Goal: Task Accomplishment & Management: Manage account settings

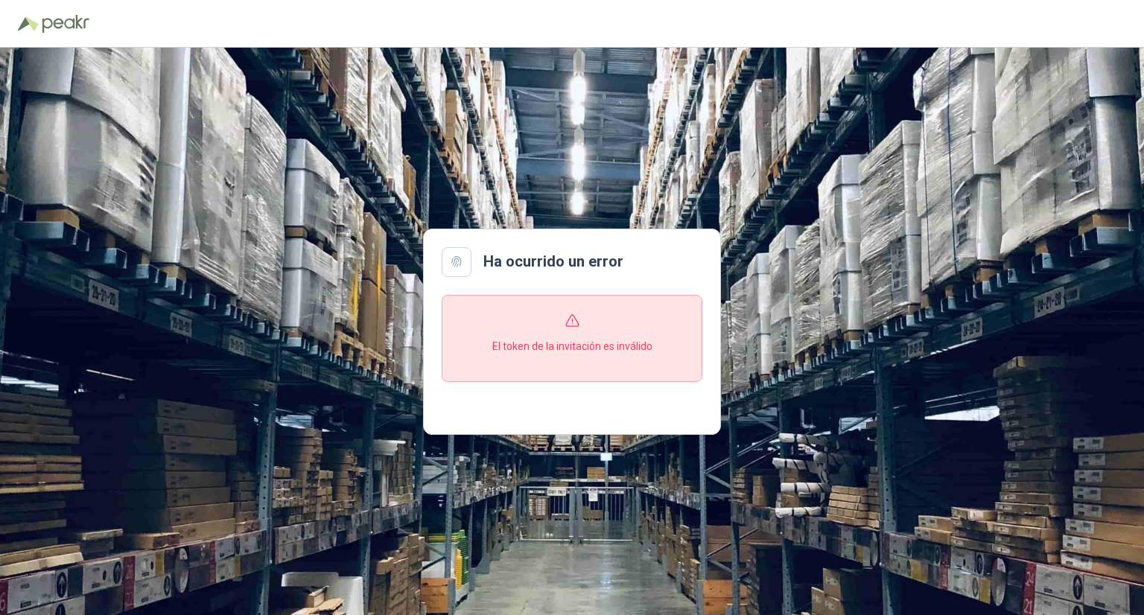
click at [558, 325] on section "El token de la invitación es inválido" at bounding box center [572, 338] width 261 height 87
click at [470, 259] on div at bounding box center [457, 262] width 30 height 30
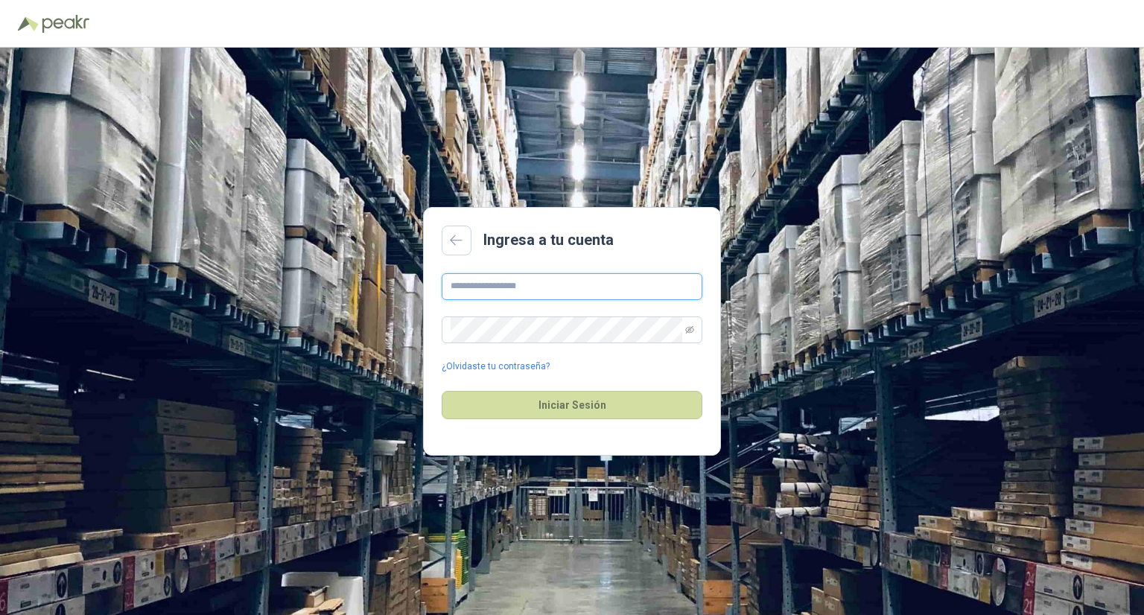
click at [596, 282] on input "text" at bounding box center [572, 286] width 261 height 27
type input "**********"
click at [578, 407] on button "Iniciar Sesión" at bounding box center [572, 405] width 261 height 28
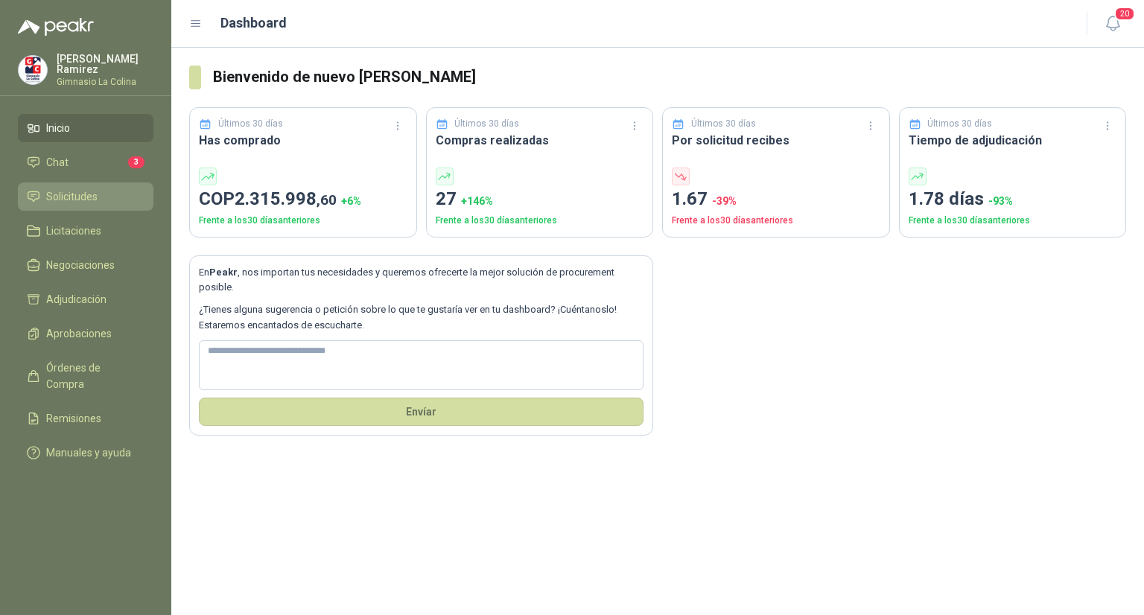
click at [75, 191] on span "Solicitudes" at bounding box center [71, 196] width 51 height 16
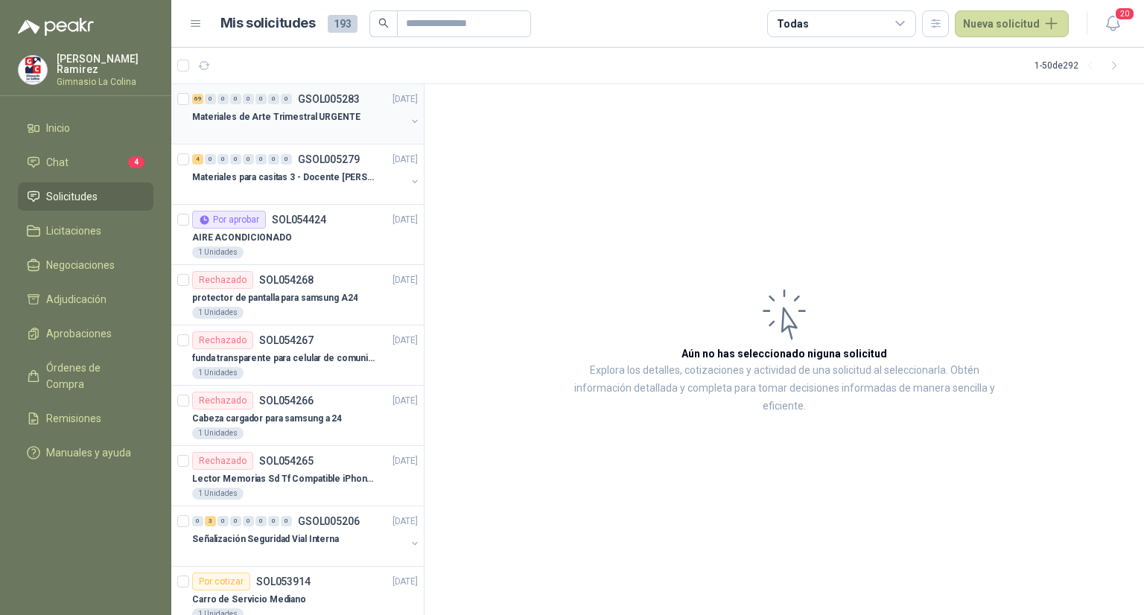
click at [279, 110] on p "Materiales de Arte Trimestral URGENTE" at bounding box center [276, 117] width 168 height 14
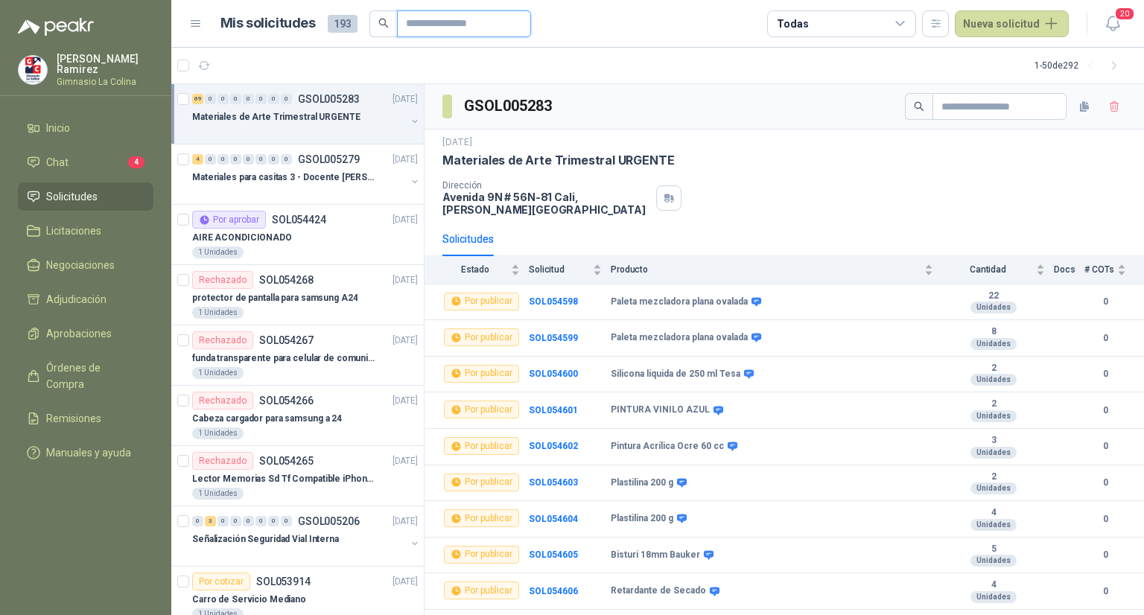
click at [509, 12] on input "text" at bounding box center [458, 23] width 104 height 25
click at [552, 484] on b "SOL054603" at bounding box center [553, 482] width 49 height 10
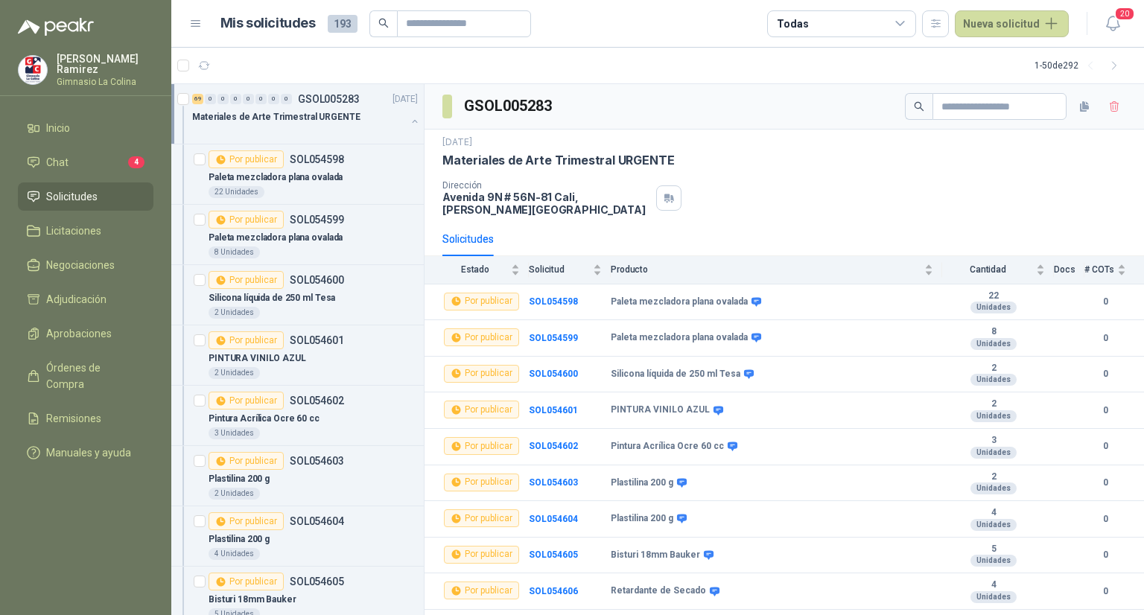
scroll to position [465, 0]
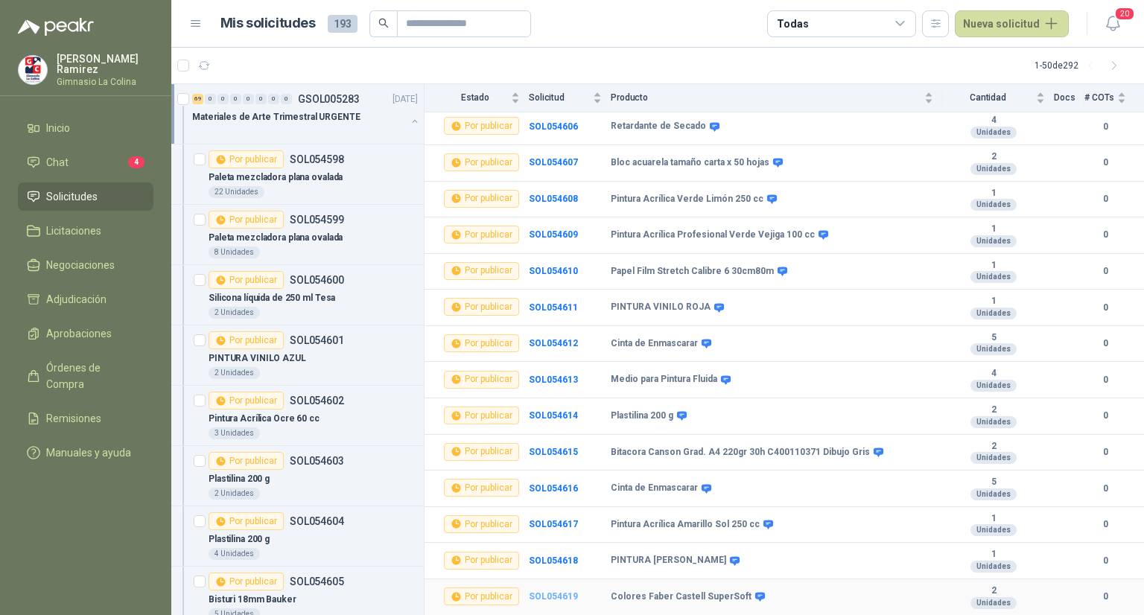
click at [559, 598] on b "SOL054619" at bounding box center [553, 596] width 49 height 10
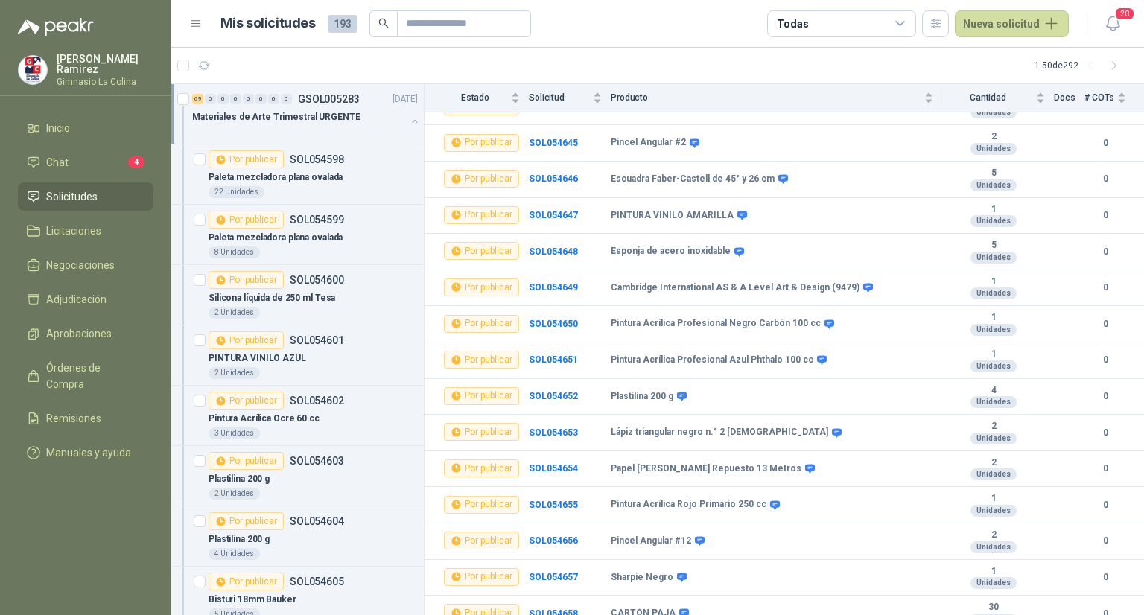
scroll to position [2191, 0]
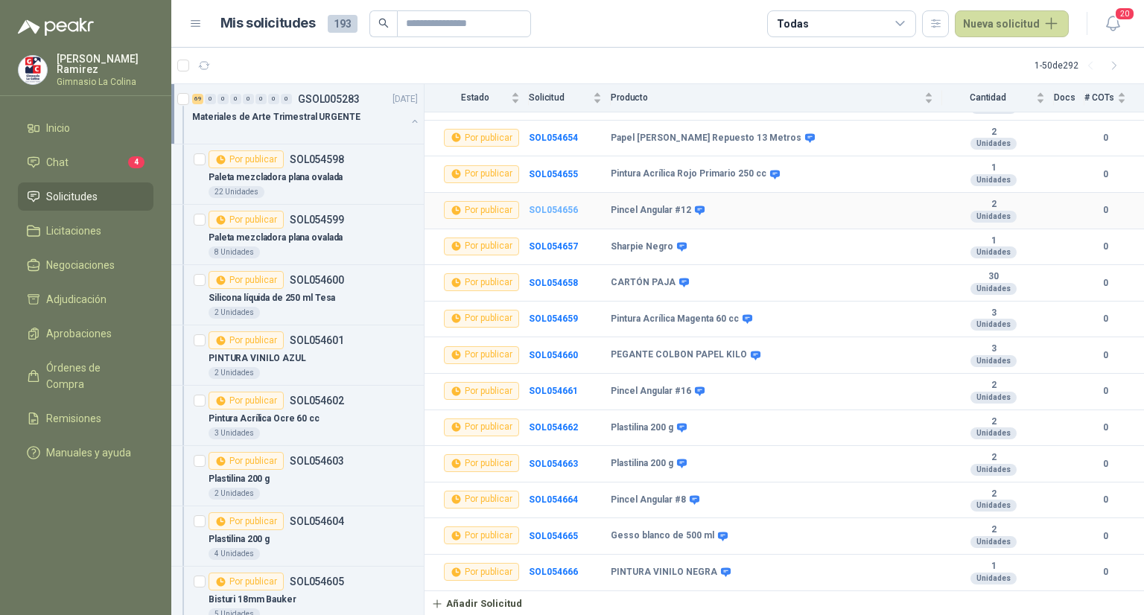
click at [566, 206] on b "SOL054656" at bounding box center [553, 210] width 49 height 10
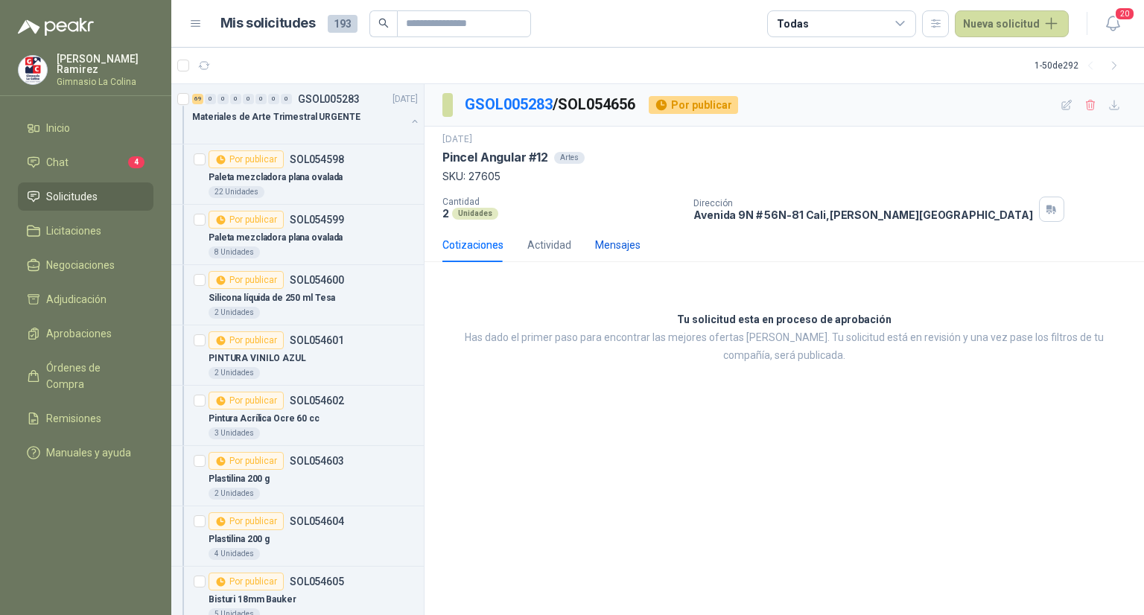
click at [633, 248] on div "Mensajes" at bounding box center [617, 245] width 45 height 16
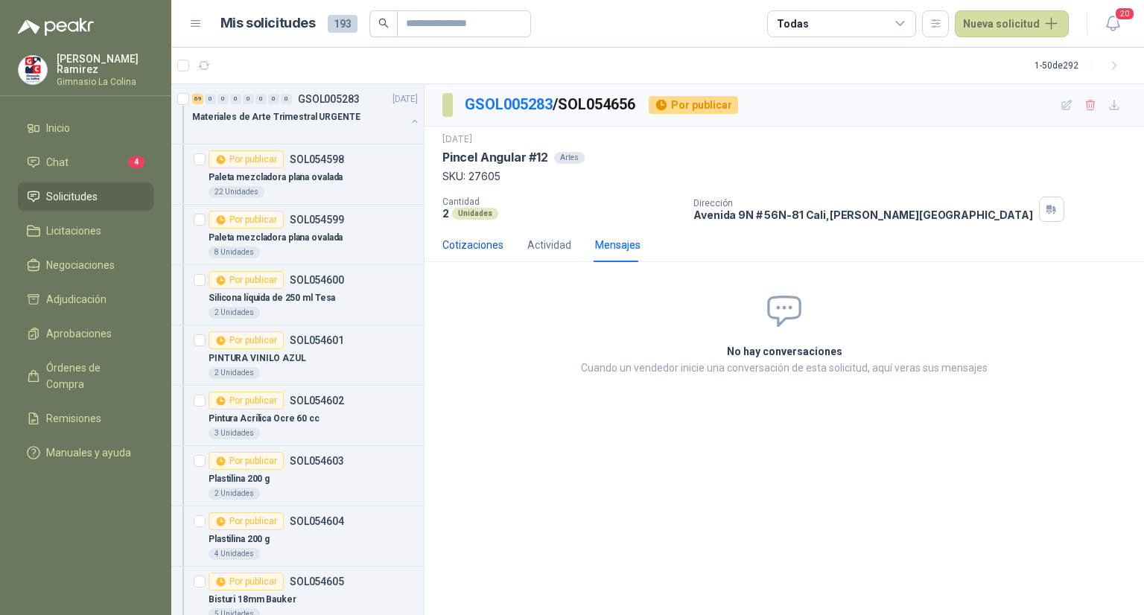
click at [459, 249] on div "Cotizaciones" at bounding box center [472, 245] width 61 height 16
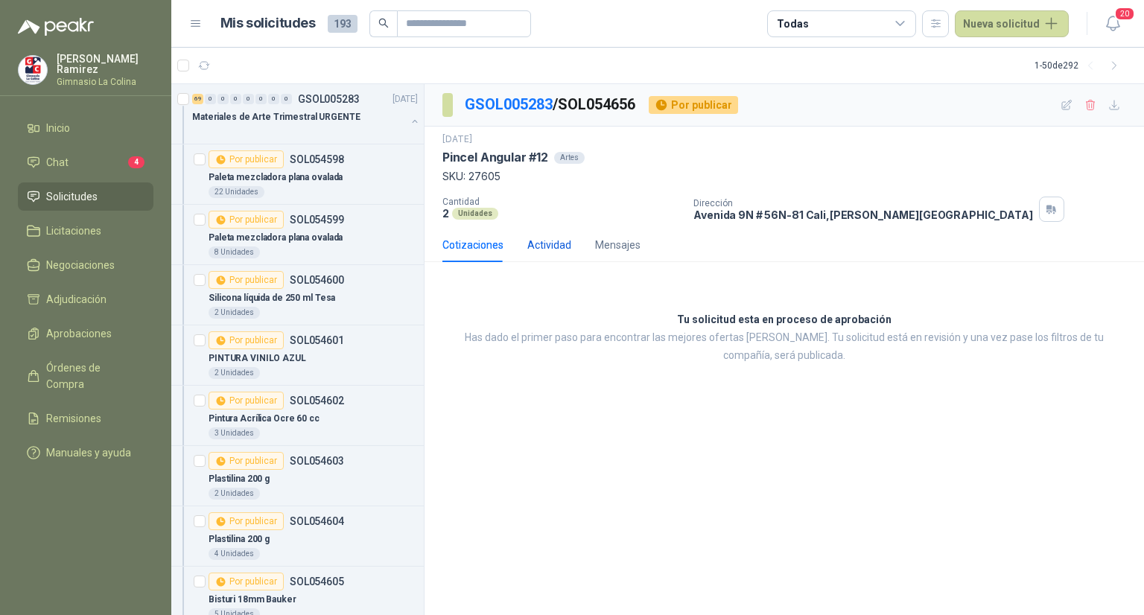
click at [543, 248] on div "Actividad" at bounding box center [549, 245] width 44 height 16
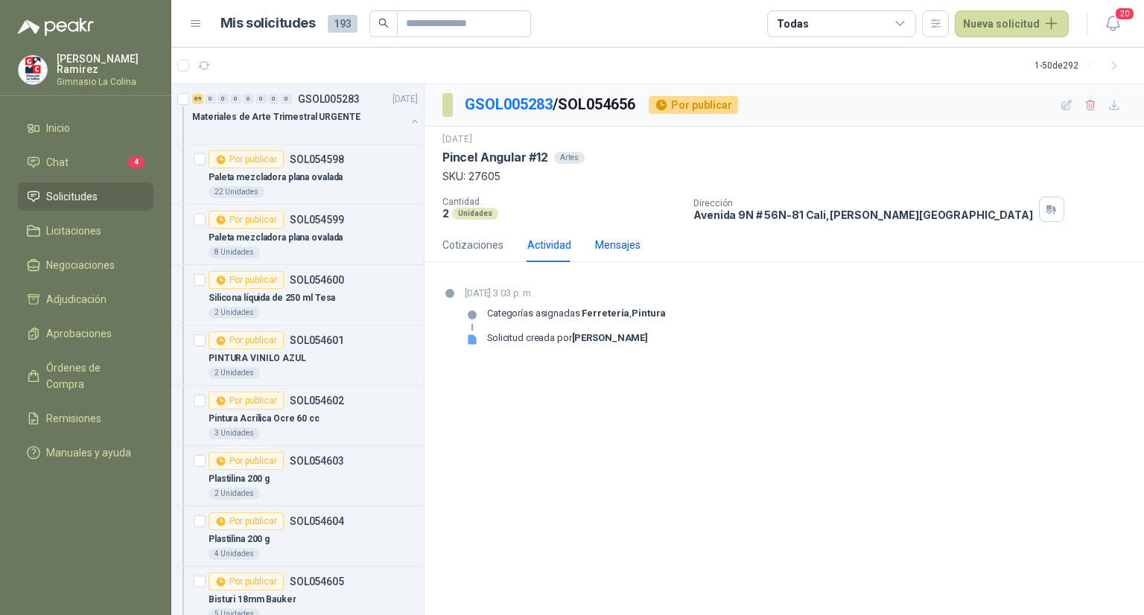
click at [626, 239] on div "Mensajes" at bounding box center [617, 245] width 45 height 16
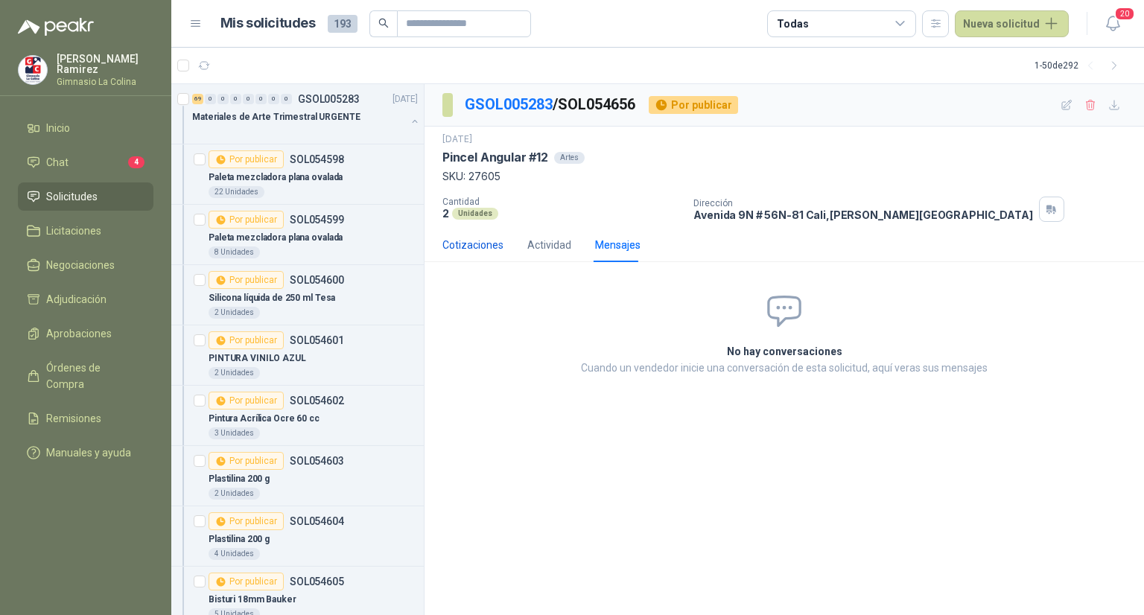
click at [484, 244] on div "Cotizaciones" at bounding box center [472, 245] width 61 height 16
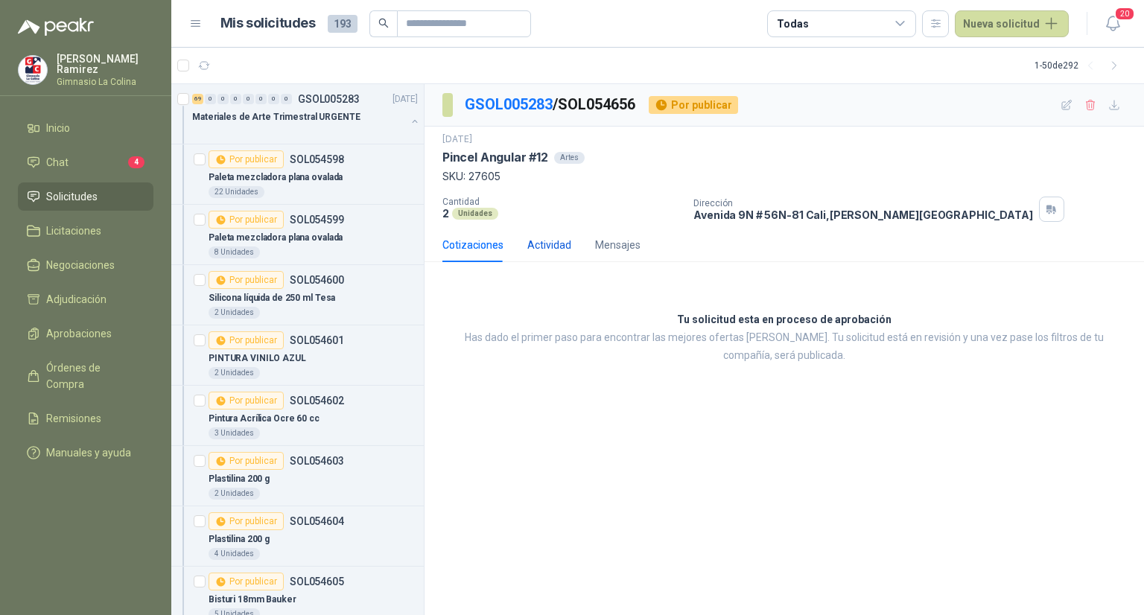
click at [548, 245] on div "Actividad" at bounding box center [549, 245] width 44 height 16
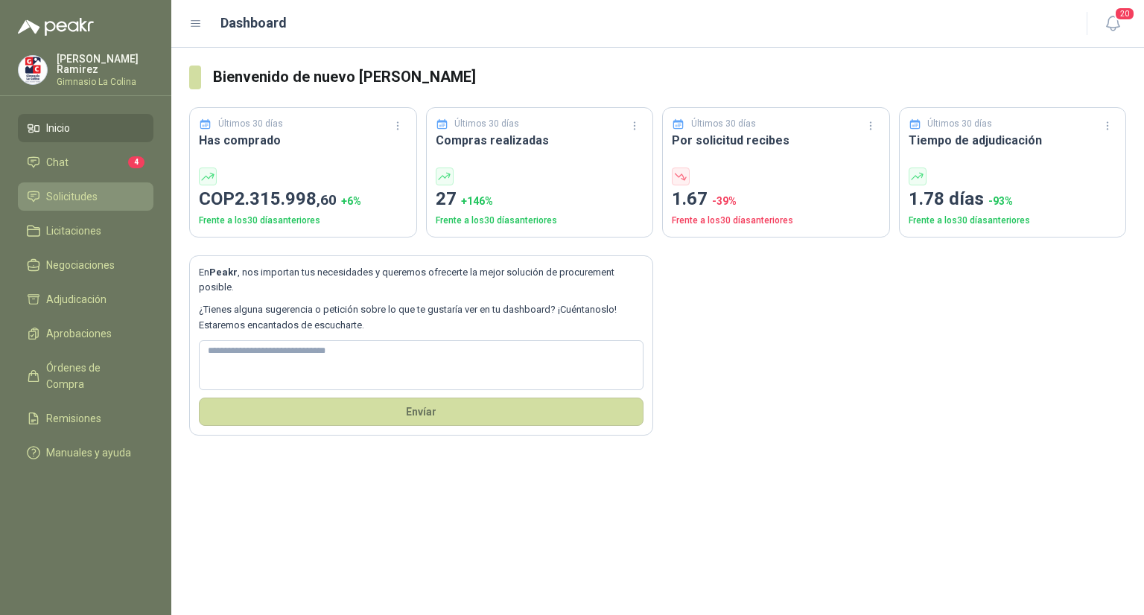
click at [72, 191] on span "Solicitudes" at bounding box center [71, 196] width 51 height 16
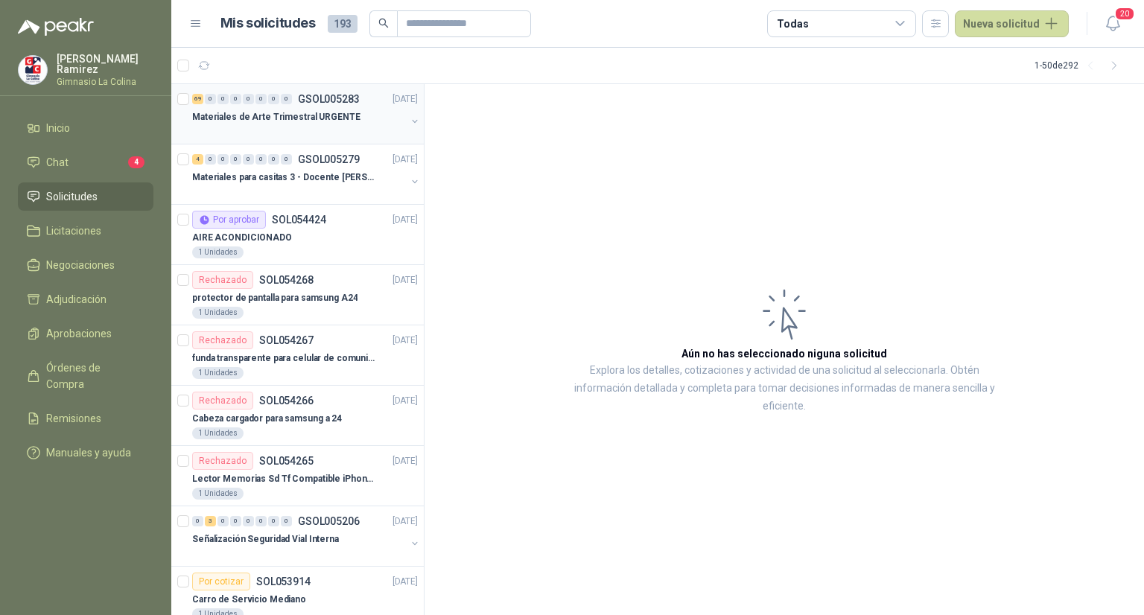
click at [250, 123] on p "Materiales de Arte Trimestral URGENTE" at bounding box center [276, 117] width 168 height 14
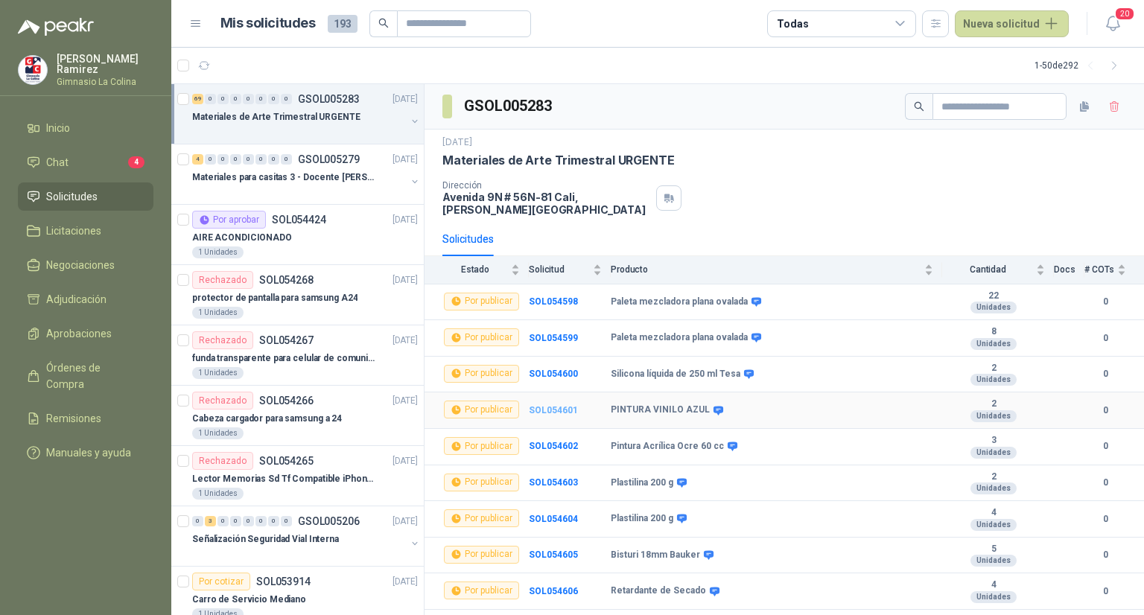
click at [560, 409] on b "SOL054601" at bounding box center [553, 410] width 49 height 10
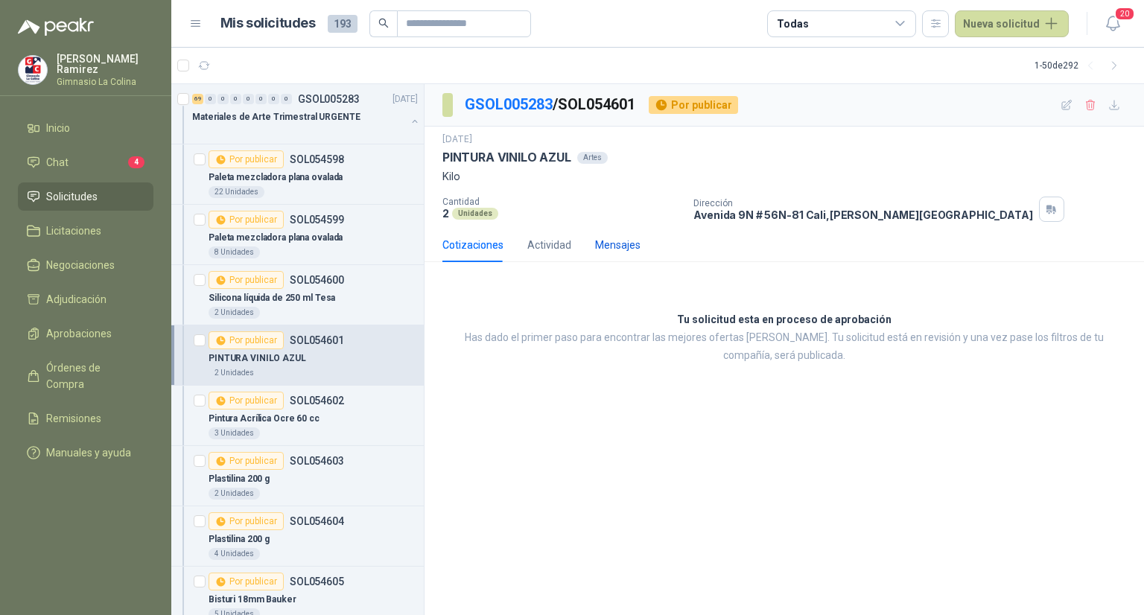
click at [615, 247] on div "Mensajes" at bounding box center [617, 245] width 45 height 16
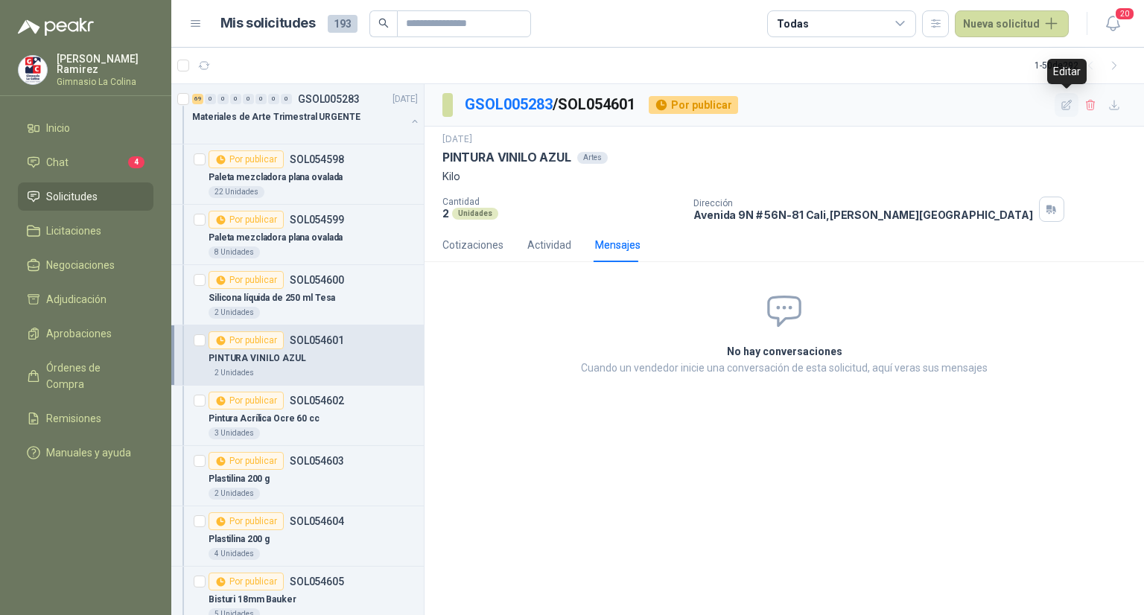
click at [1065, 107] on icon "button" at bounding box center [1067, 105] width 13 height 13
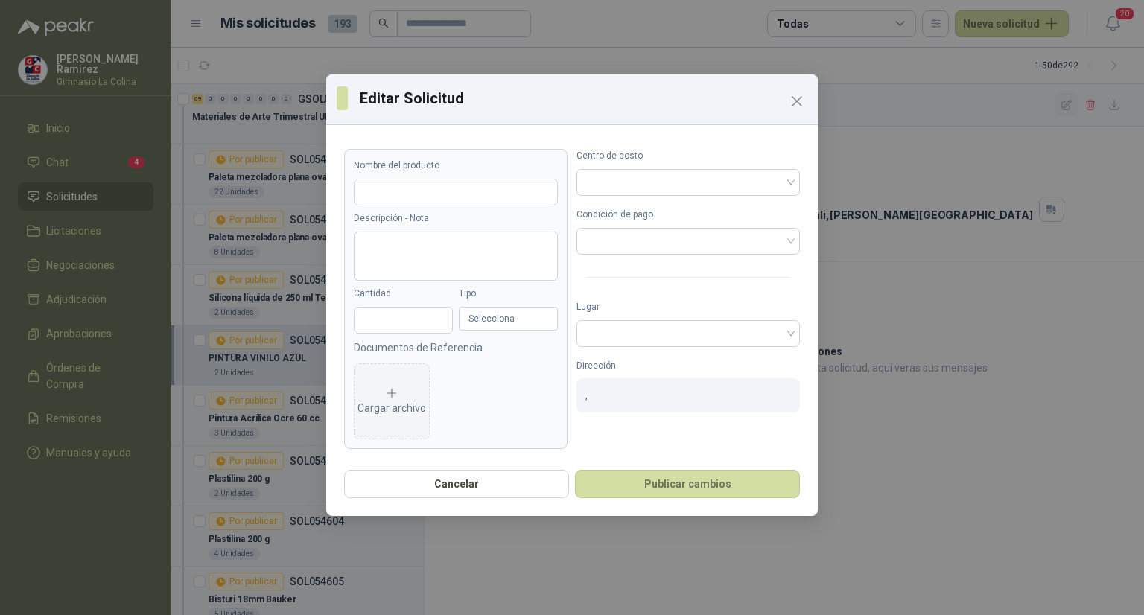
type input "**********"
type textarea "****"
type input "*"
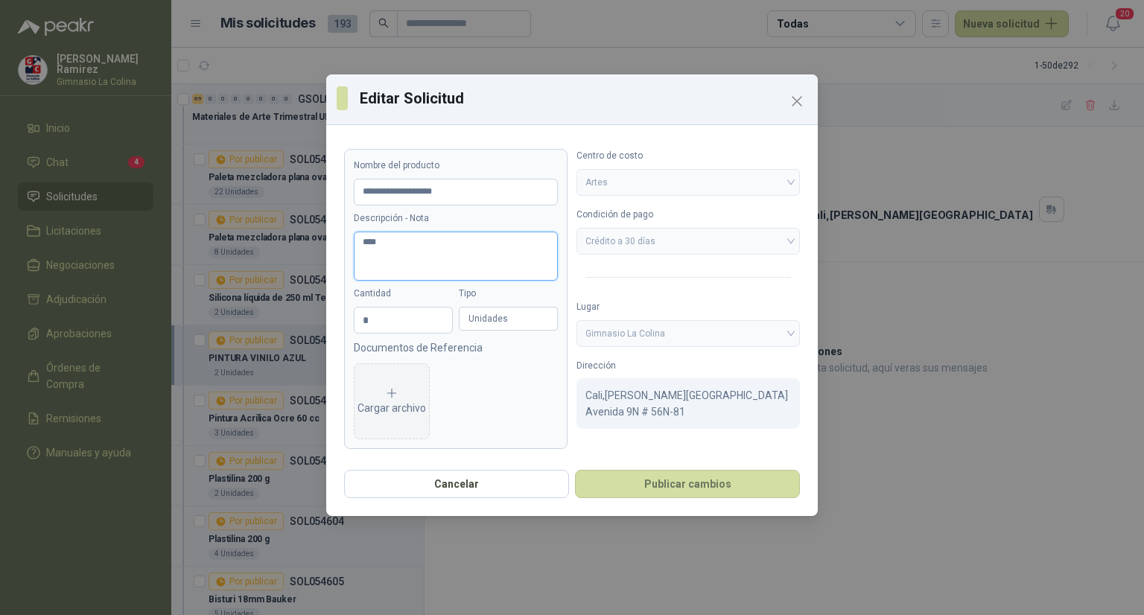
click at [400, 244] on textarea "****" at bounding box center [456, 257] width 204 height 50
type textarea "***"
type textarea "**"
type textarea "*"
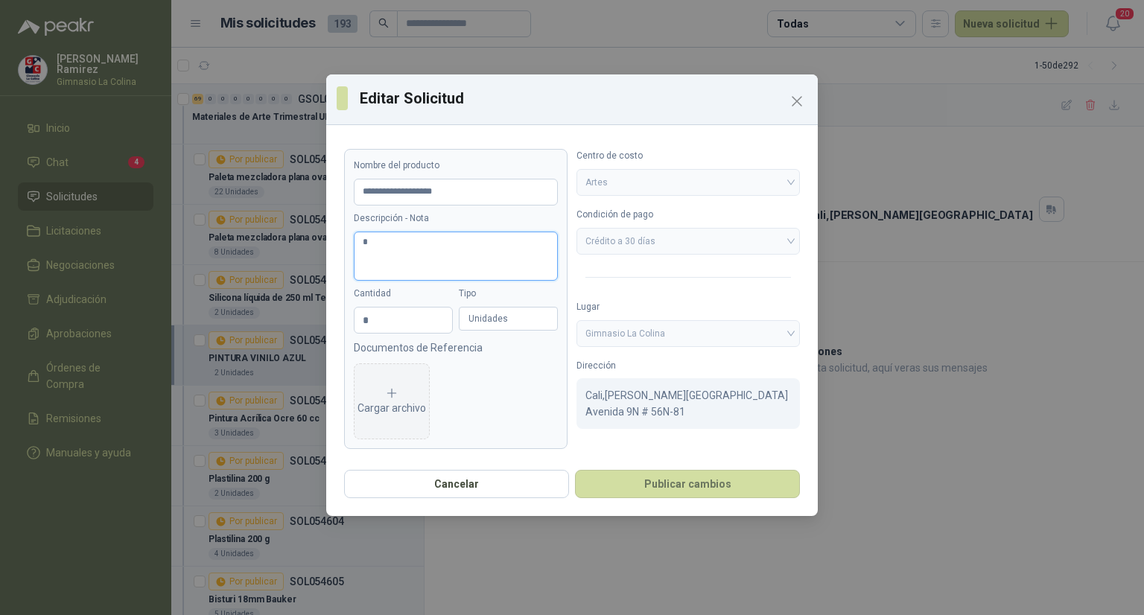
type textarea "**"
type textarea "*"
type textarea "**"
click at [414, 305] on div "Cantidad *" at bounding box center [403, 310] width 99 height 47
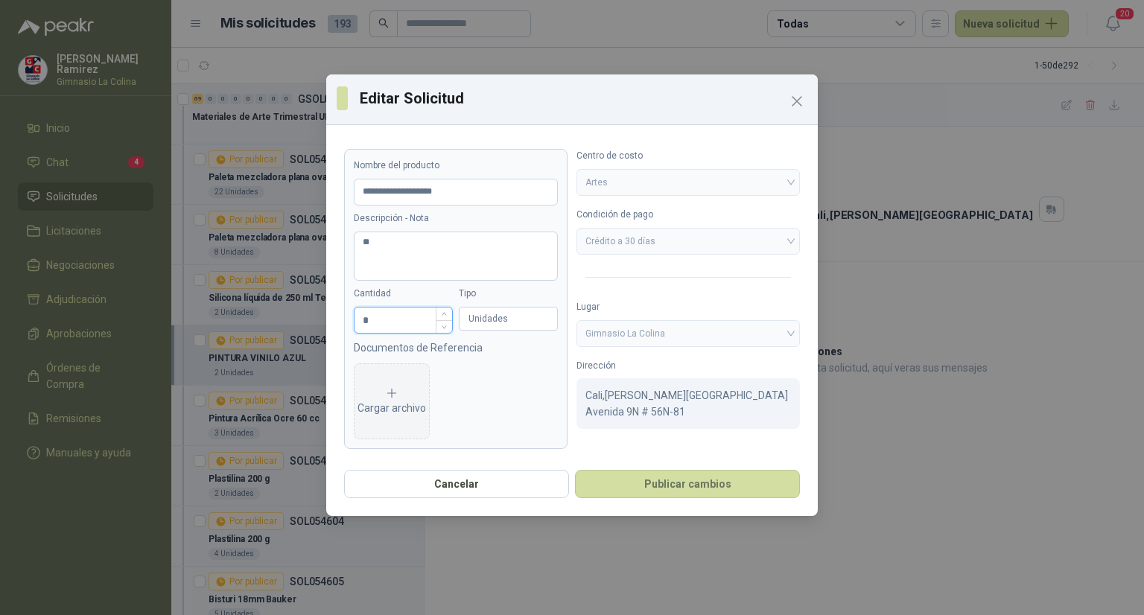
click at [414, 320] on input "*" at bounding box center [404, 320] width 98 height 25
click at [668, 489] on button "Publicar cambios" at bounding box center [687, 484] width 225 height 28
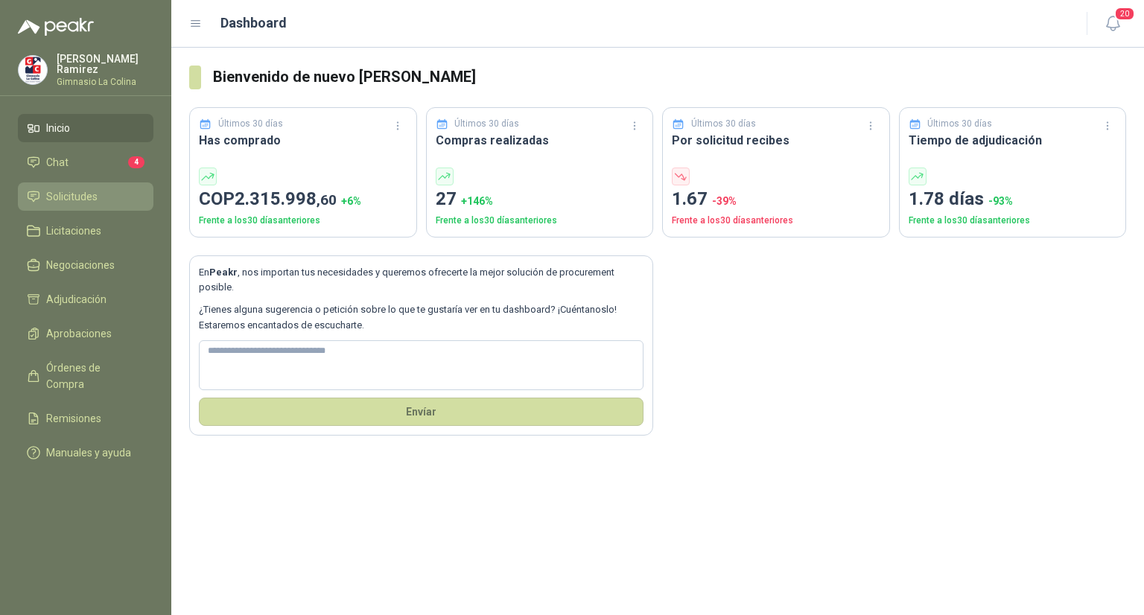
click at [57, 188] on span "Solicitudes" at bounding box center [71, 196] width 51 height 16
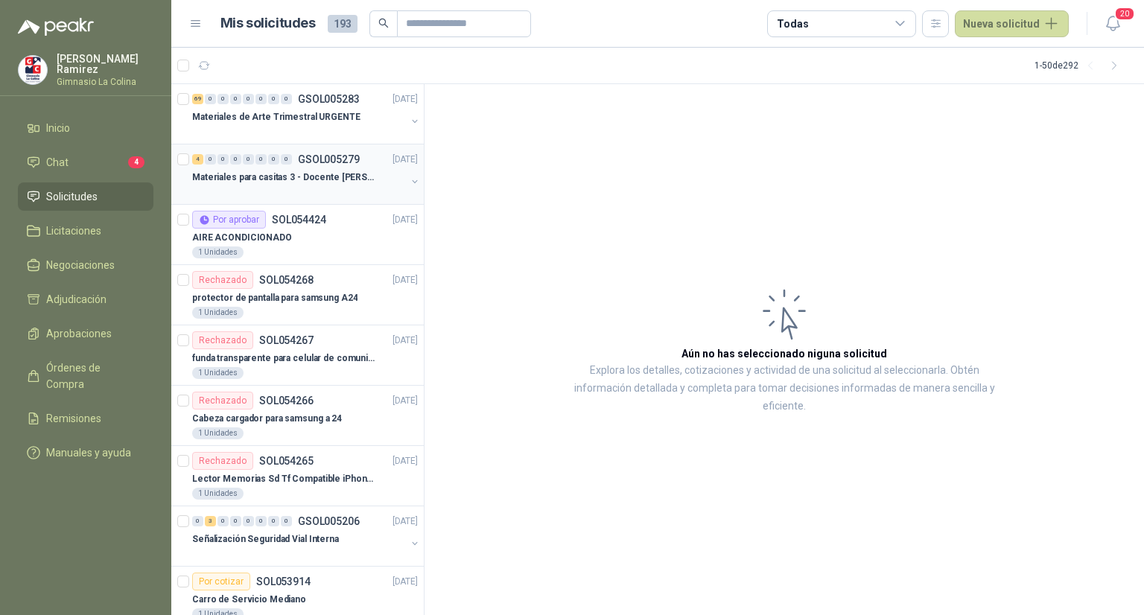
click at [232, 172] on p "Materiales para casitas 3 - Docente [PERSON_NAME]" at bounding box center [284, 178] width 185 height 14
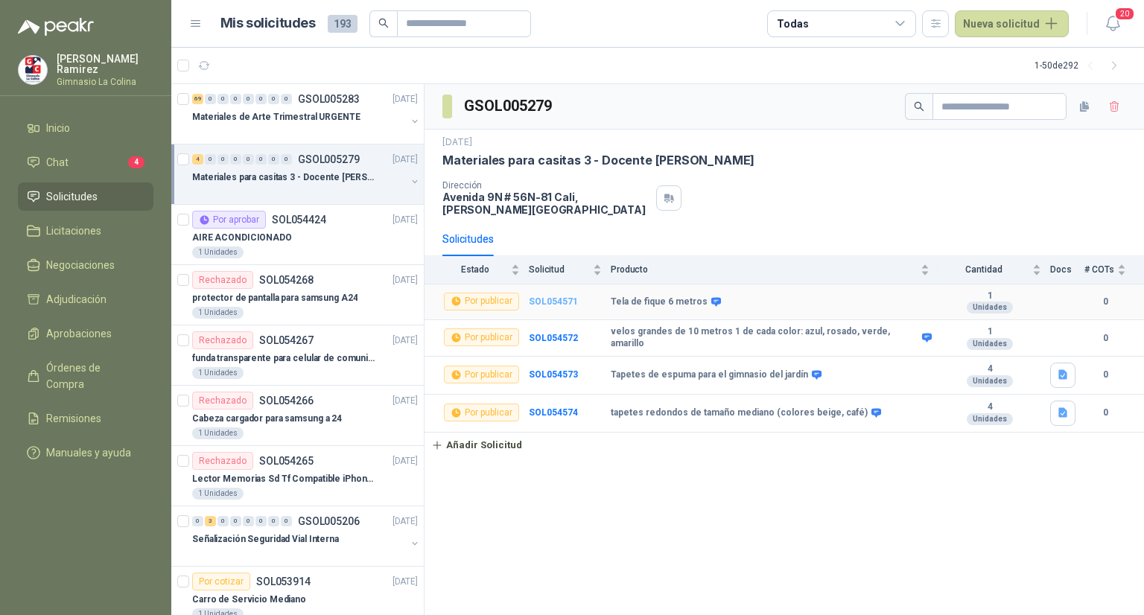
click at [557, 302] on b "SOL054571" at bounding box center [553, 301] width 49 height 10
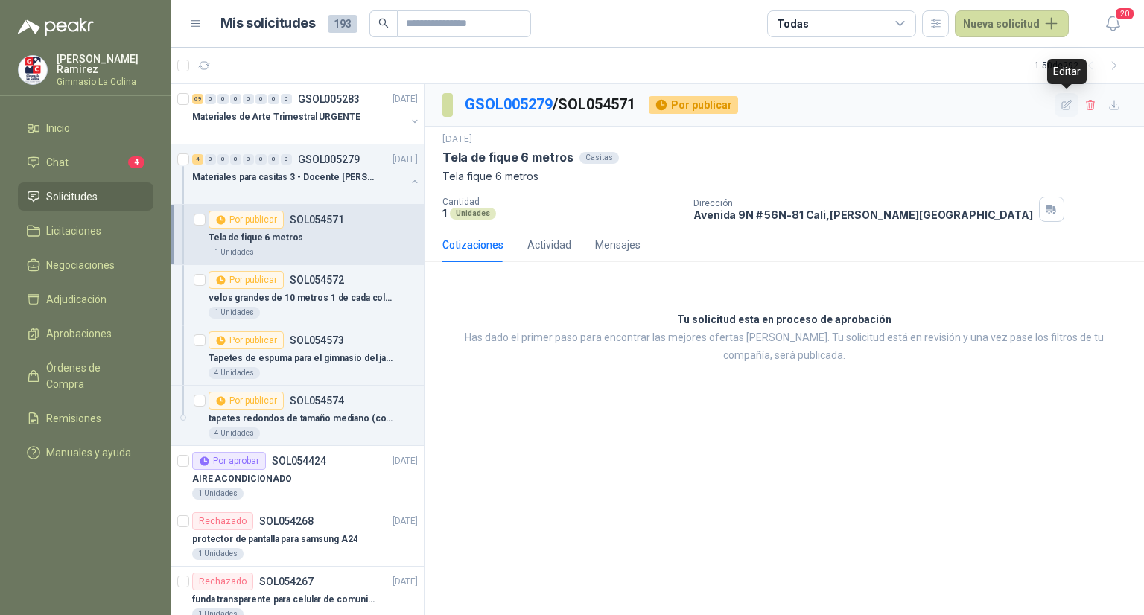
click at [1072, 102] on icon "button" at bounding box center [1067, 105] width 13 height 13
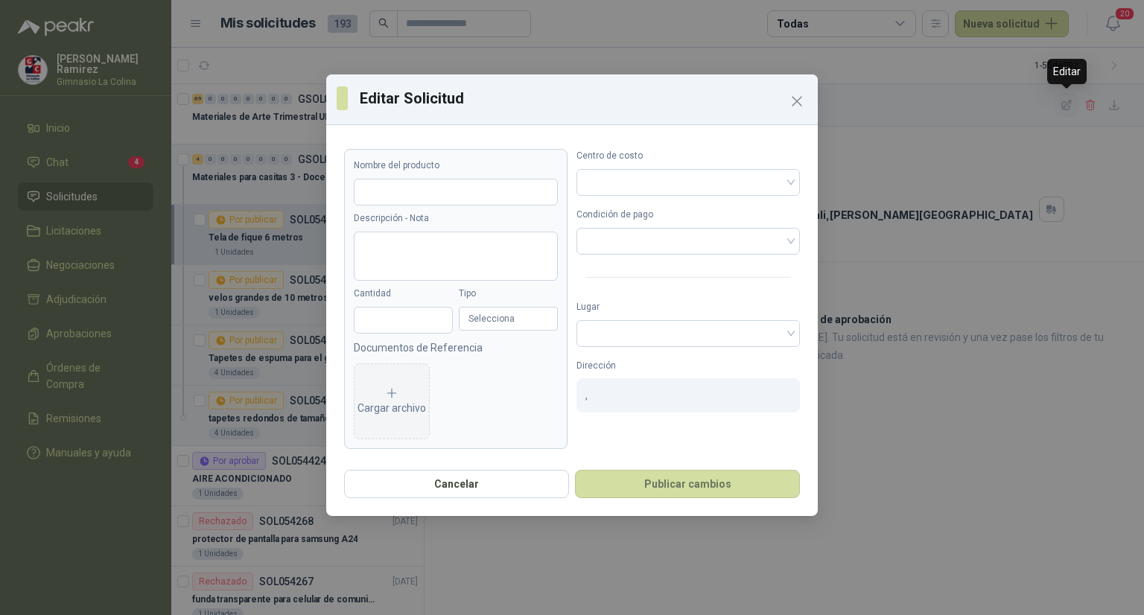
type input "**********"
type textarea "**********"
type input "*"
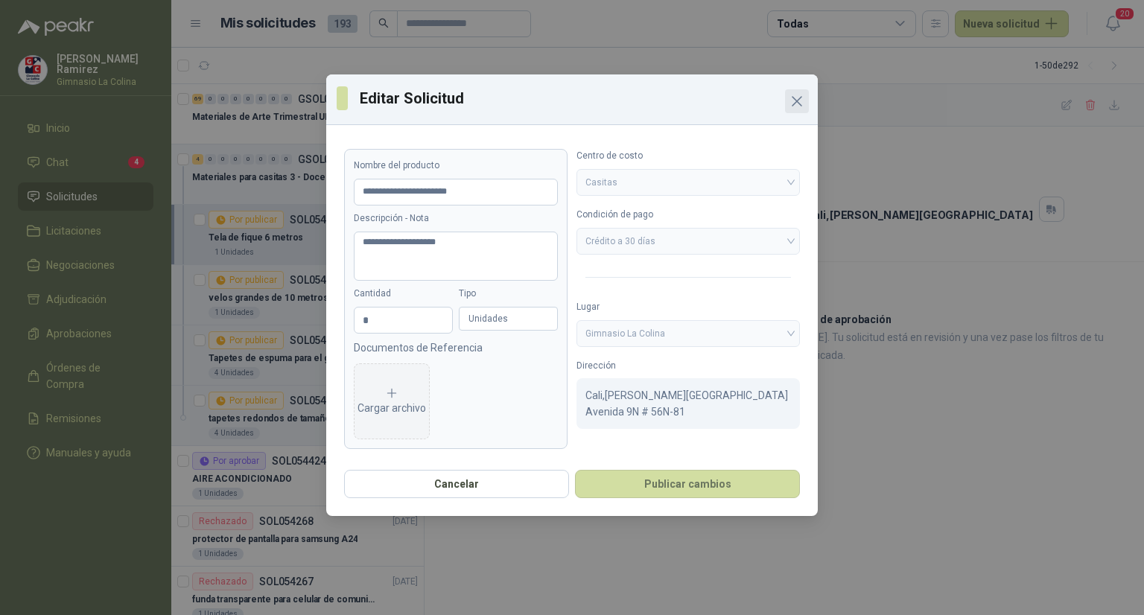
click at [793, 99] on icon "Close" at bounding box center [797, 101] width 18 height 18
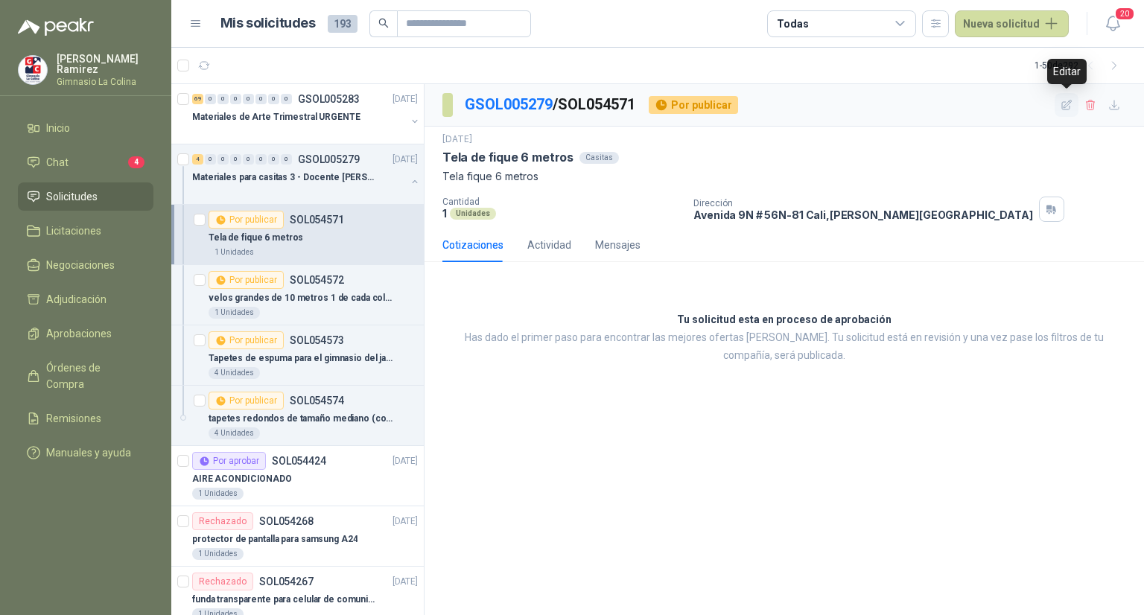
click at [1066, 105] on icon "button" at bounding box center [1067, 105] width 13 height 13
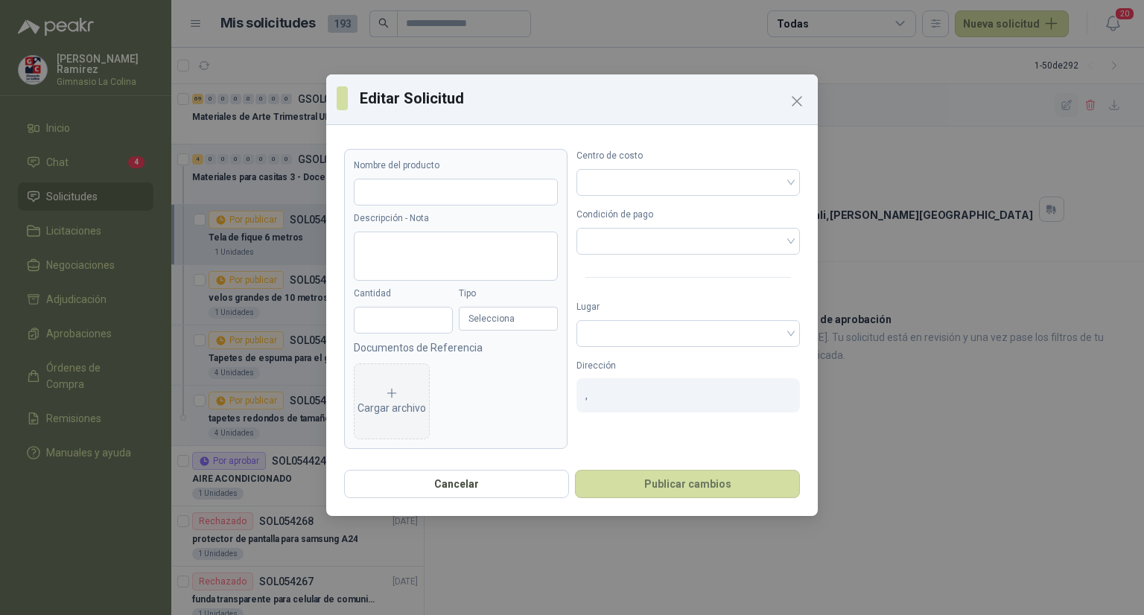
type input "**********"
type textarea "**********"
type input "*"
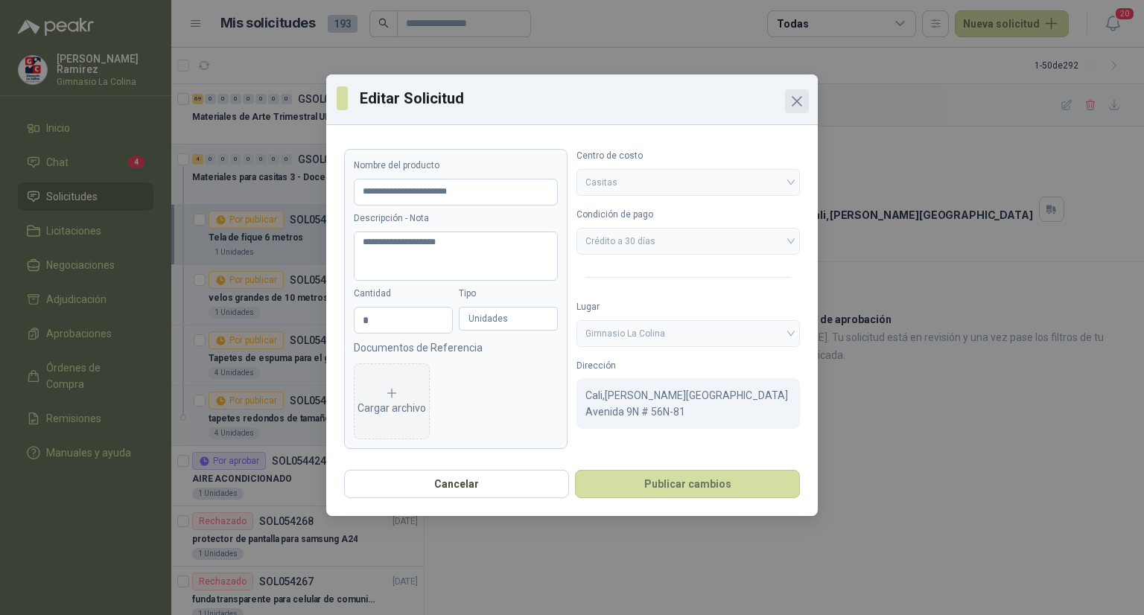
click at [790, 108] on icon "Close" at bounding box center [797, 101] width 18 height 18
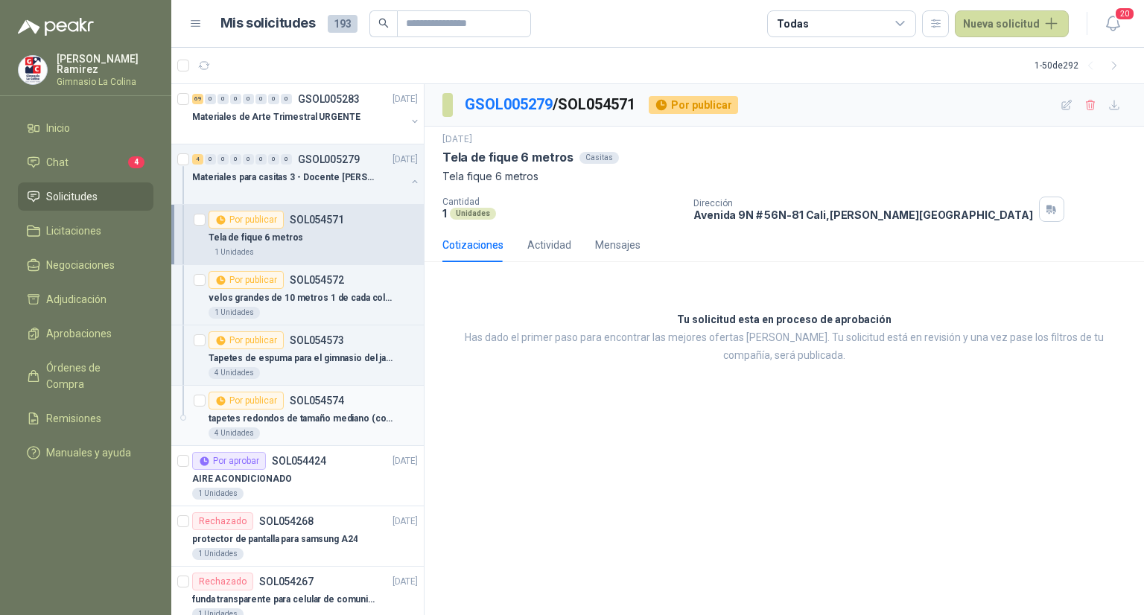
click at [306, 396] on p "SOL054574" at bounding box center [317, 401] width 54 height 10
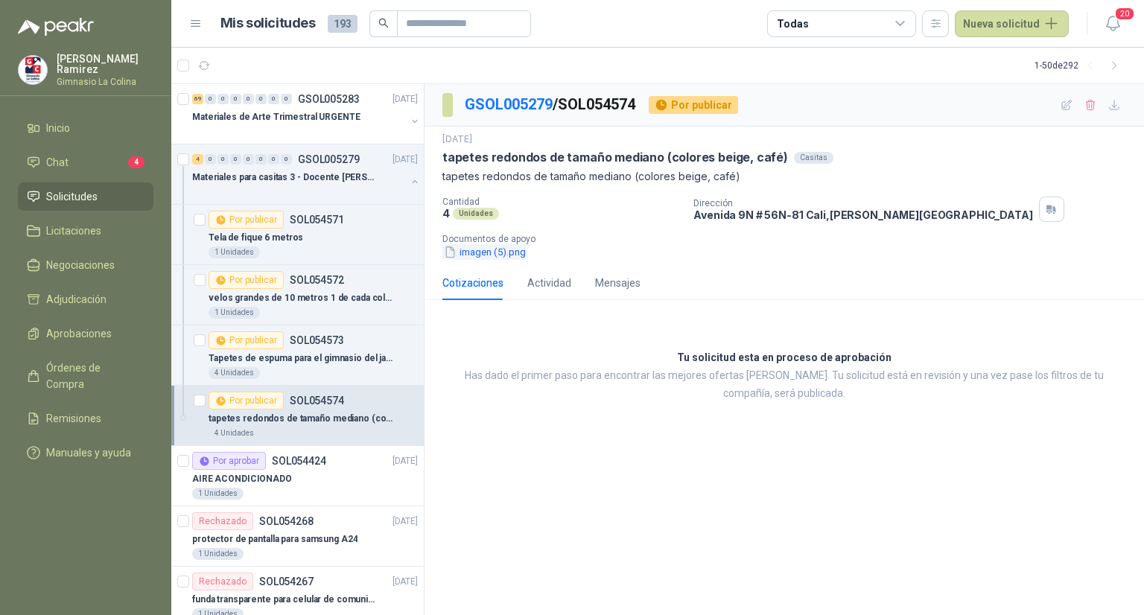
click at [480, 249] on button "imagen (5).png" at bounding box center [484, 252] width 85 height 16
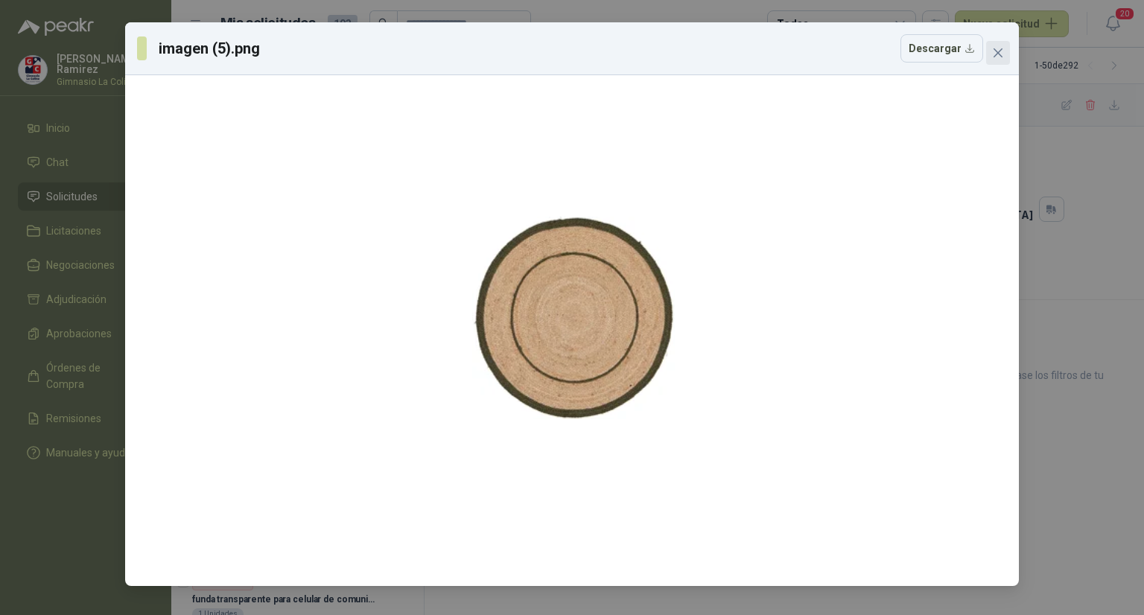
click at [1000, 54] on icon "close" at bounding box center [998, 53] width 12 height 12
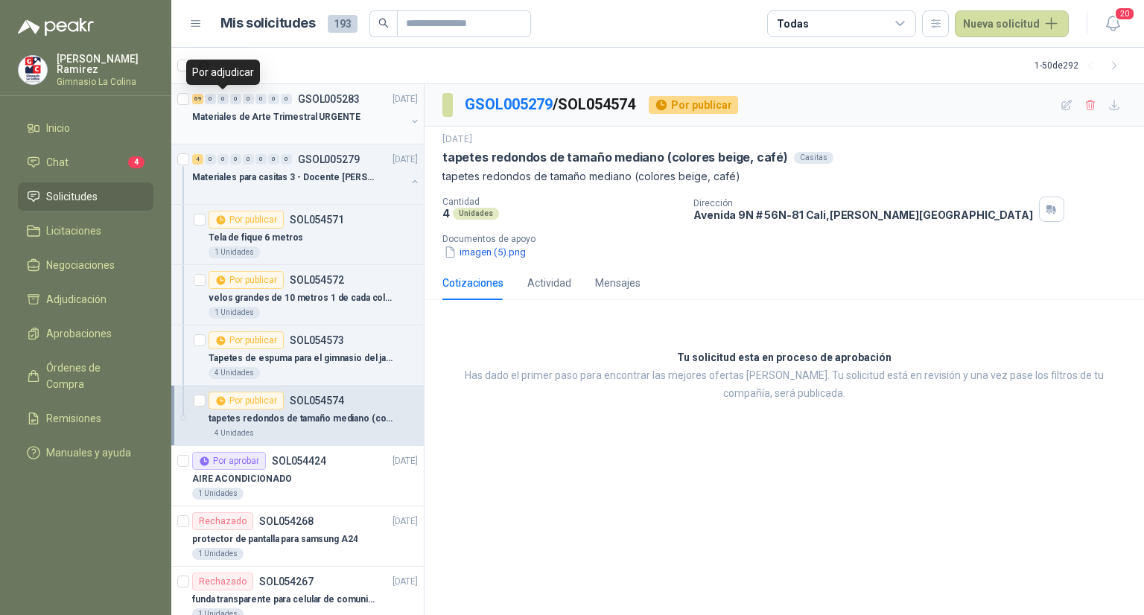
click at [223, 101] on div "0" at bounding box center [222, 99] width 11 height 10
click at [223, 112] on p "Materiales de Arte Trimestral URGENTE" at bounding box center [276, 117] width 168 height 14
click at [197, 114] on p "Materiales de Arte Trimestral URGENTE" at bounding box center [276, 117] width 168 height 14
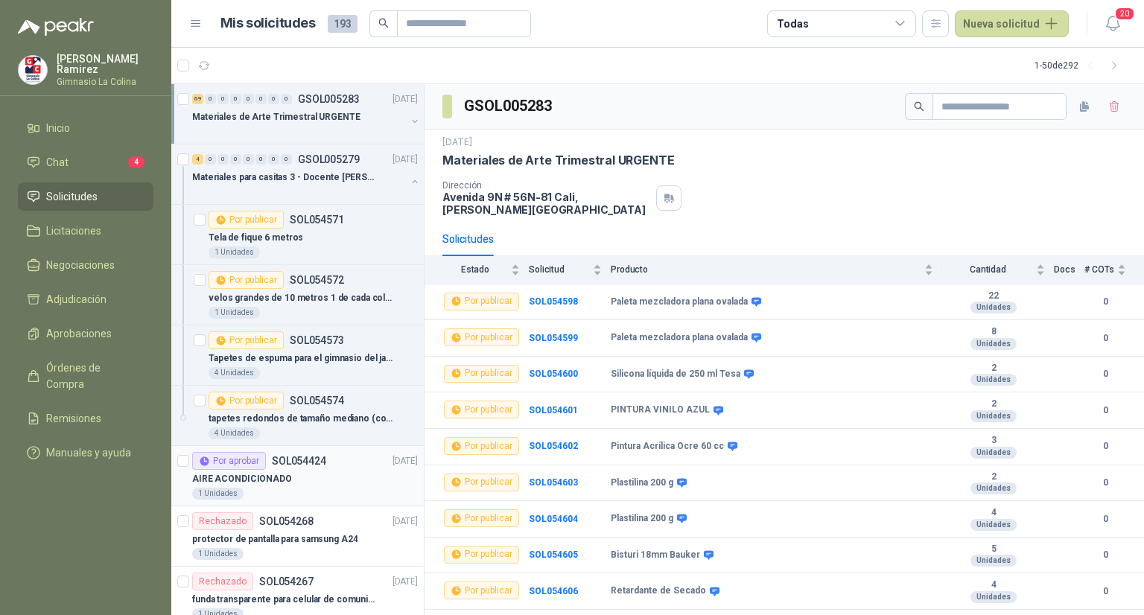
click at [242, 476] on p "AIRE ACONDICIONADO" at bounding box center [242, 479] width 100 height 14
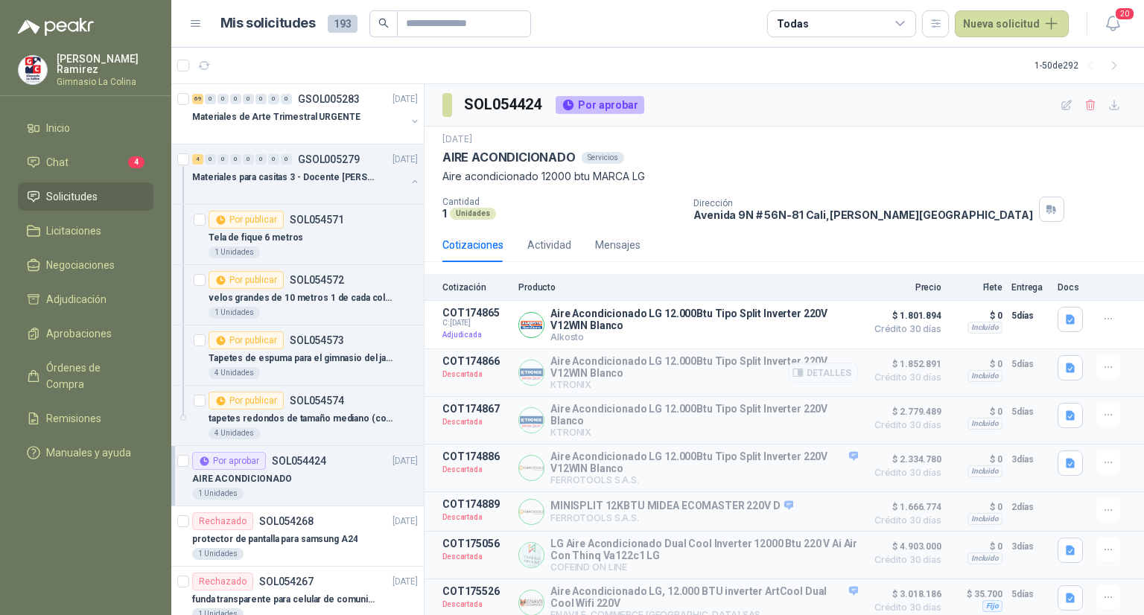
click at [449, 363] on p "COT174866" at bounding box center [475, 361] width 67 height 12
click at [1062, 109] on icon "button" at bounding box center [1067, 105] width 10 height 10
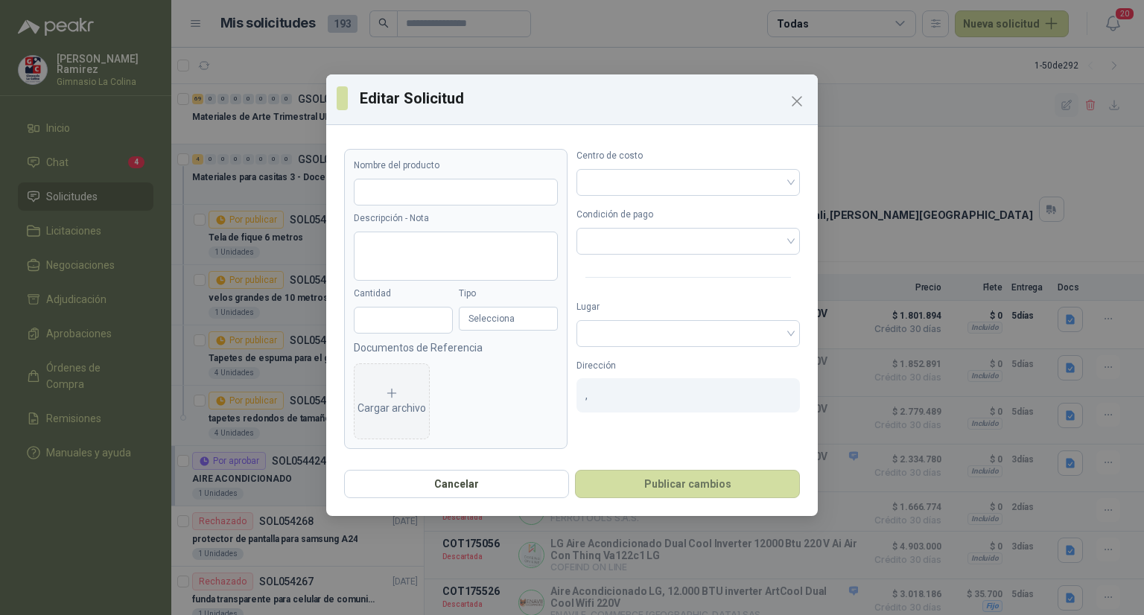
type input "**********"
type textarea "**********"
type input "*"
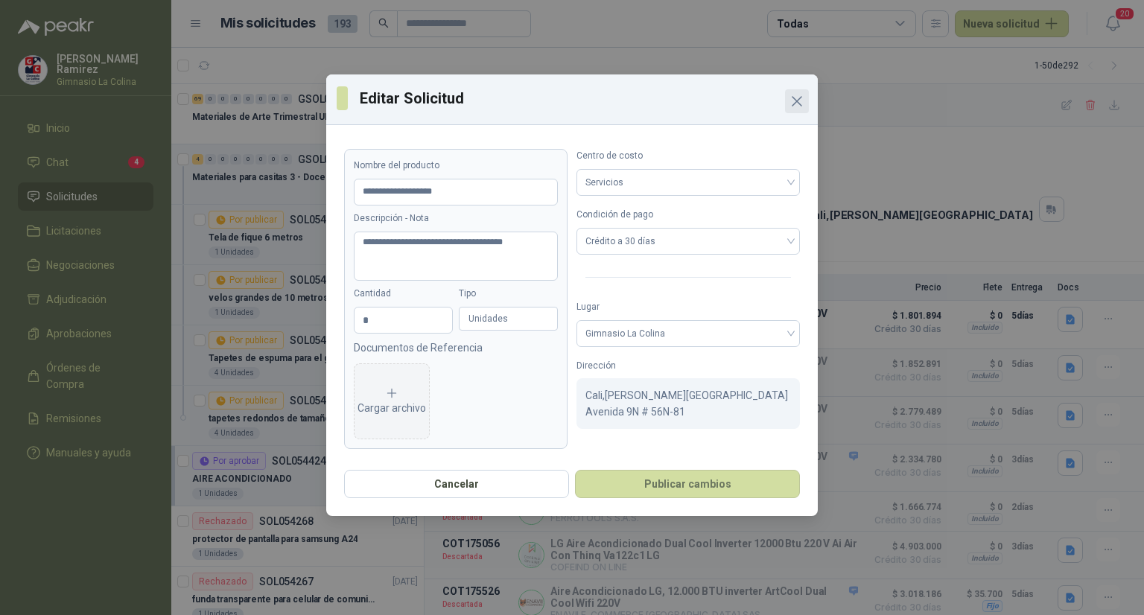
click at [792, 104] on icon "Close" at bounding box center [797, 101] width 18 height 18
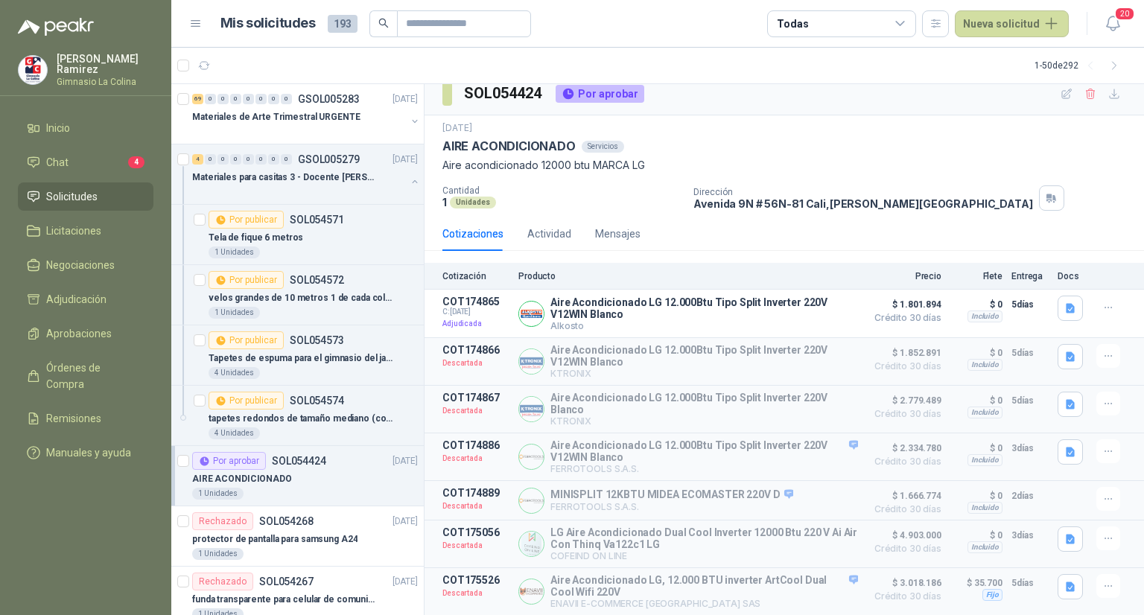
scroll to position [18, 0]
click at [1102, 302] on icon "button" at bounding box center [1108, 308] width 13 height 13
click at [90, 326] on span "Aprobaciones" at bounding box center [79, 334] width 66 height 16
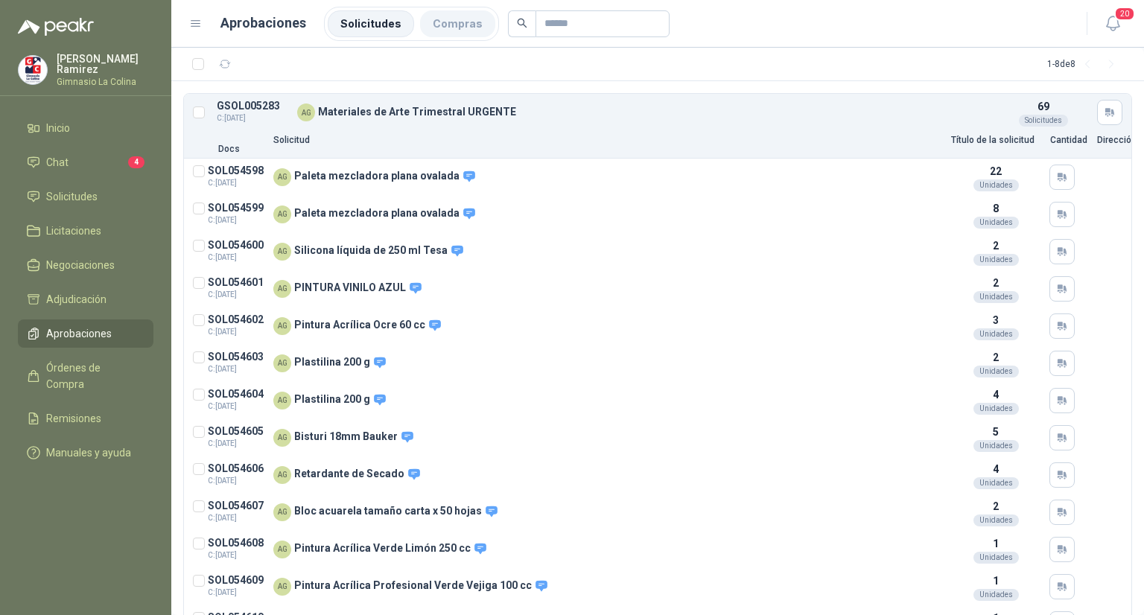
click at [437, 34] on li "Compras" at bounding box center [457, 23] width 75 height 27
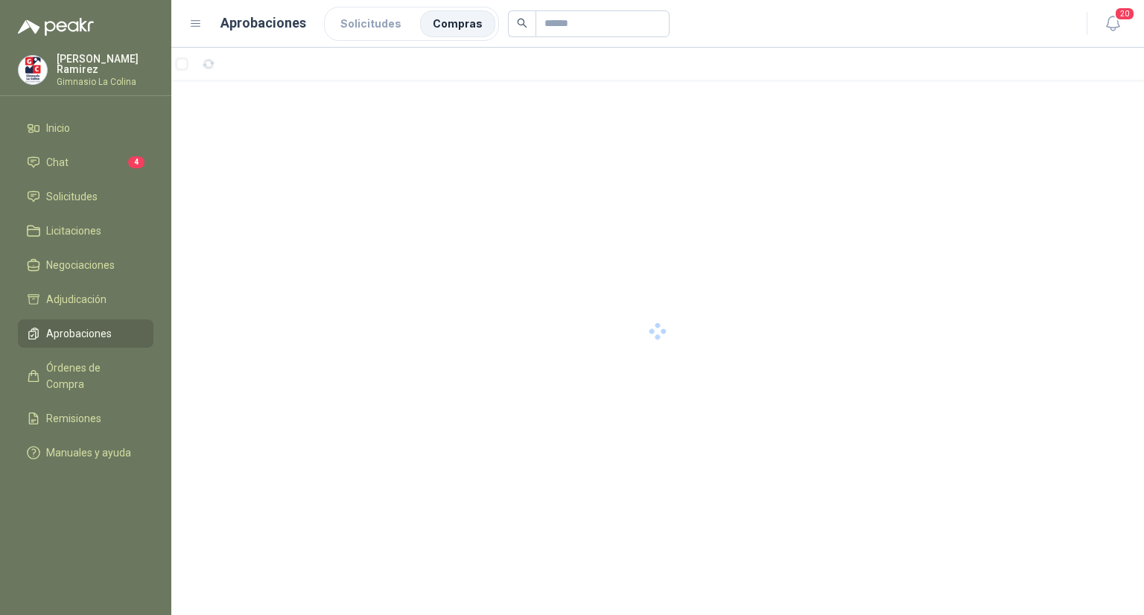
click at [437, 34] on li "Compras" at bounding box center [457, 23] width 75 height 27
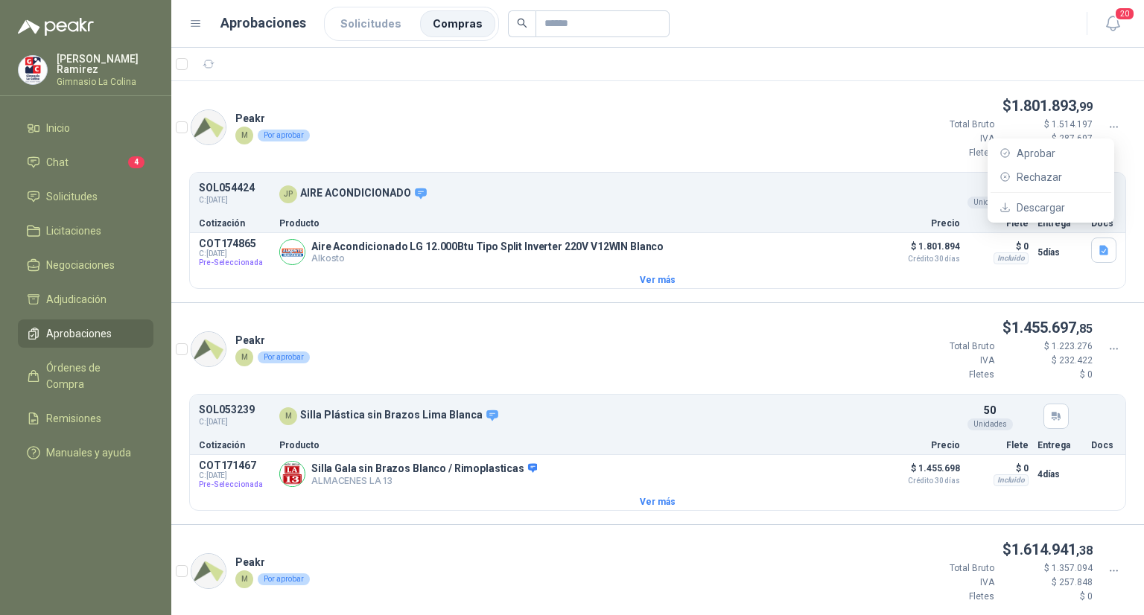
click at [1110, 127] on icon at bounding box center [1113, 127] width 7 height 1
click at [1039, 153] on span "Aprobar" at bounding box center [1060, 153] width 86 height 16
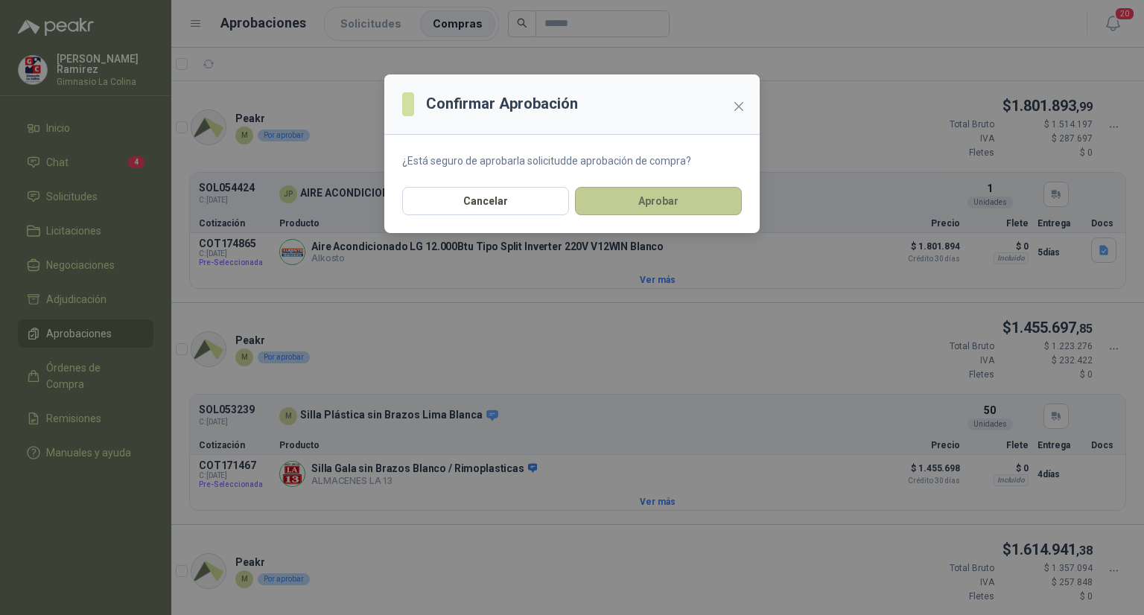
click at [685, 203] on button "Aprobar" at bounding box center [658, 201] width 167 height 28
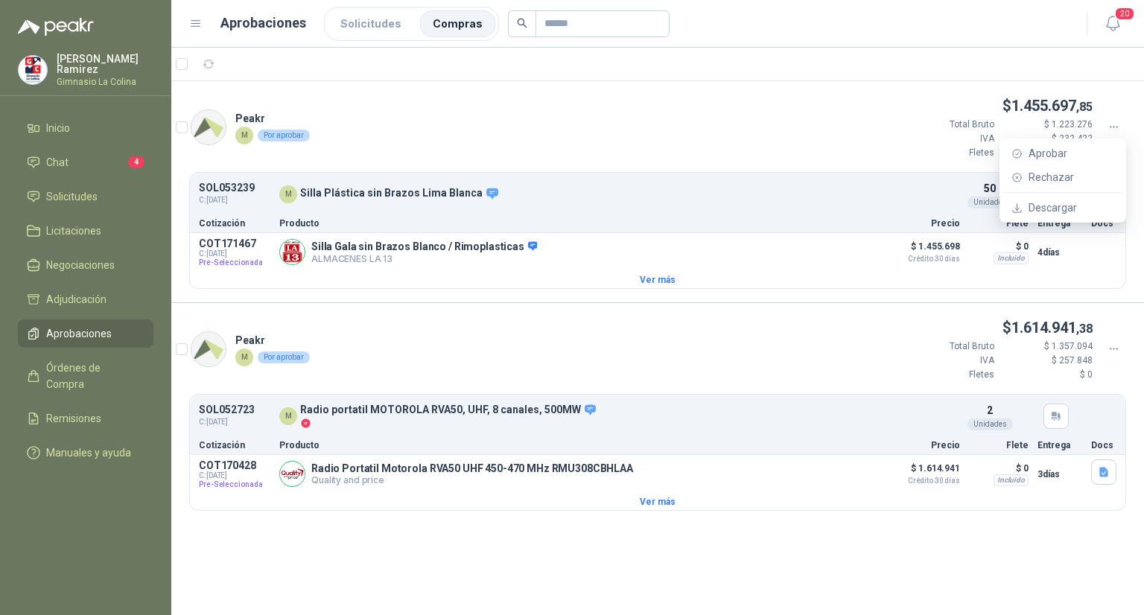
click at [1115, 131] on icon at bounding box center [1114, 127] width 13 height 13
click at [1052, 151] on span "Aprobar" at bounding box center [1072, 153] width 86 height 16
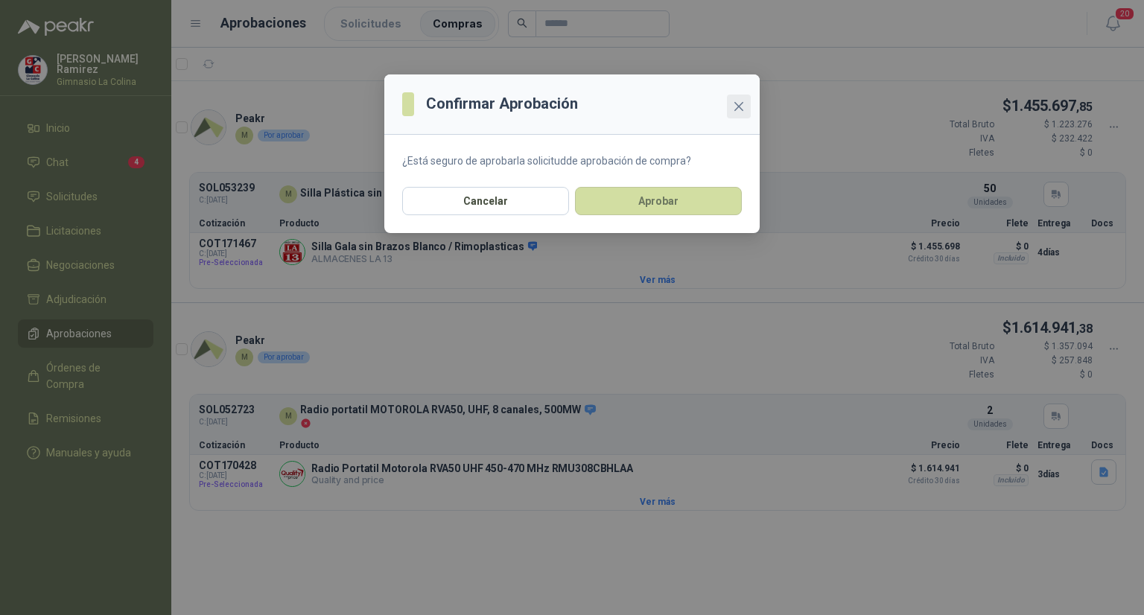
click at [739, 108] on icon "close" at bounding box center [739, 107] width 12 height 12
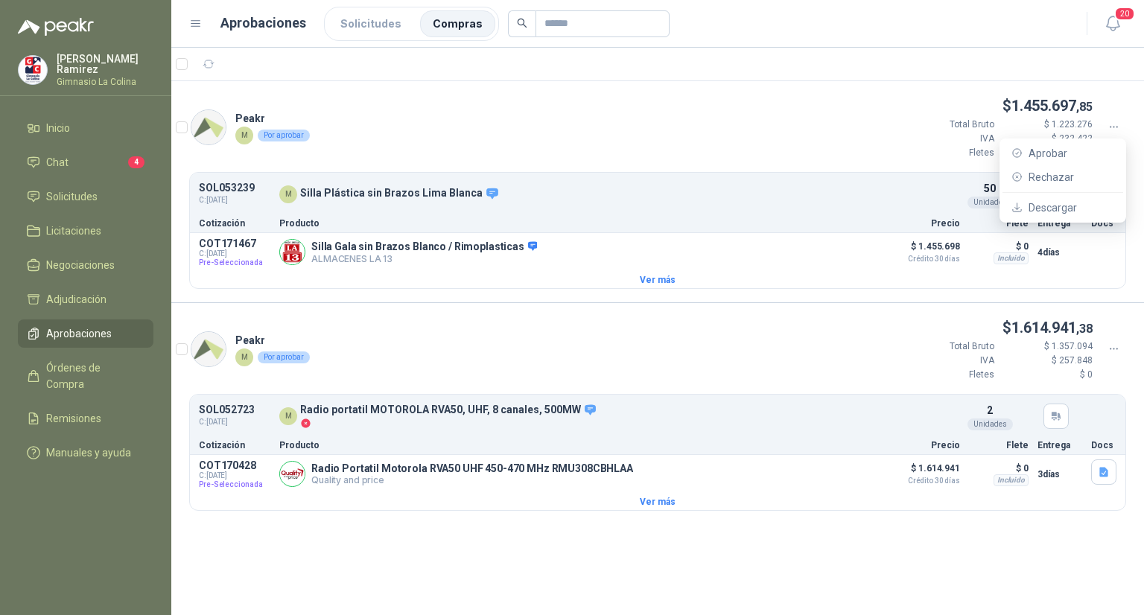
click at [1115, 124] on icon at bounding box center [1114, 127] width 13 height 13
click at [1044, 153] on span "Aprobar" at bounding box center [1072, 153] width 86 height 16
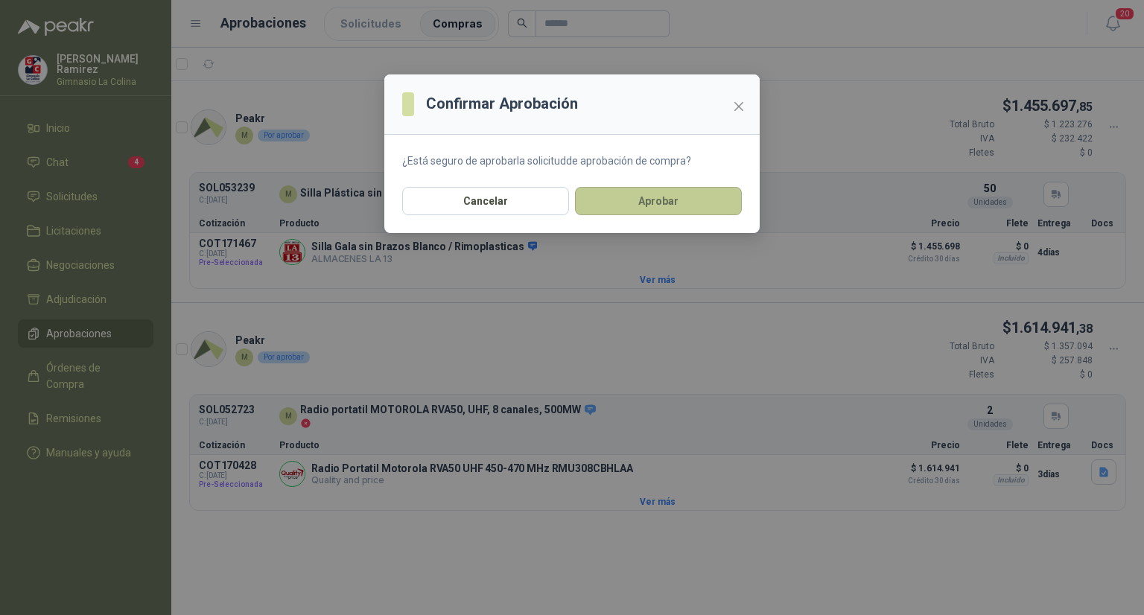
click at [706, 199] on button "Aprobar" at bounding box center [658, 201] width 167 height 28
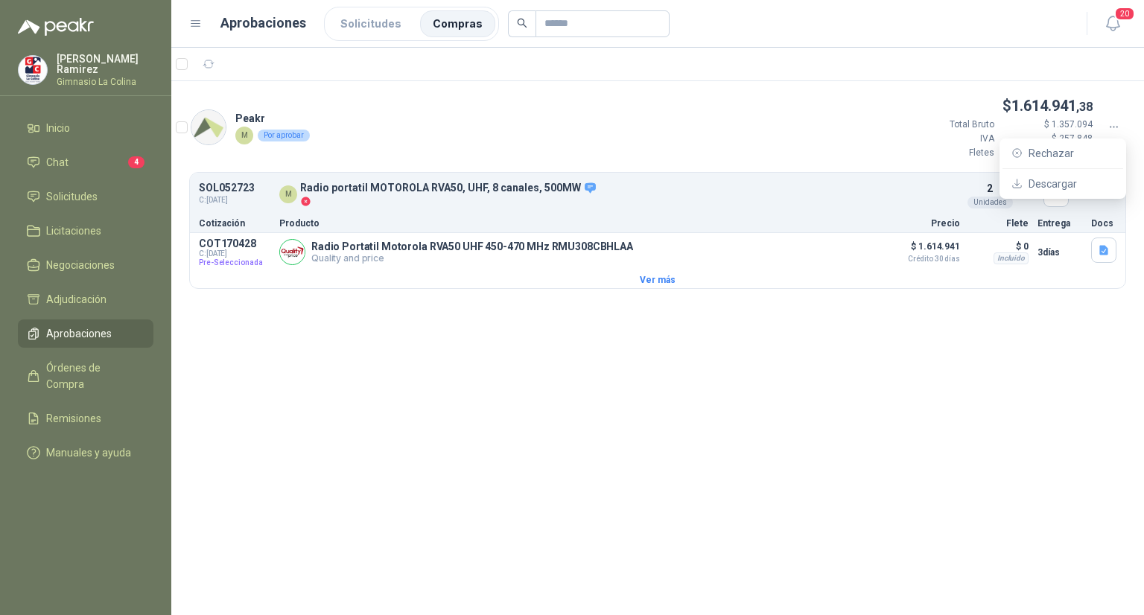
click at [1109, 126] on icon at bounding box center [1114, 127] width 13 height 13
click at [1121, 121] on div at bounding box center [1114, 127] width 25 height 16
click at [86, 194] on span "Solicitudes" at bounding box center [71, 196] width 51 height 16
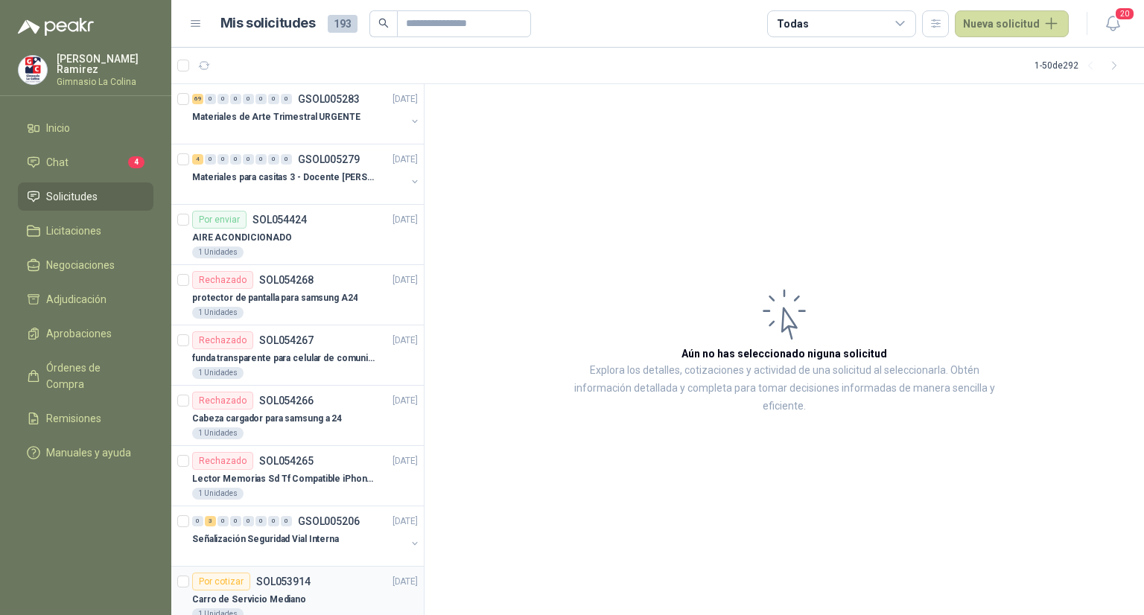
click at [245, 594] on p "Carro de Servicio Mediano" at bounding box center [249, 600] width 114 height 14
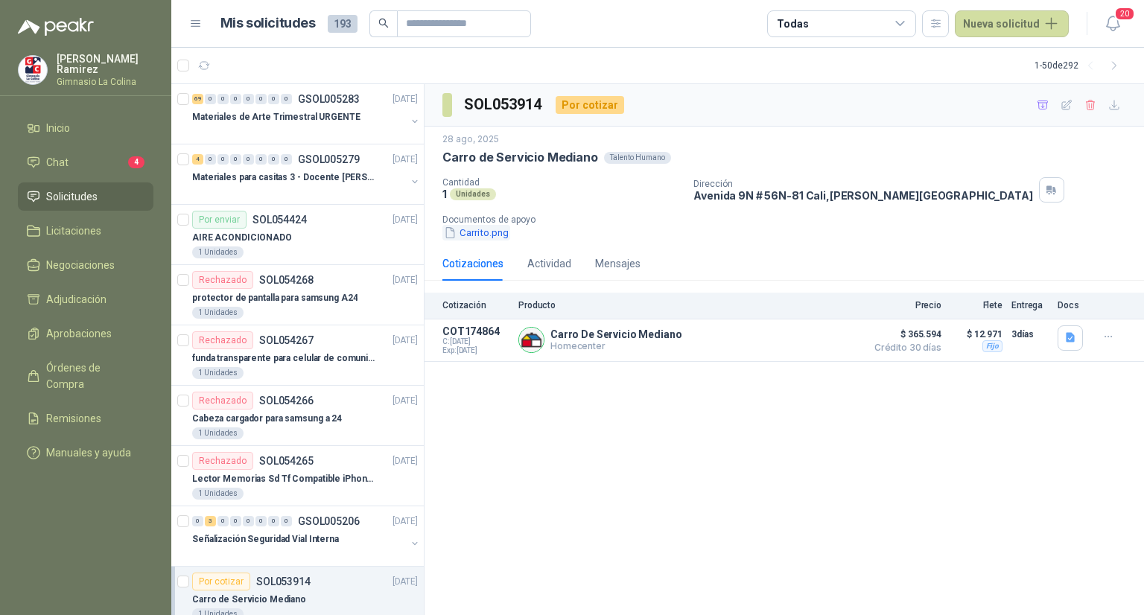
click at [486, 232] on button "Carrito.png" at bounding box center [476, 233] width 68 height 16
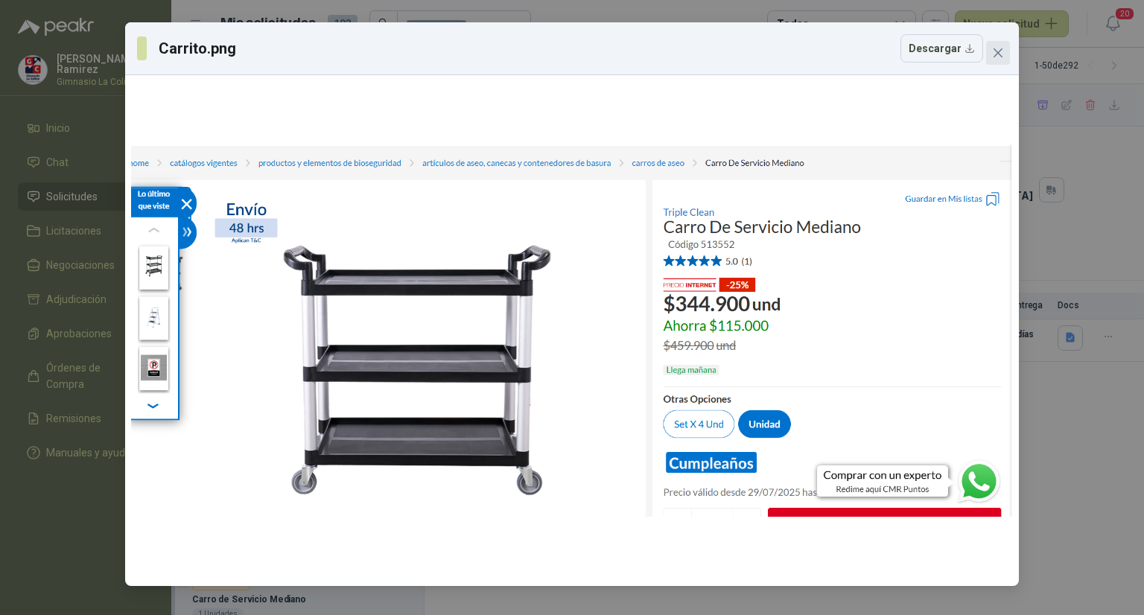
click at [991, 53] on span "Close" at bounding box center [998, 53] width 24 height 12
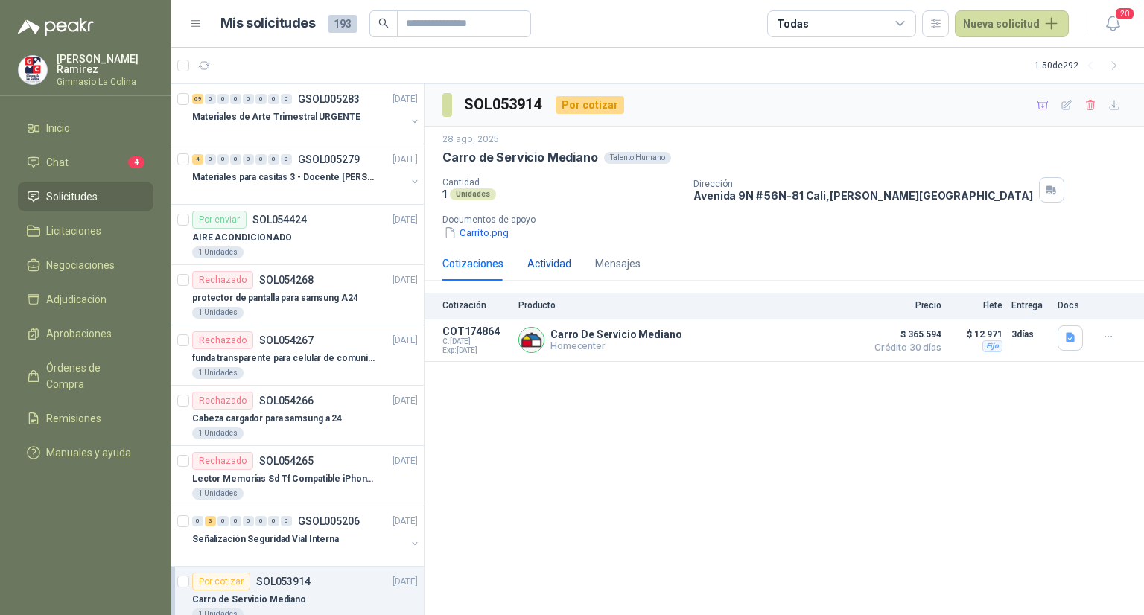
click at [545, 258] on div "Actividad" at bounding box center [549, 263] width 44 height 16
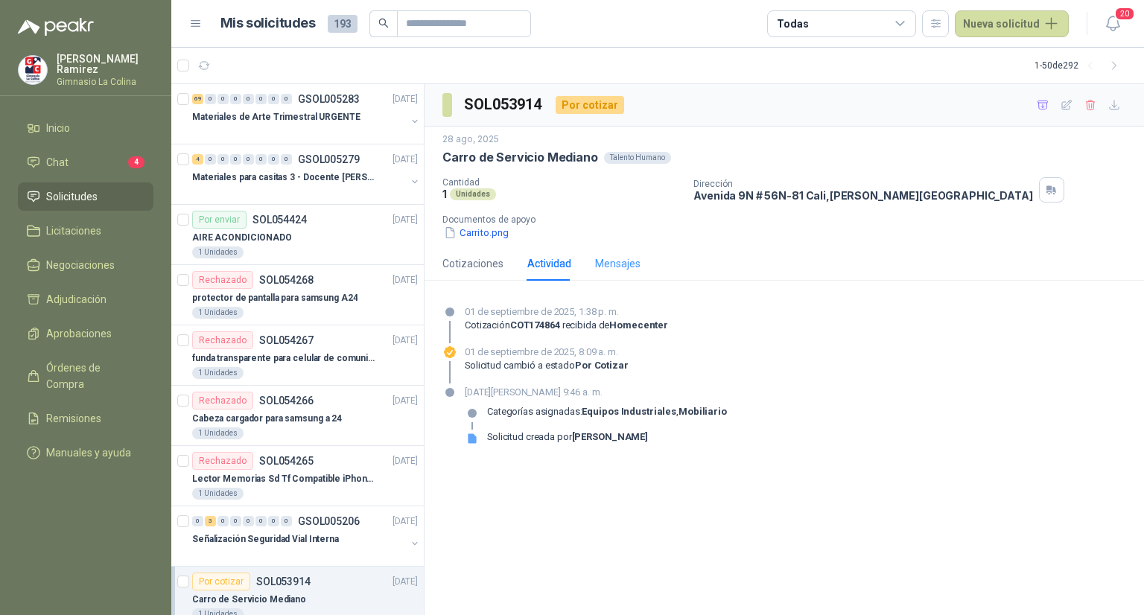
click at [626, 272] on div "Mensajes" at bounding box center [617, 264] width 45 height 34
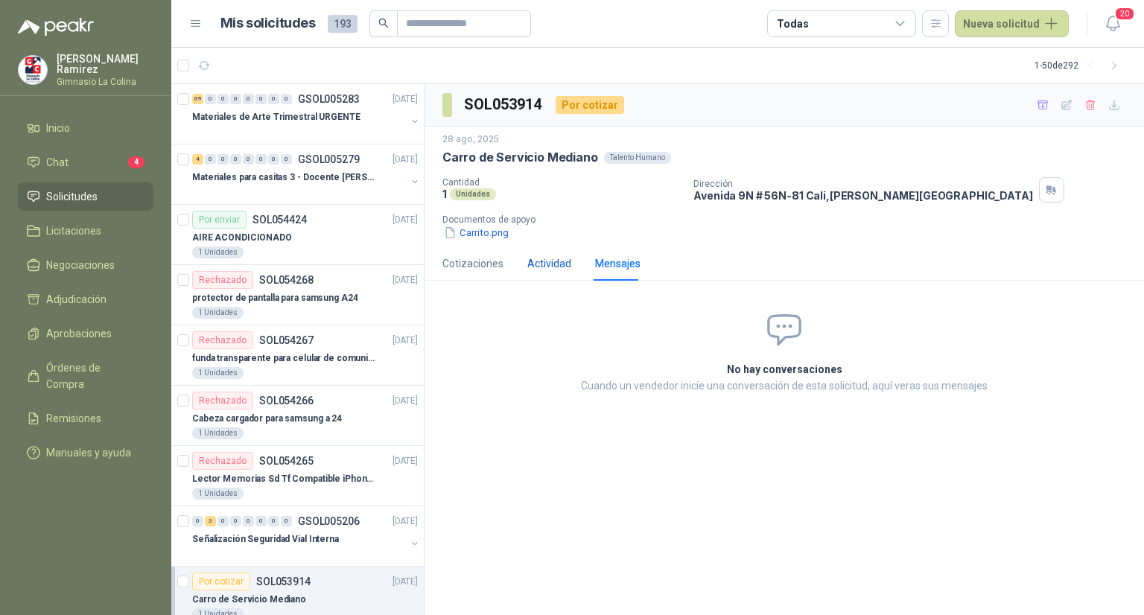
click at [550, 267] on div "Actividad" at bounding box center [549, 263] width 44 height 16
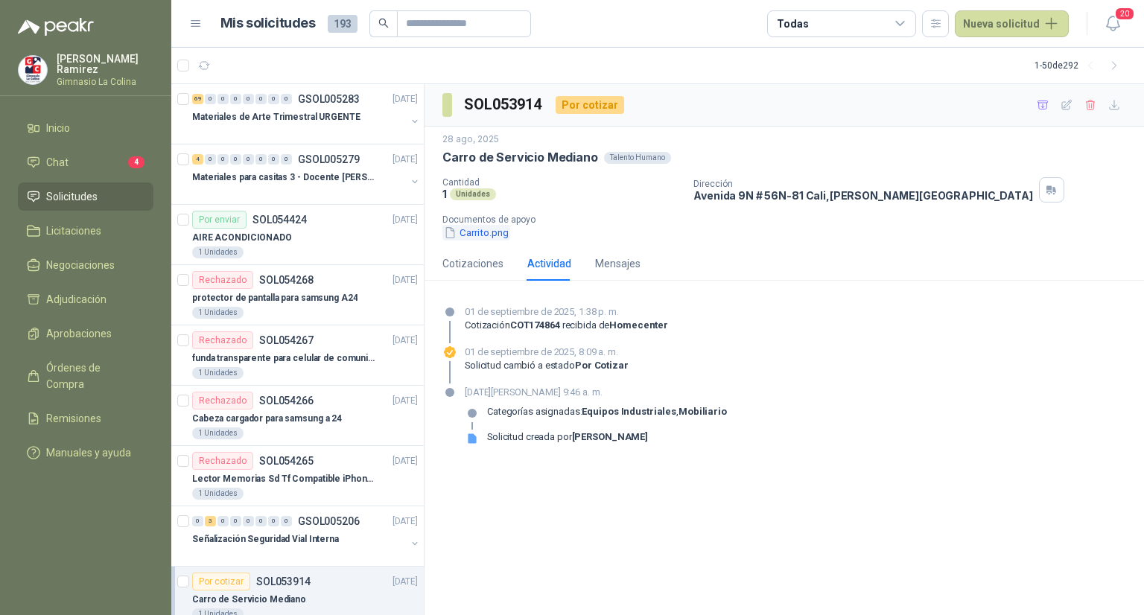
click at [492, 236] on button "Carrito.png" at bounding box center [476, 233] width 68 height 16
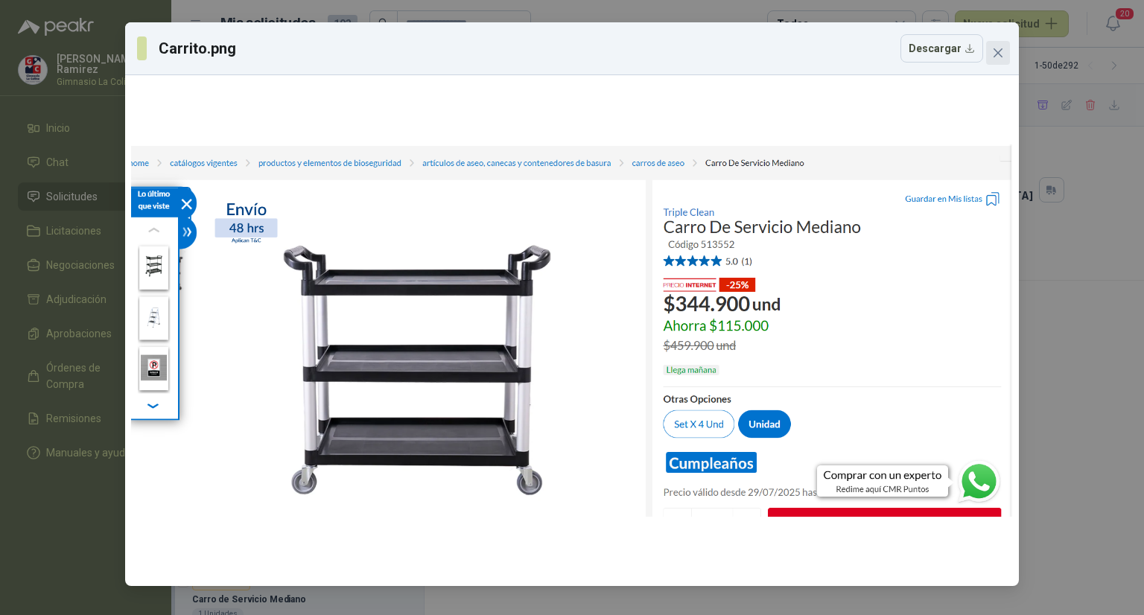
click at [995, 56] on icon "close" at bounding box center [998, 53] width 12 height 12
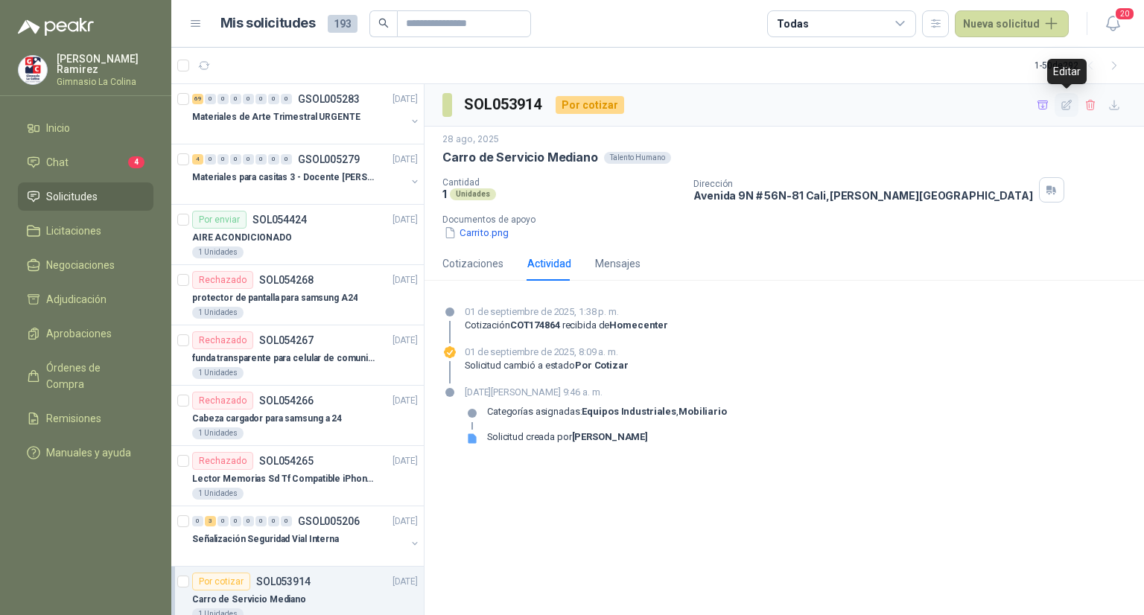
click at [1070, 104] on icon "button" at bounding box center [1067, 105] width 13 height 13
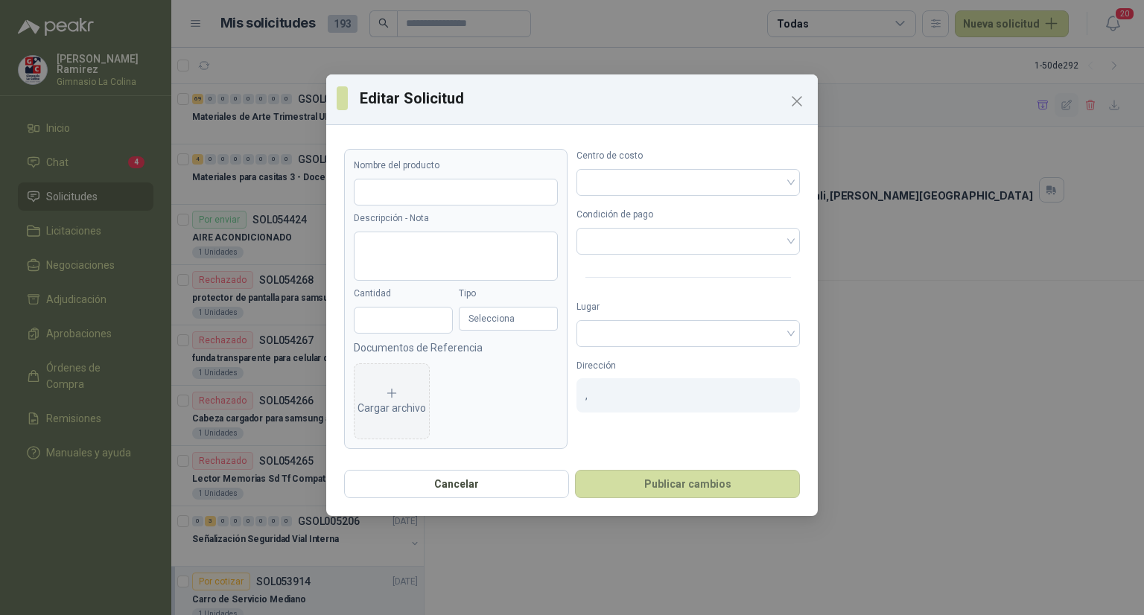
type input "**********"
type input "*"
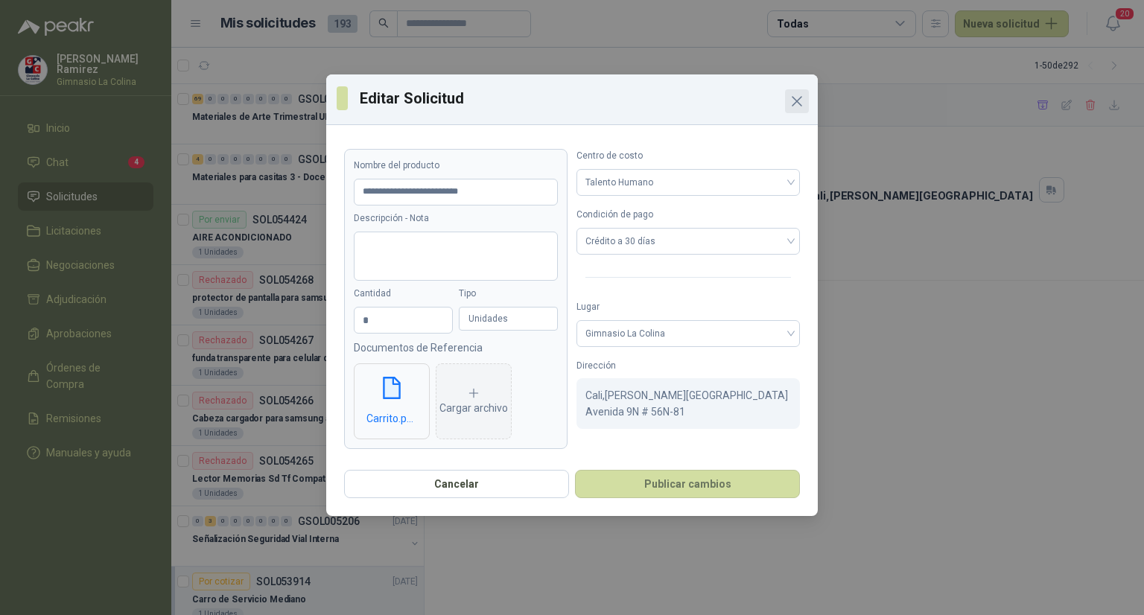
click at [793, 99] on icon "Close" at bounding box center [797, 101] width 18 height 18
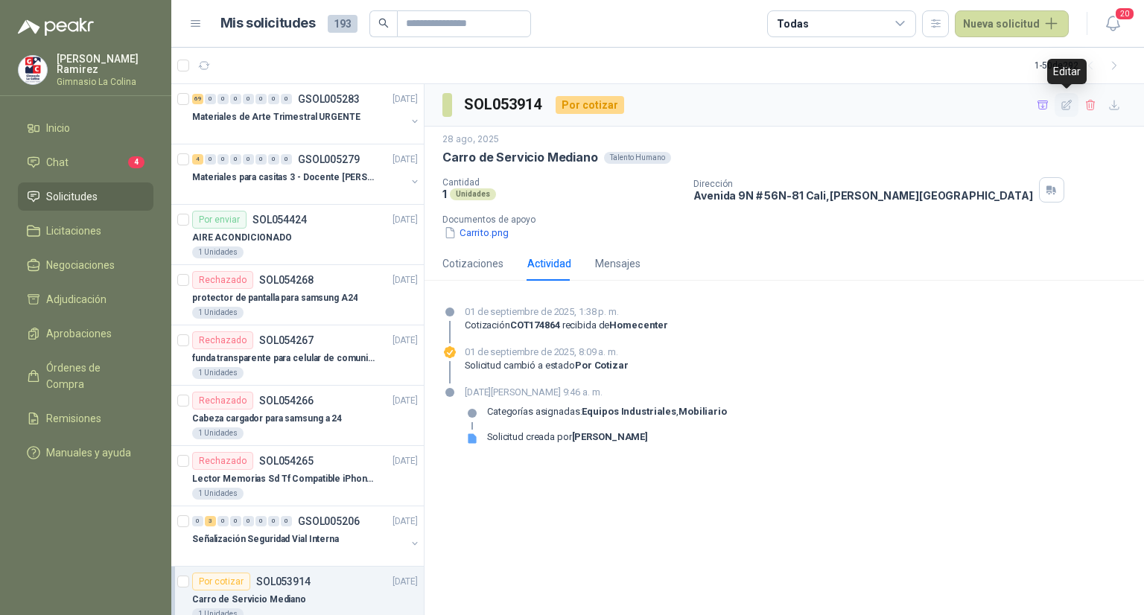
click at [1066, 104] on icon "button" at bounding box center [1067, 105] width 10 height 10
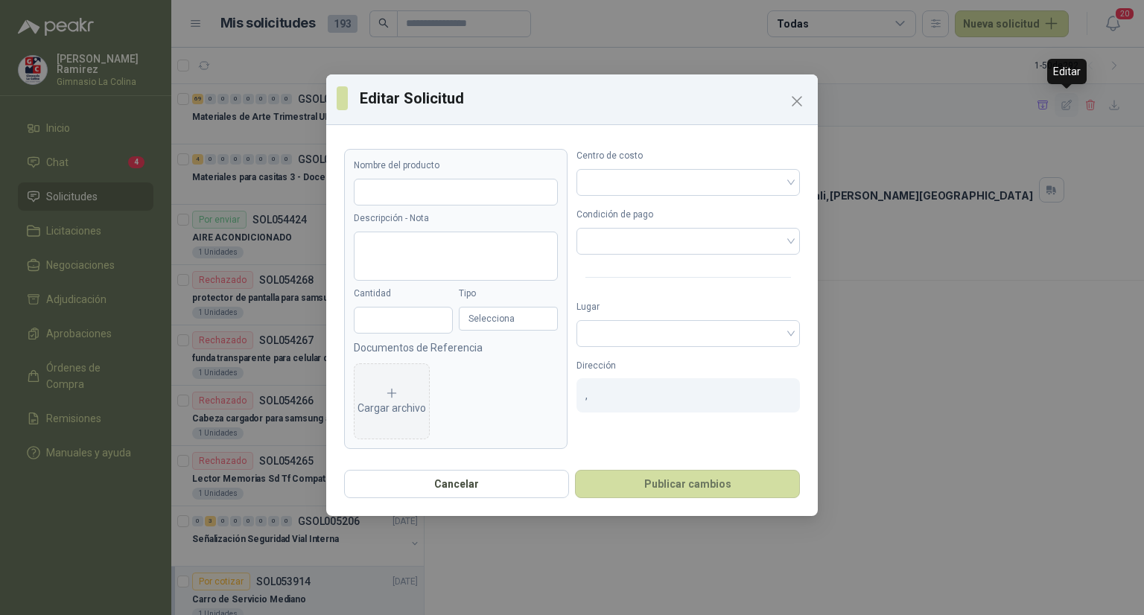
type input "**********"
type input "*"
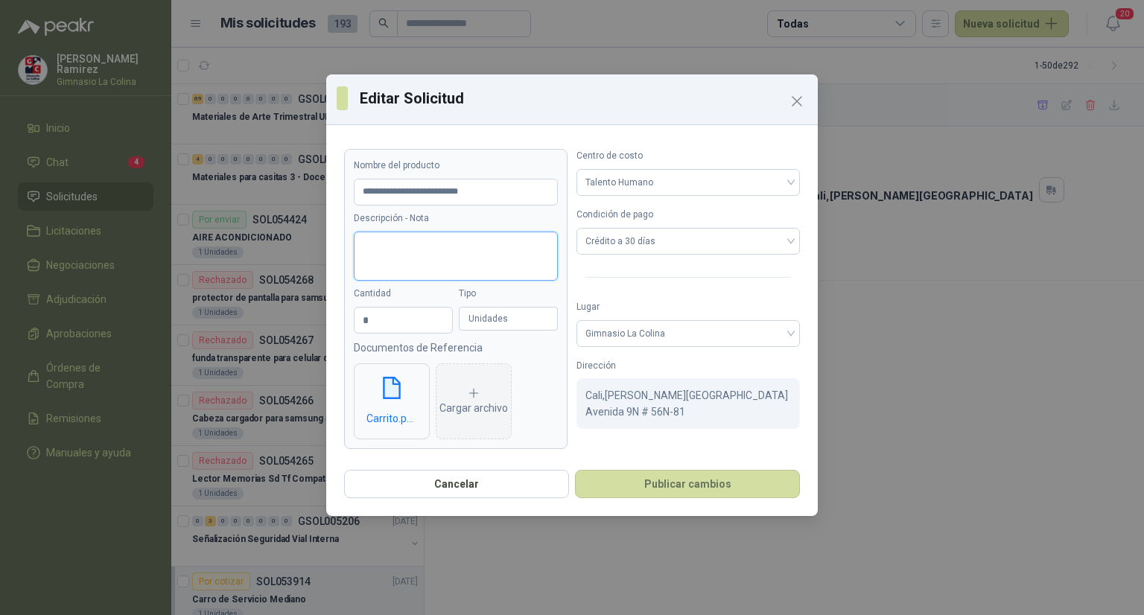
click at [491, 247] on textarea "Descripción - Nota" at bounding box center [456, 257] width 204 height 50
type textarea "*"
type textarea "**"
type textarea "****"
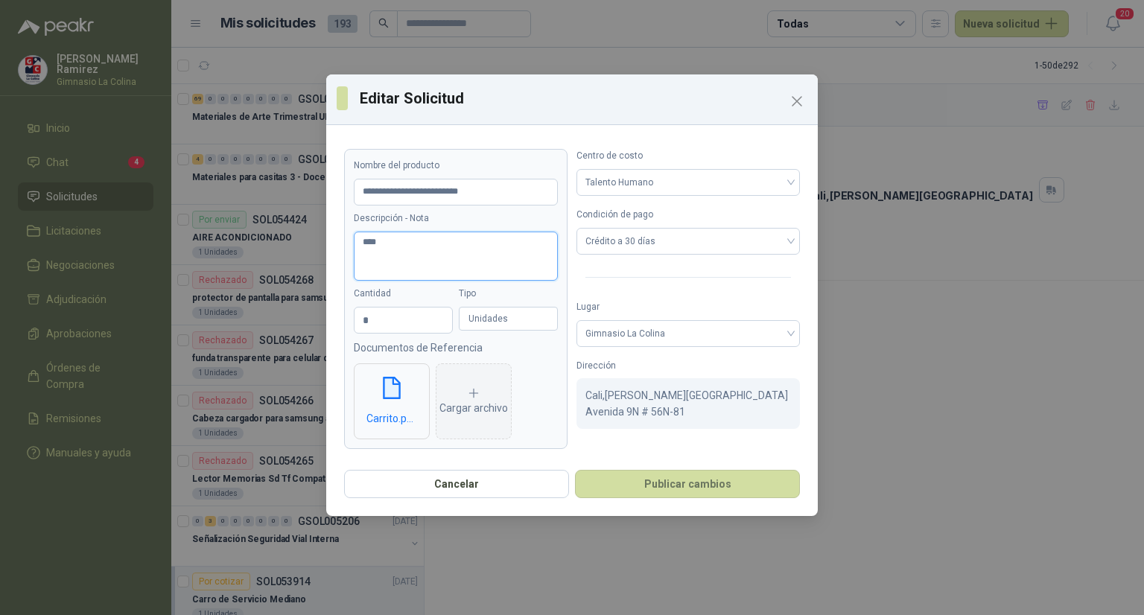
type textarea "*****"
type textarea "*******"
type textarea "********"
type textarea "*********"
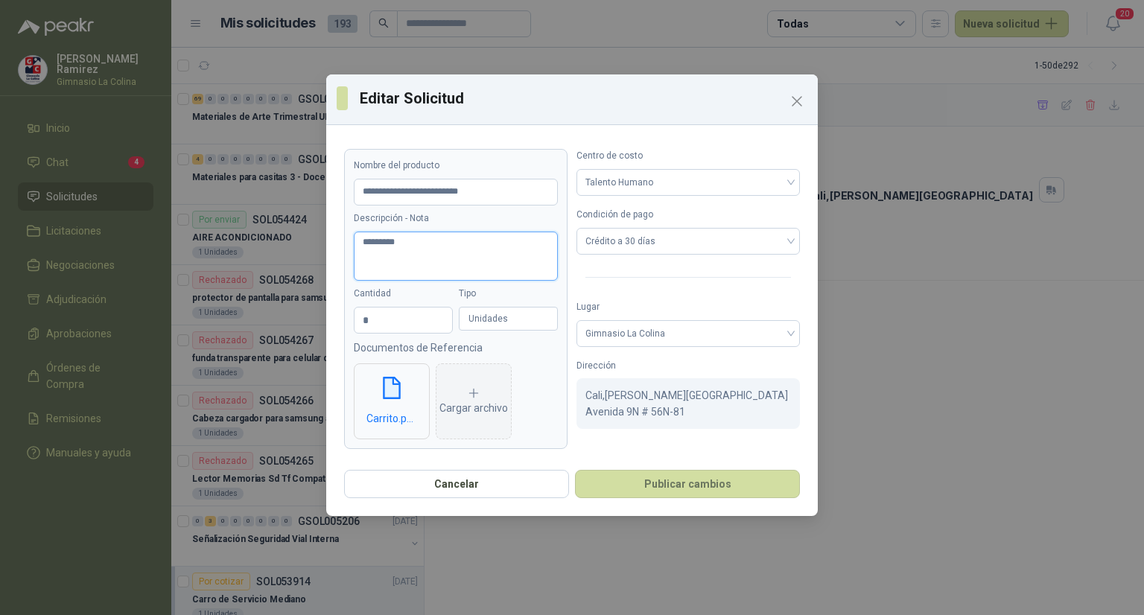
type textarea "**********"
click at [656, 484] on button "Publicar cambios" at bounding box center [687, 484] width 225 height 28
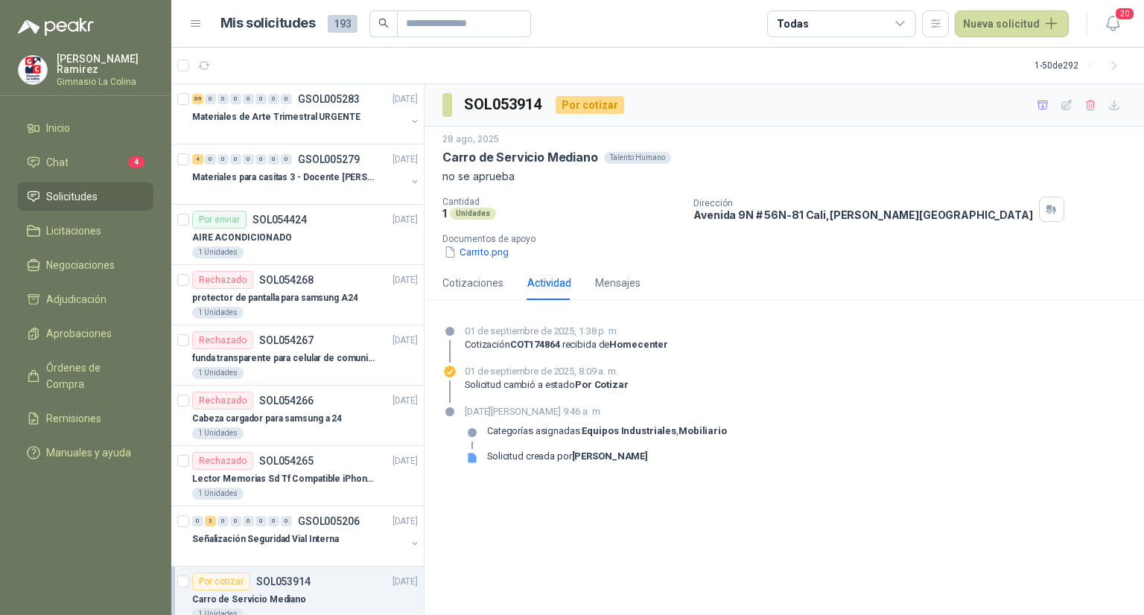
scroll to position [465, 0]
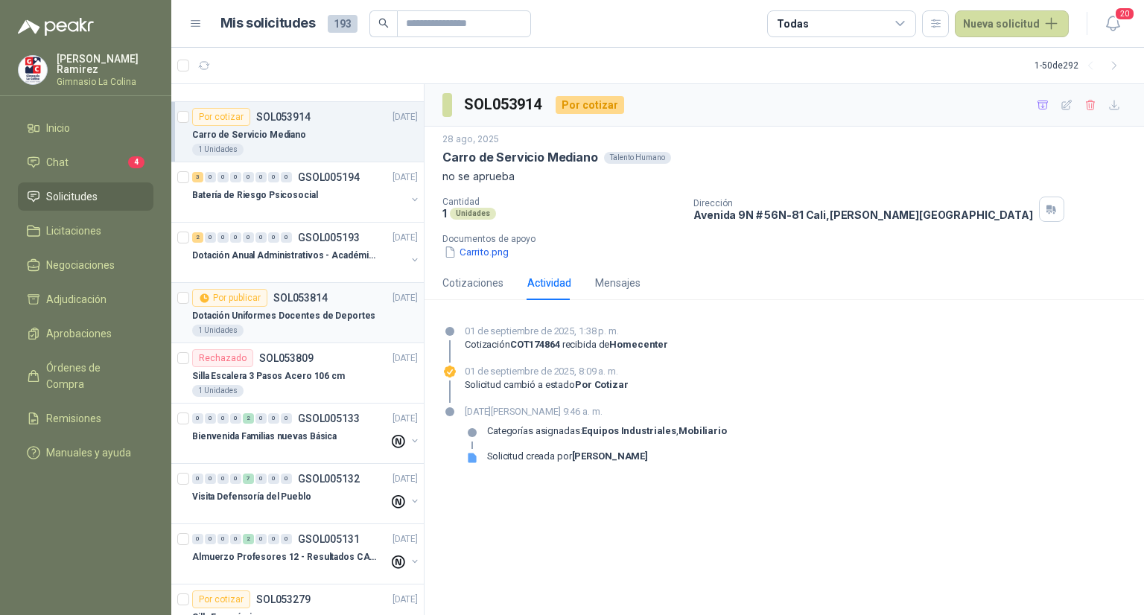
click at [248, 311] on p "Dotación Uniformes Docentes de Deportes" at bounding box center [283, 316] width 183 height 14
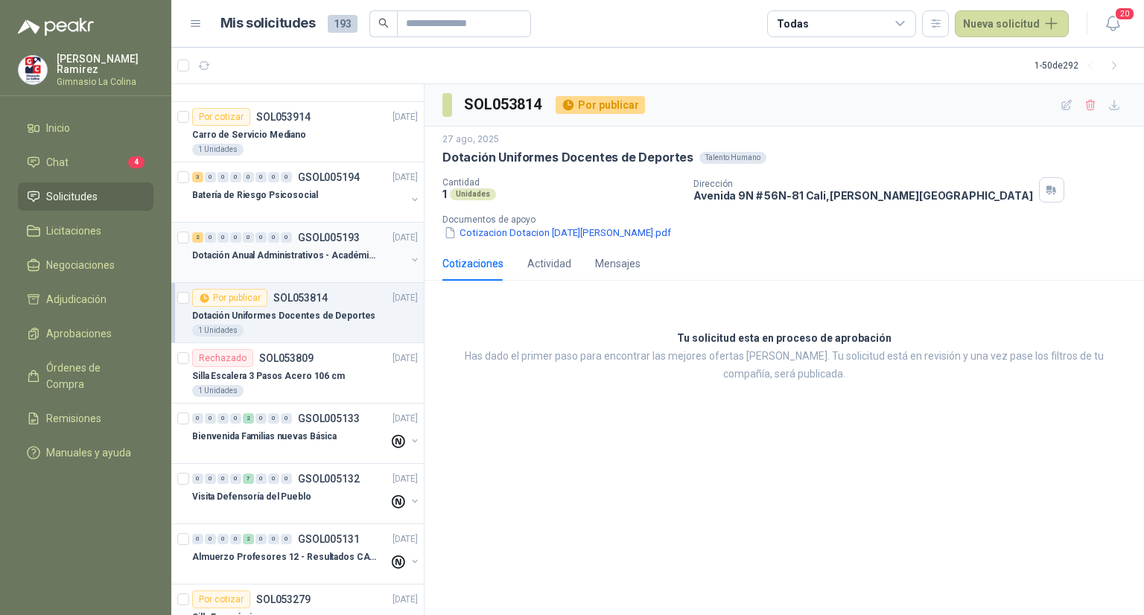
click at [267, 253] on p "Dotación Anual Administrativos - Académicos" at bounding box center [284, 256] width 185 height 14
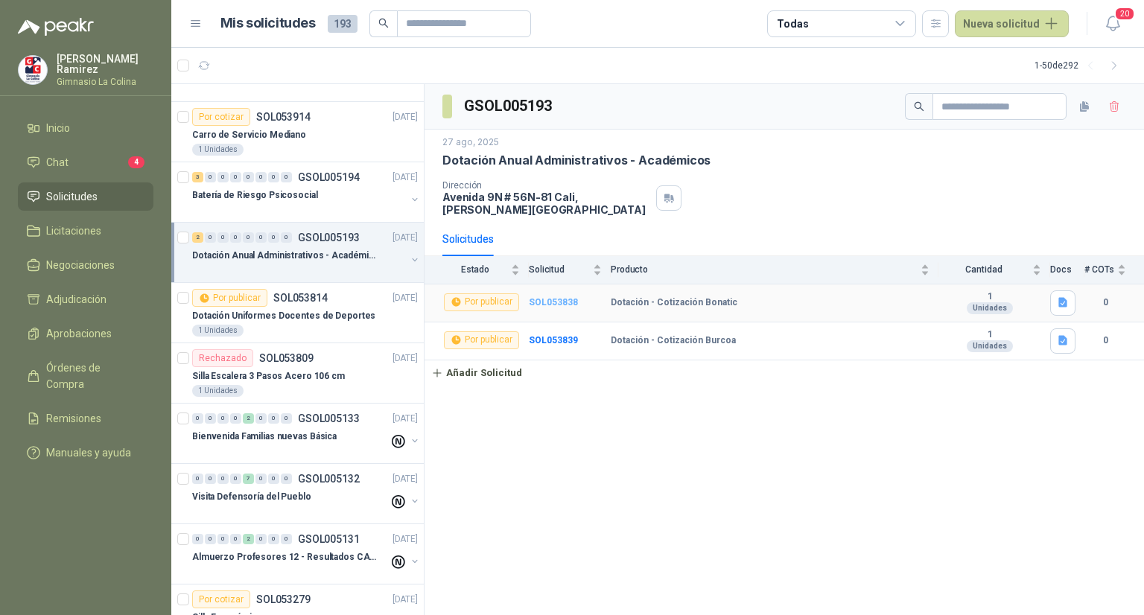
click at [560, 299] on b "SOL053838" at bounding box center [553, 302] width 49 height 10
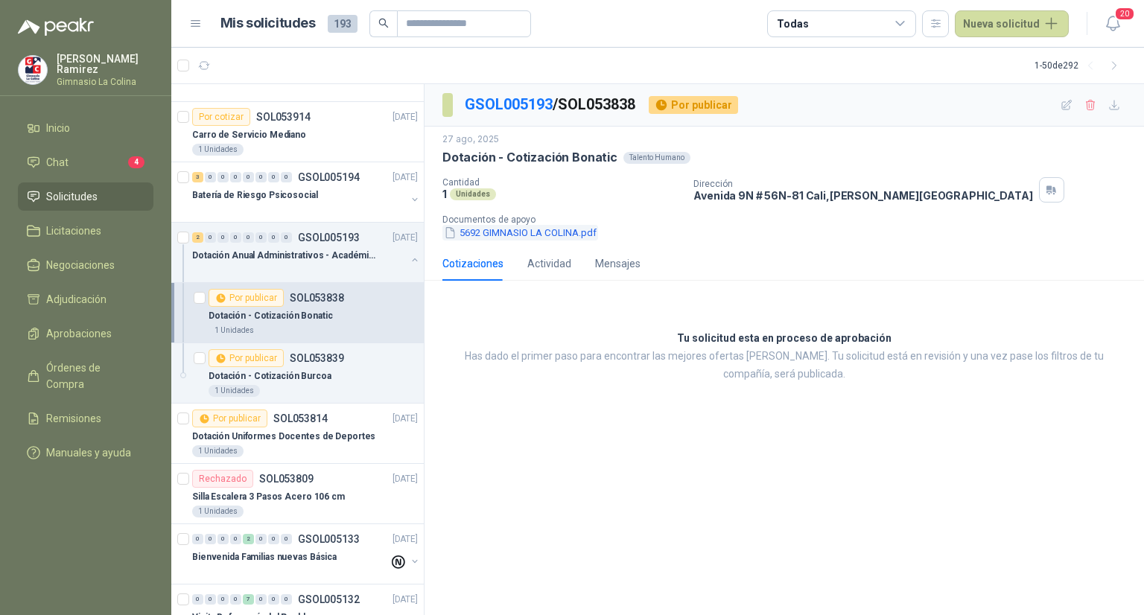
click at [499, 230] on button "5692 GIMNASIO LA COLINA.pdf" at bounding box center [520, 233] width 156 height 16
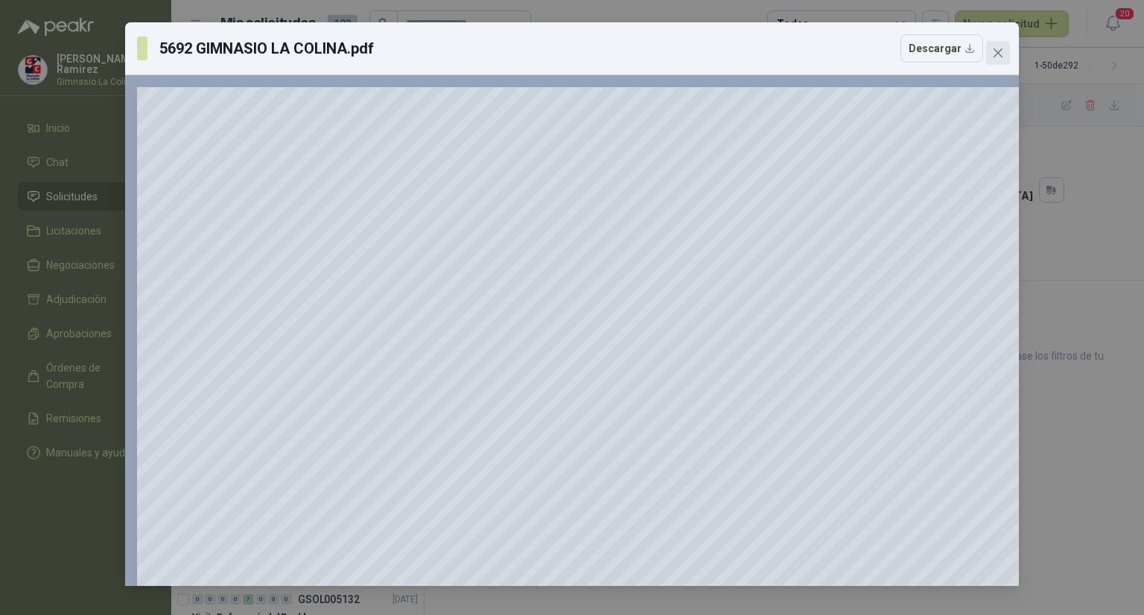
click at [998, 53] on icon "close" at bounding box center [998, 52] width 9 height 9
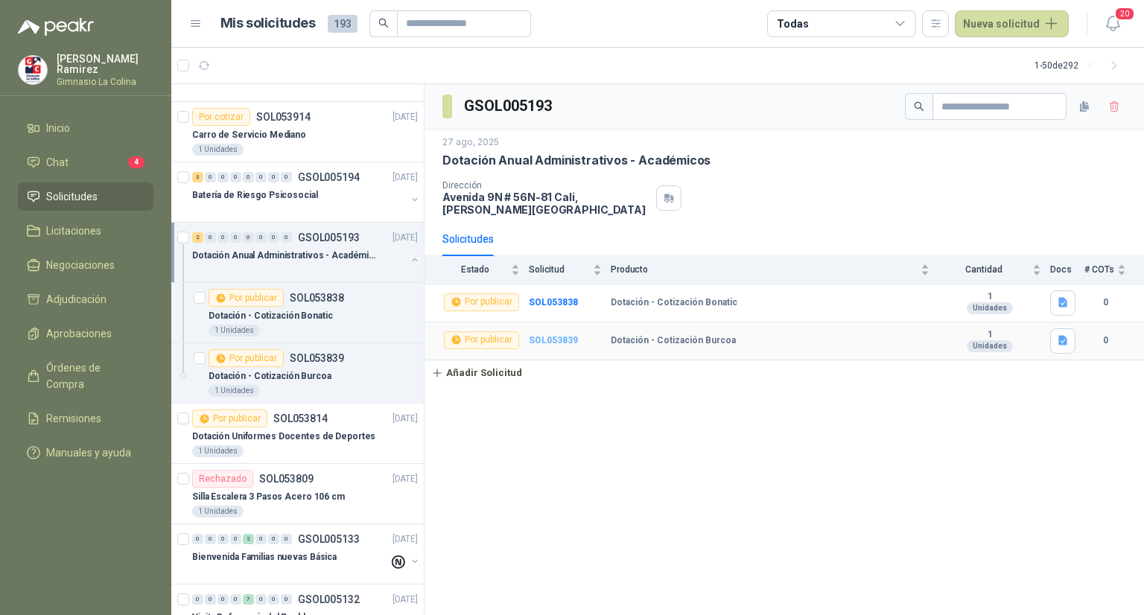
click at [548, 337] on b "SOL053839" at bounding box center [553, 340] width 49 height 10
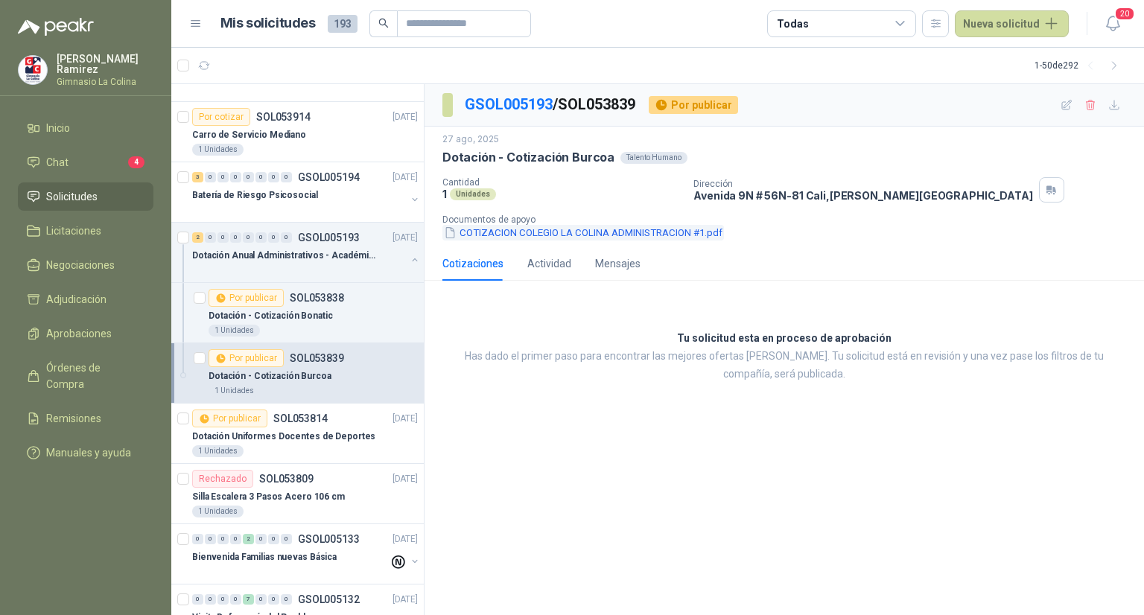
click at [536, 234] on button "COTIZACION COLEGIO LA COLINA ADMINISTRACION #1.pdf" at bounding box center [583, 233] width 282 height 16
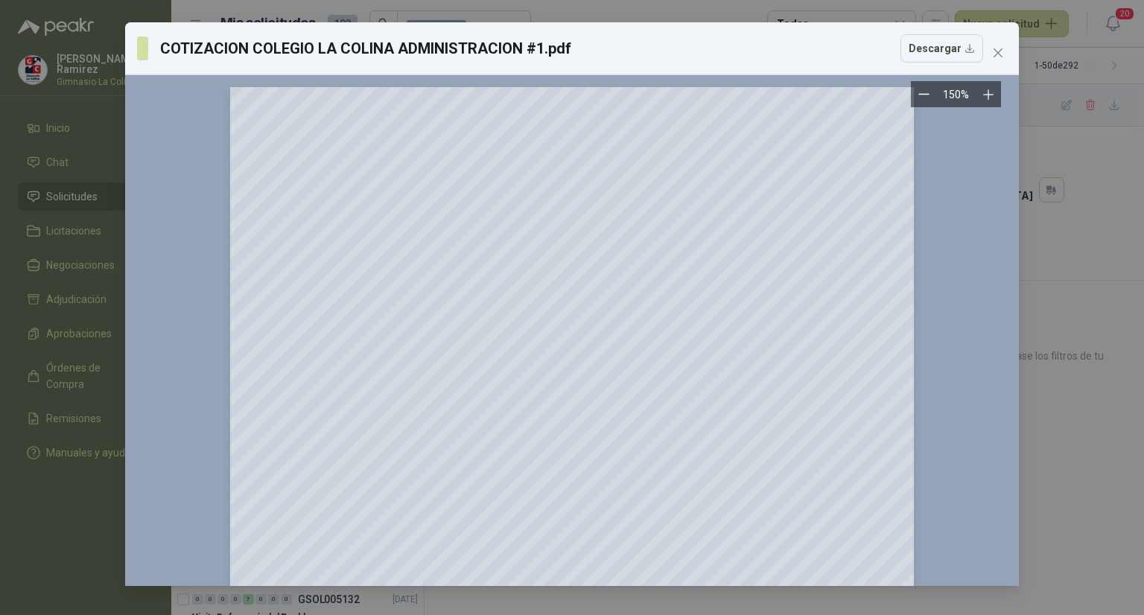
scroll to position [446, 0]
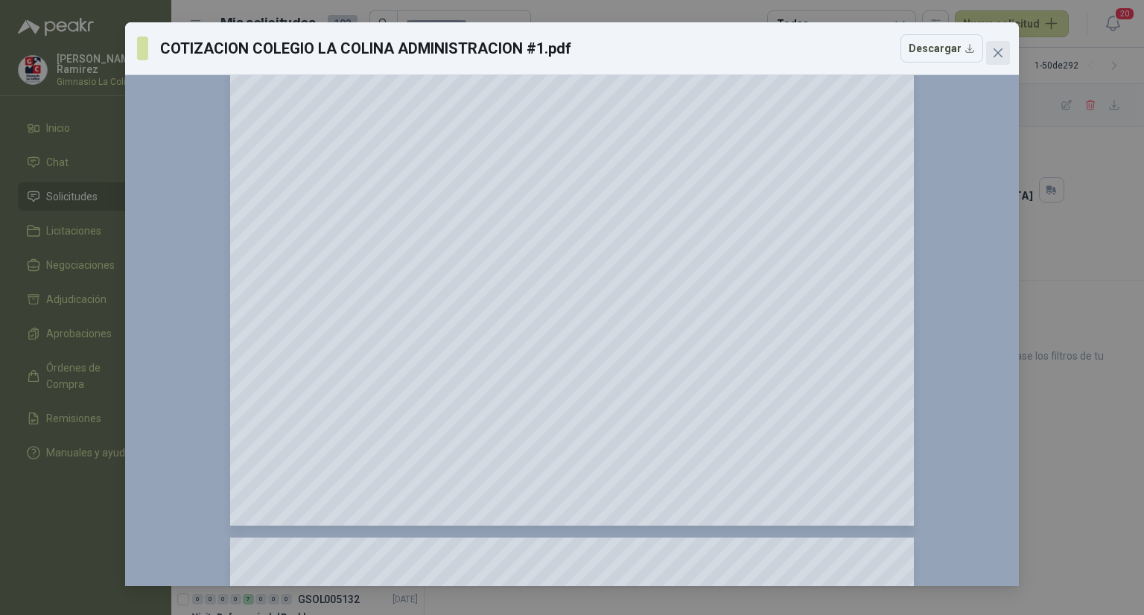
click at [996, 56] on icon "close" at bounding box center [998, 53] width 12 height 12
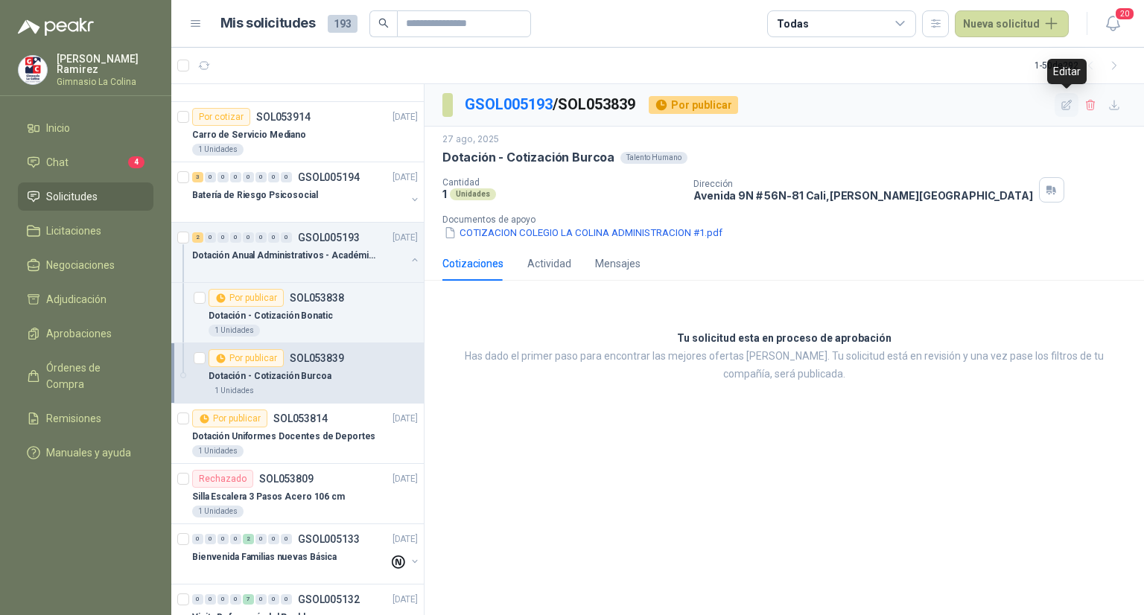
click at [1072, 102] on icon "button" at bounding box center [1067, 105] width 13 height 13
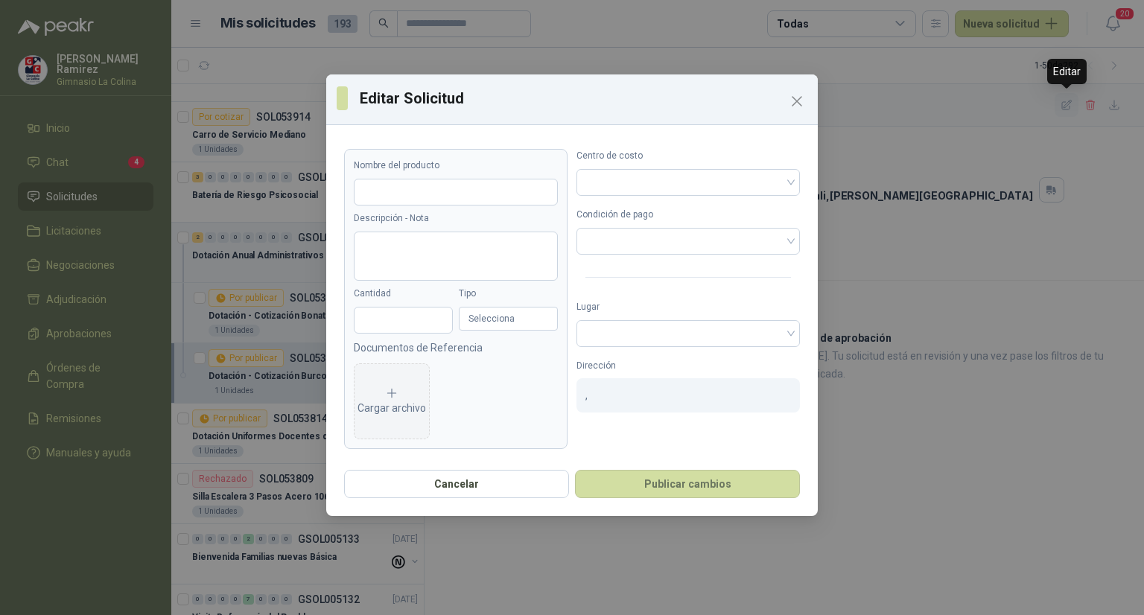
type input "**********"
type input "*"
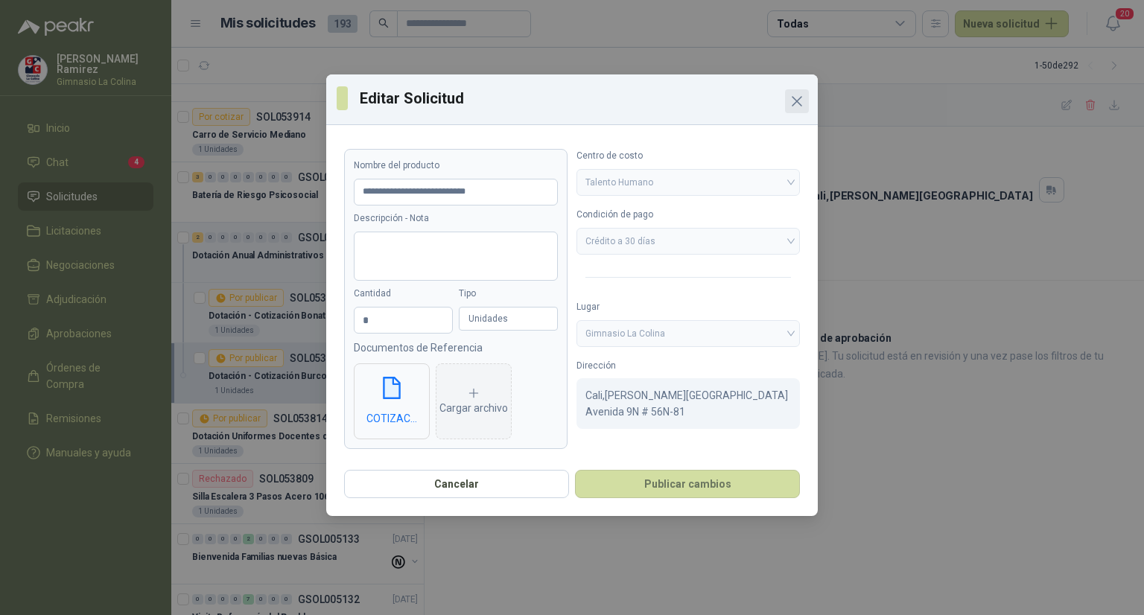
click at [791, 101] on icon "Close" at bounding box center [797, 101] width 18 height 18
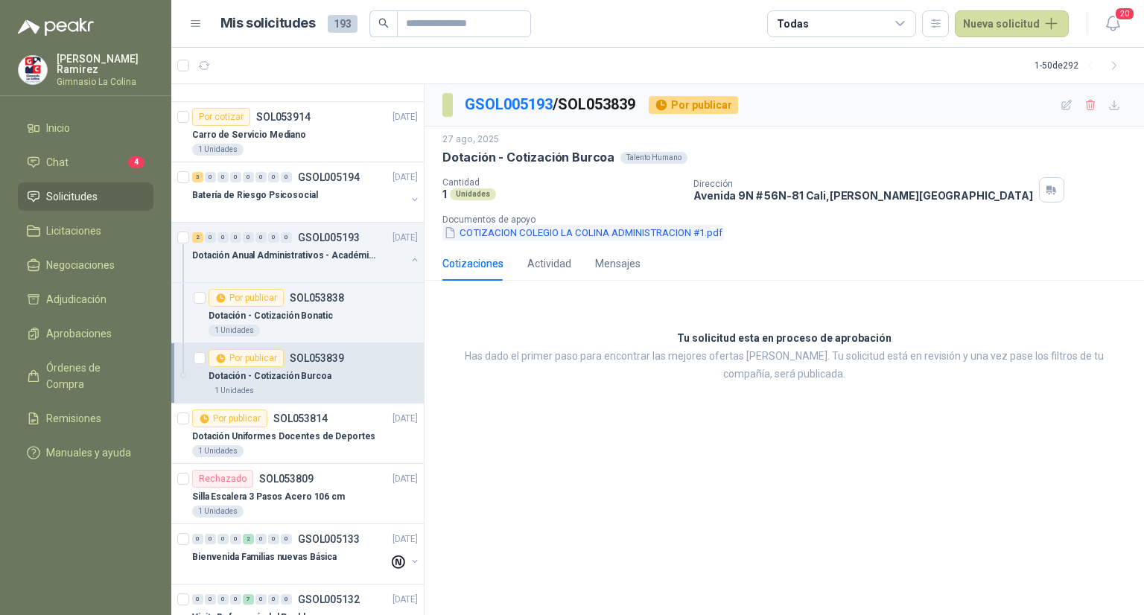
click at [524, 234] on button "COTIZACION COLEGIO LA COLINA ADMINISTRACION #1.pdf" at bounding box center [583, 233] width 282 height 16
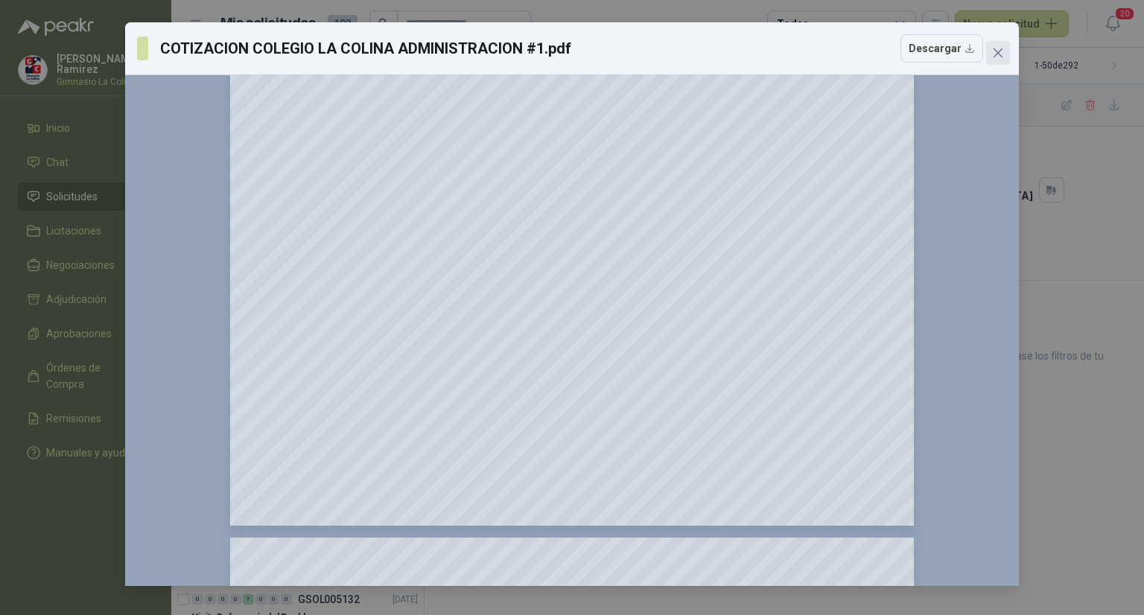
click at [997, 54] on icon "close" at bounding box center [998, 53] width 12 height 12
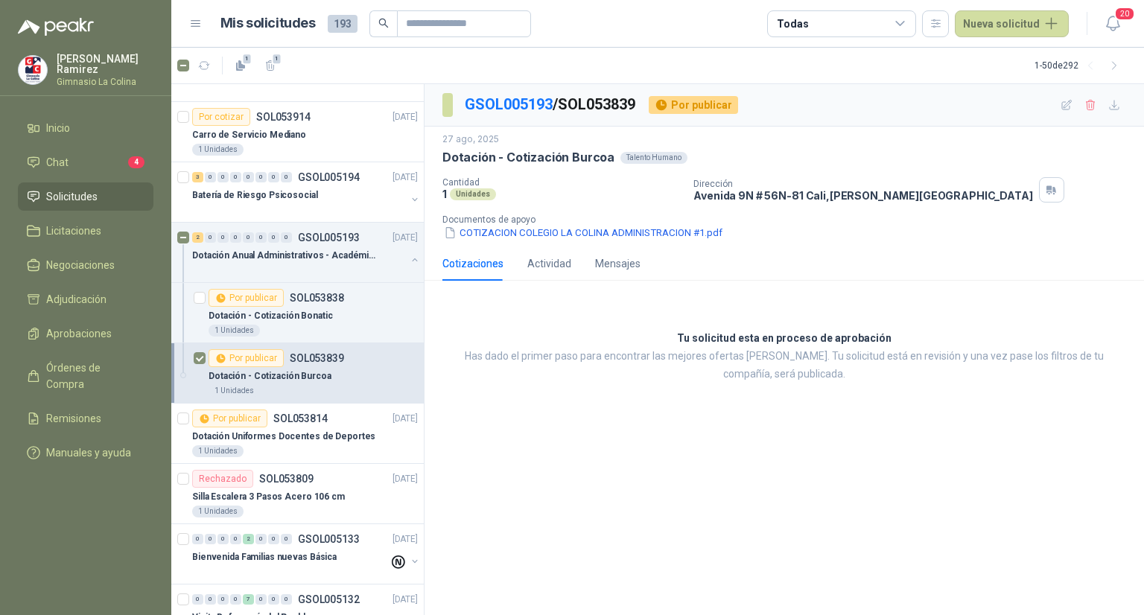
drag, startPoint x: 310, startPoint y: 370, endPoint x: 292, endPoint y: 366, distance: 18.3
click at [292, 369] on p "Dotación - Cotización Burcoa" at bounding box center [270, 376] width 123 height 14
click at [1066, 106] on icon "button" at bounding box center [1067, 105] width 13 height 13
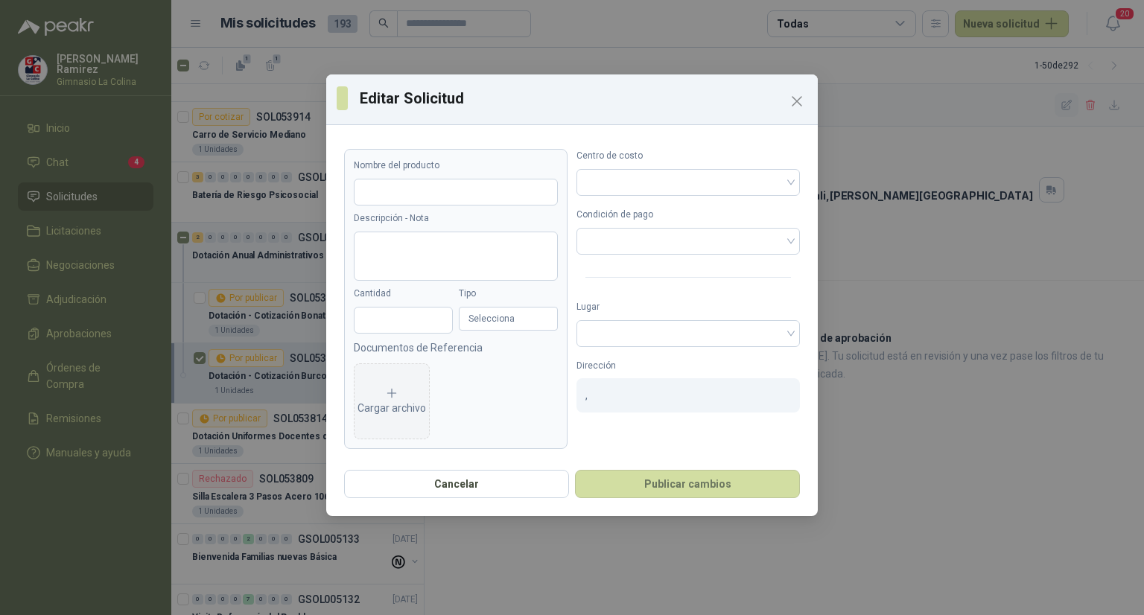
type input "**********"
type input "*"
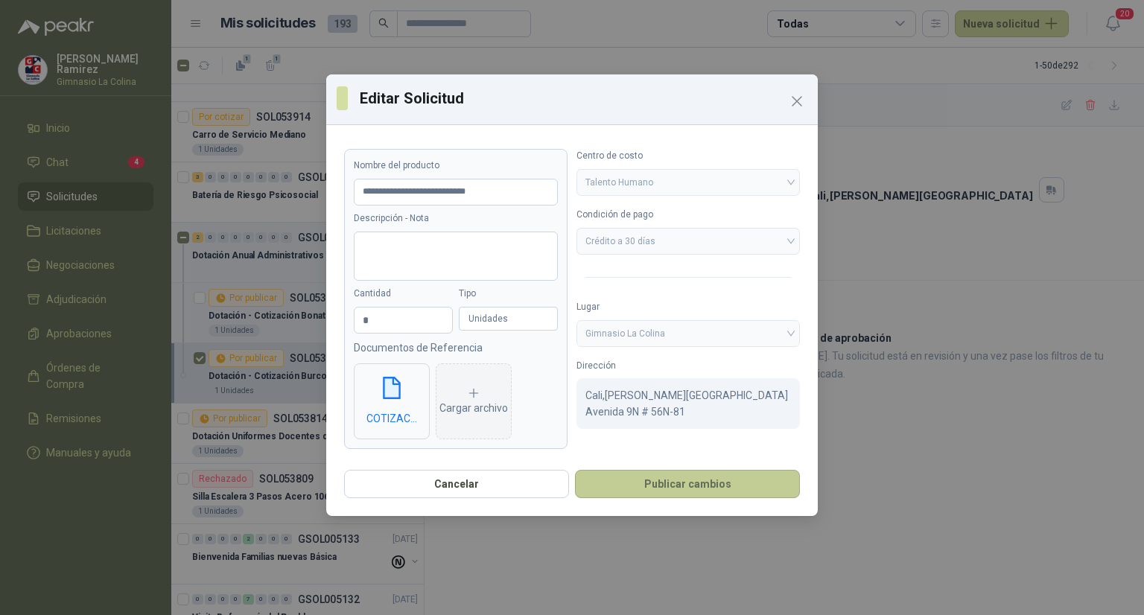
click at [655, 486] on button "Publicar cambios" at bounding box center [687, 484] width 225 height 28
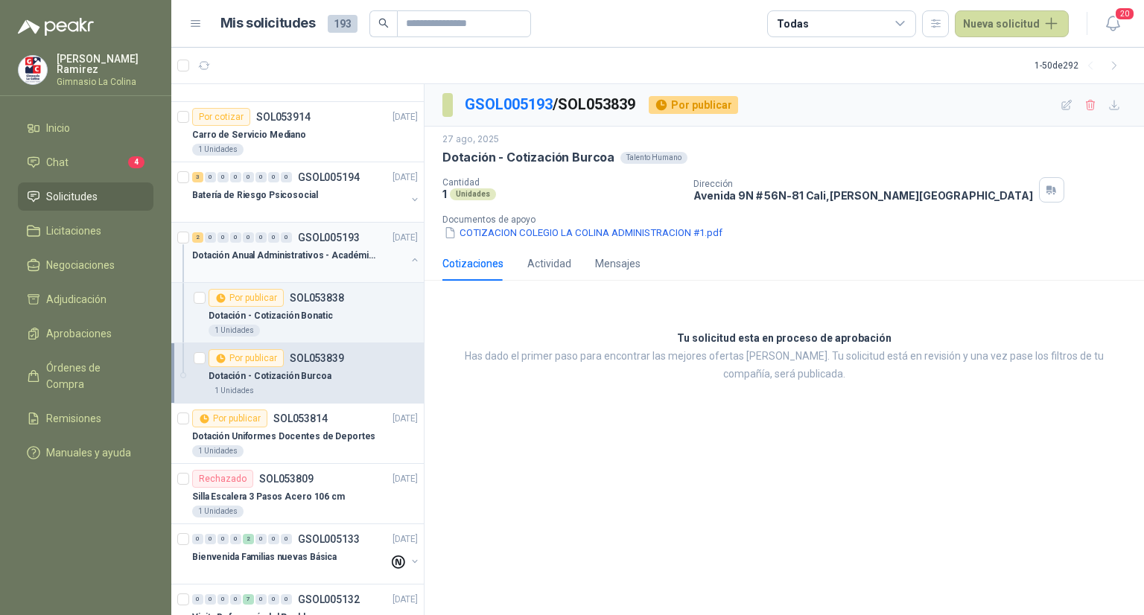
click at [228, 247] on div "Dotación Anual Administrativos - Académicos" at bounding box center [299, 256] width 214 height 18
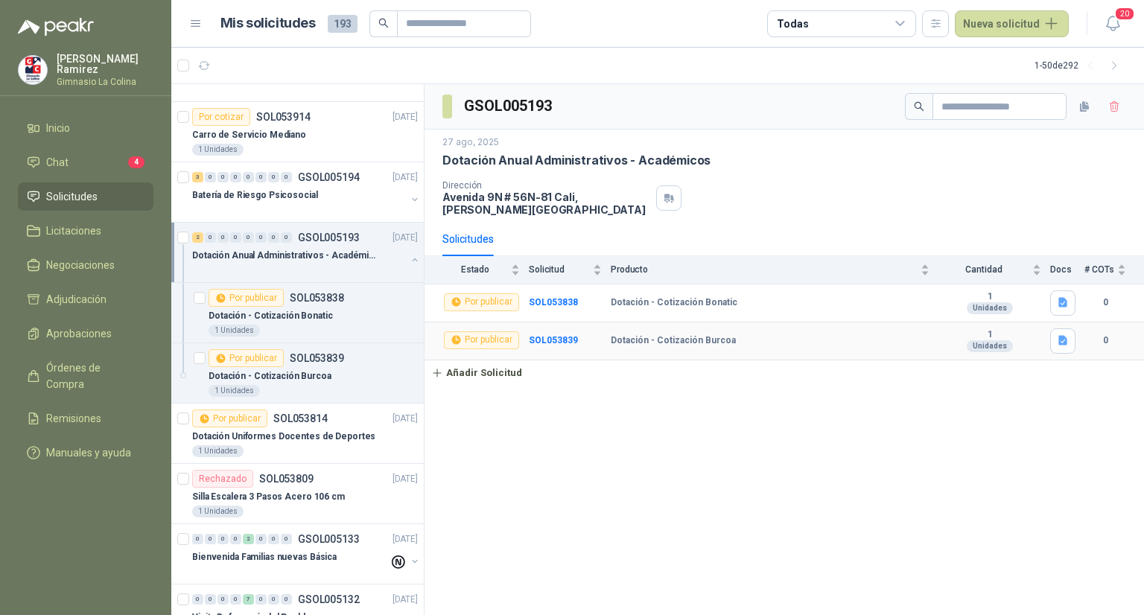
click at [977, 348] on div "Unidades" at bounding box center [990, 346] width 46 height 12
click at [561, 335] on b "SOL053839" at bounding box center [553, 340] width 49 height 10
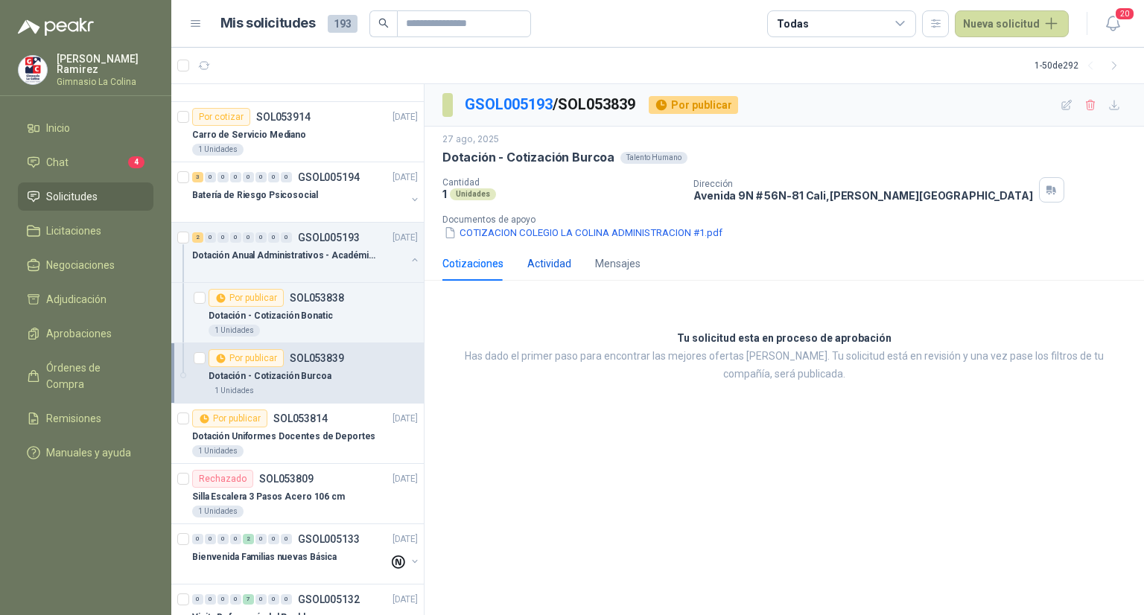
click at [562, 265] on div "Actividad" at bounding box center [549, 263] width 44 height 16
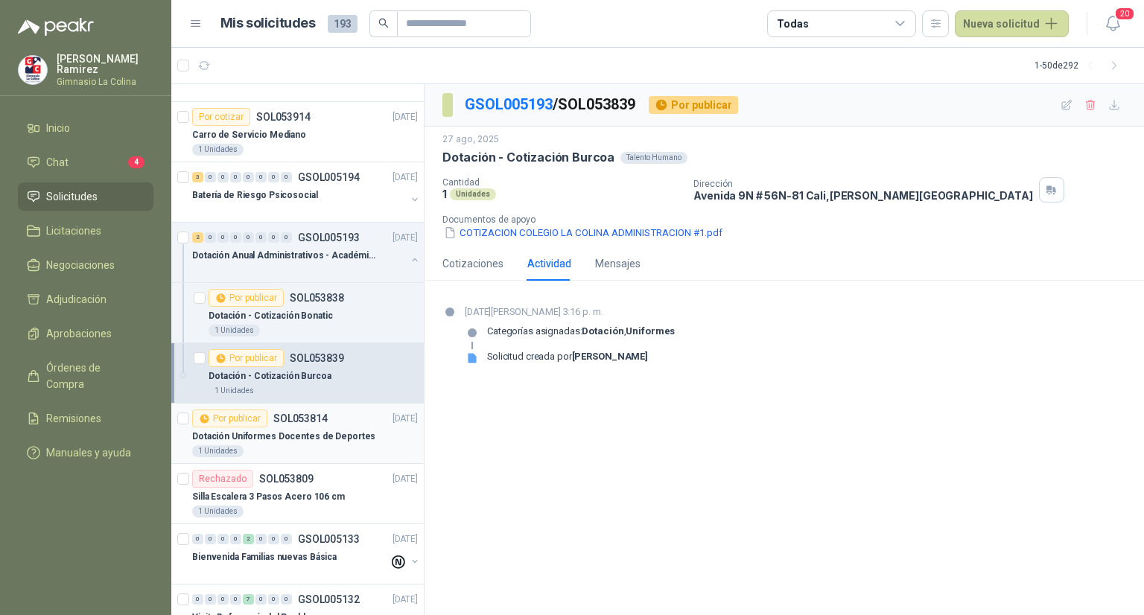
click at [293, 433] on p "Dotación Uniformes Docentes de Deportes" at bounding box center [283, 437] width 183 height 14
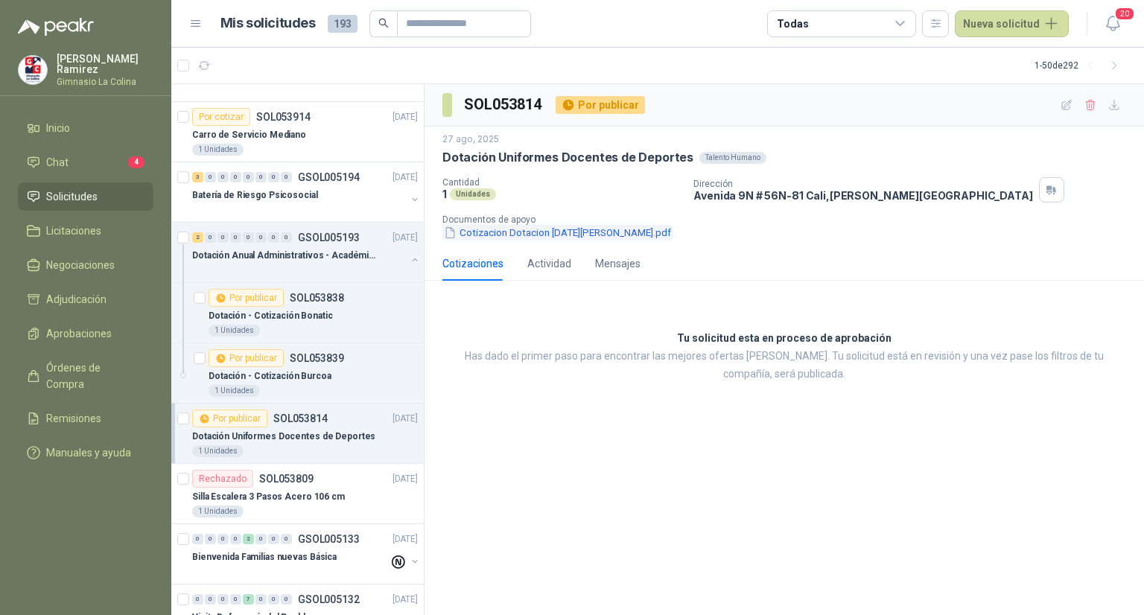
click at [494, 229] on button "Cotizacion Dotacion [DATE][PERSON_NAME].pdf" at bounding box center [557, 233] width 230 height 16
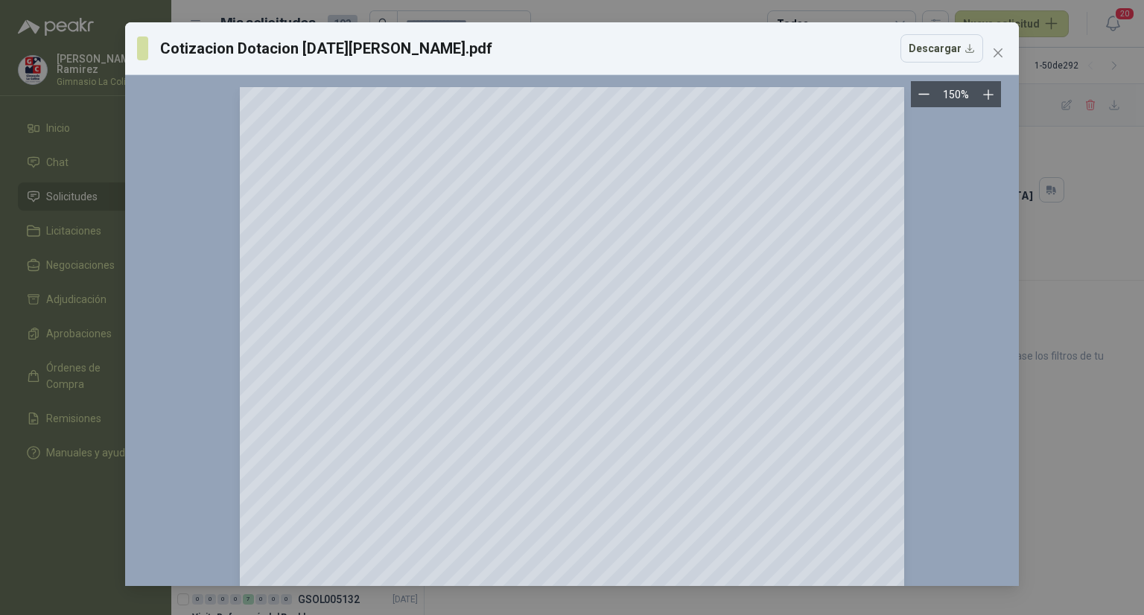
scroll to position [446, 0]
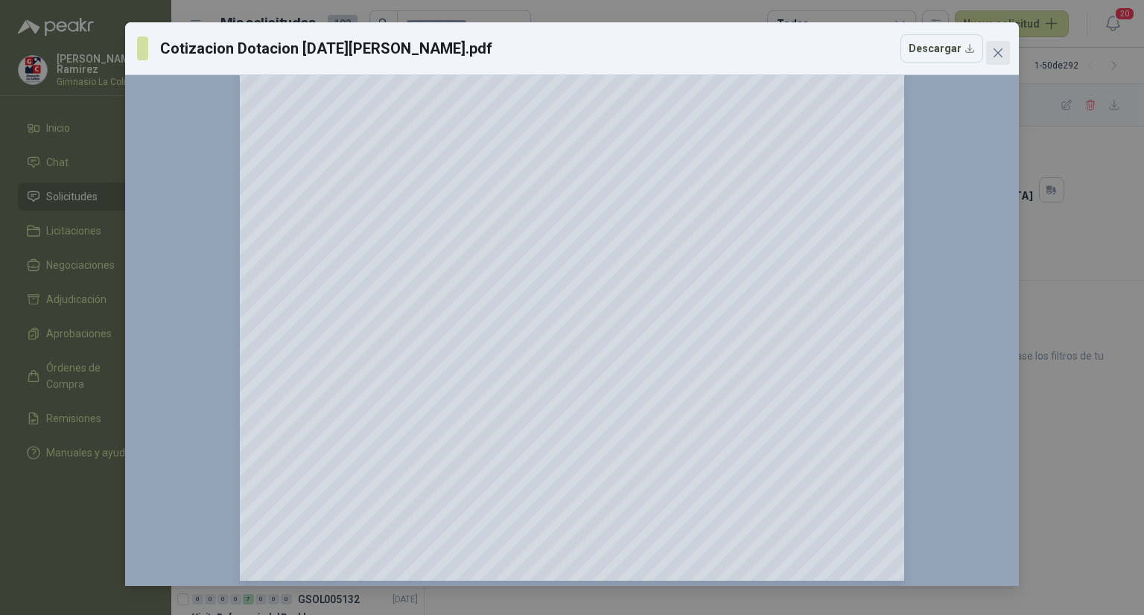
click at [995, 55] on icon "close" at bounding box center [998, 52] width 9 height 9
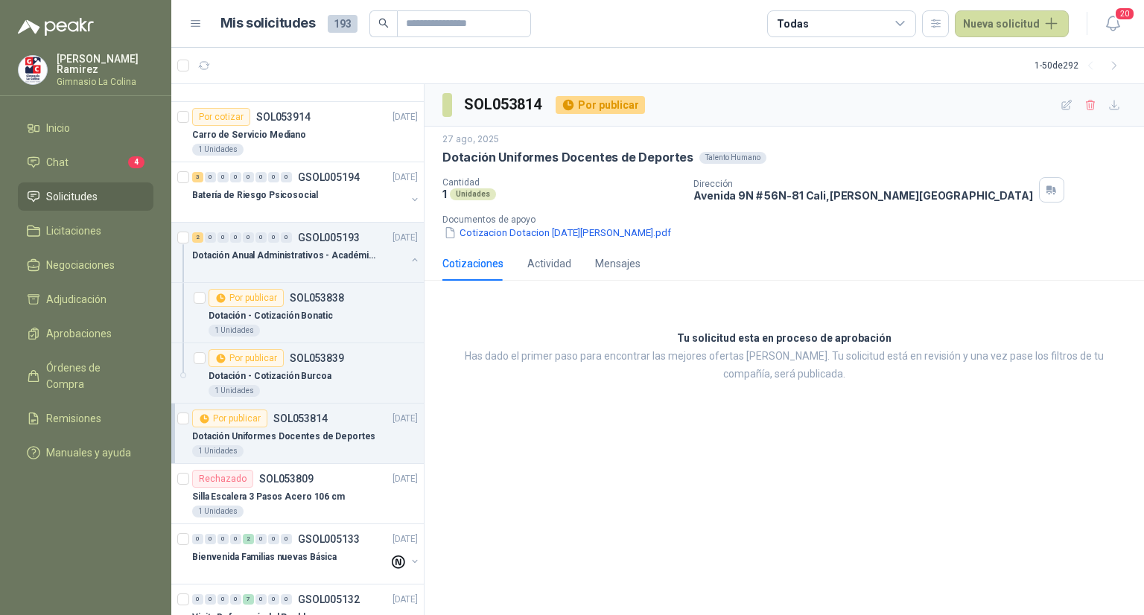
click at [716, 153] on div "Talento Humano" at bounding box center [732, 158] width 67 height 12
click at [225, 413] on div "Por publicar" at bounding box center [229, 419] width 75 height 18
click at [596, 236] on button "Cotizacion Dotacion [DATE][PERSON_NAME].pdf" at bounding box center [557, 233] width 230 height 16
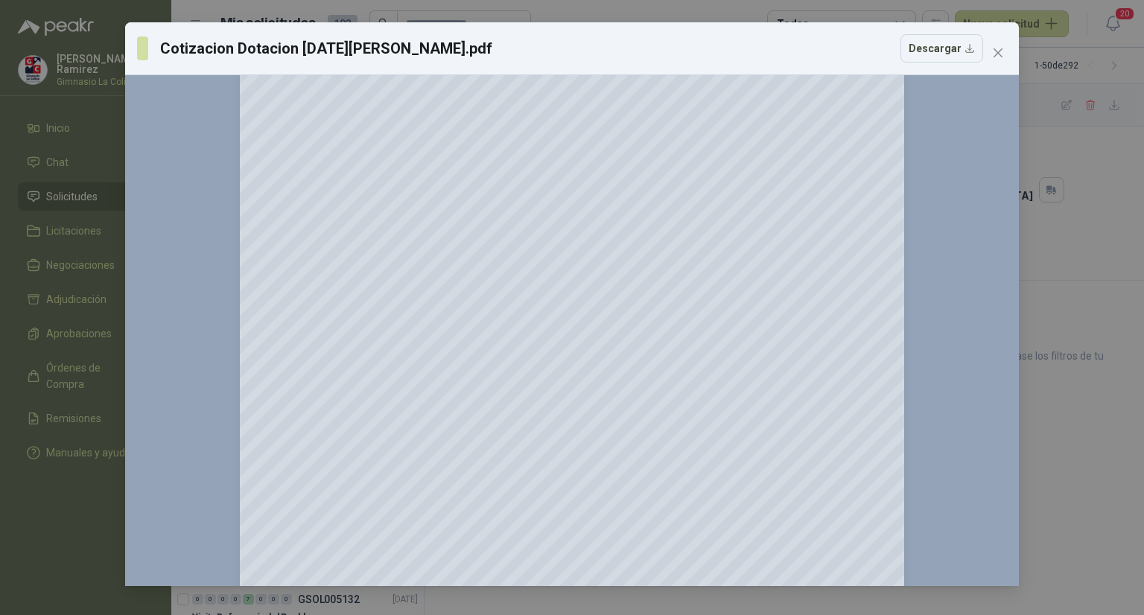
scroll to position [0, 0]
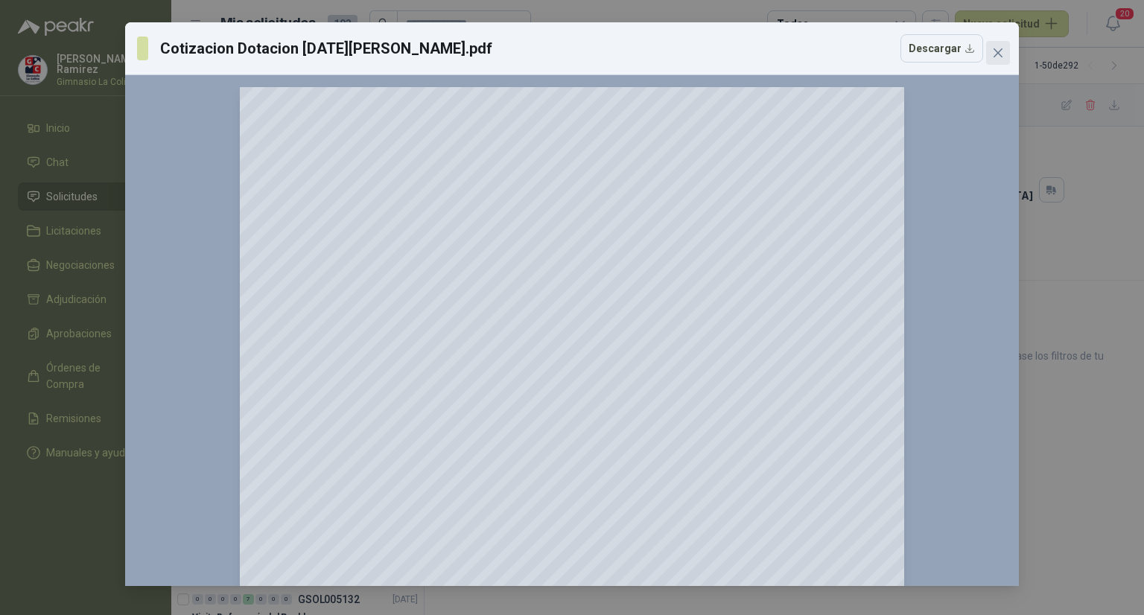
click at [996, 54] on icon "close" at bounding box center [998, 53] width 12 height 12
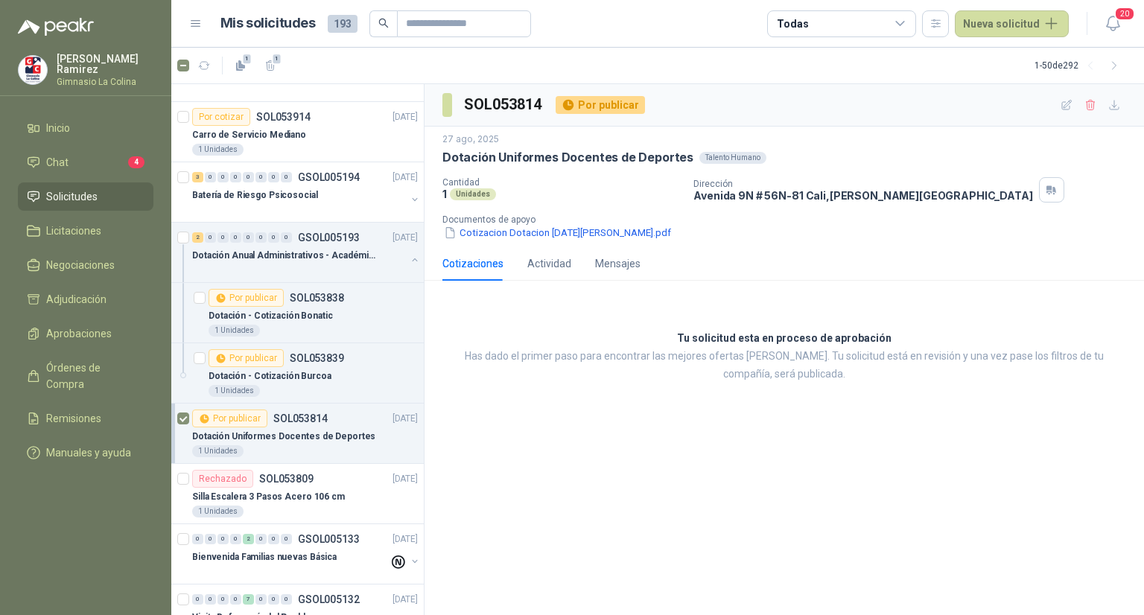
click at [197, 26] on icon at bounding box center [195, 24] width 9 height 6
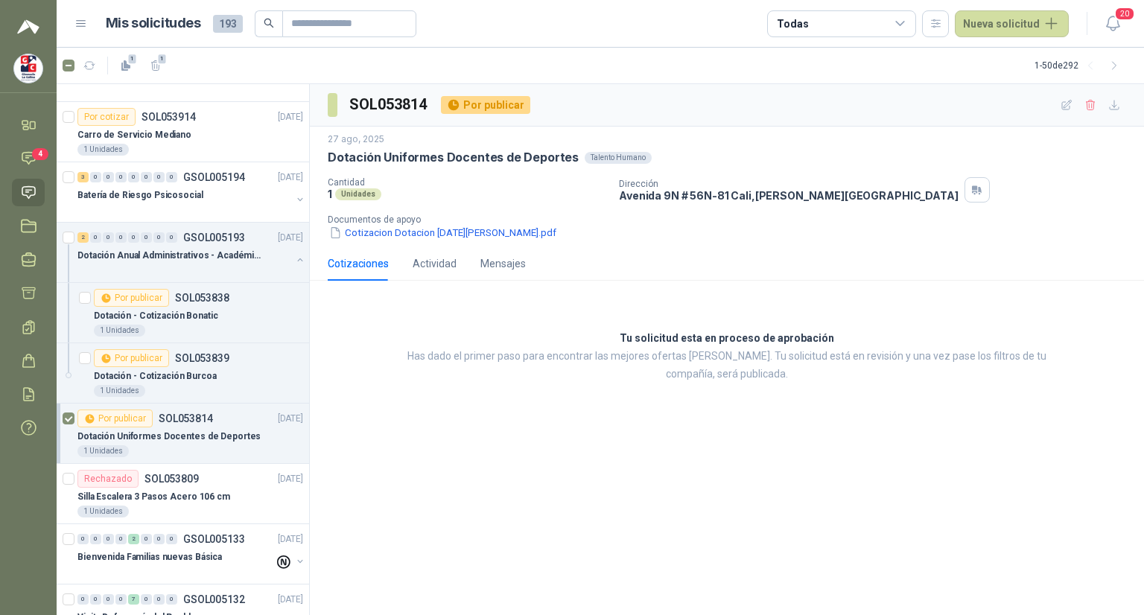
drag, startPoint x: 112, startPoint y: 422, endPoint x: 535, endPoint y: 486, distance: 427.1
click at [535, 486] on div "SOL053814 Por publicar [DATE] Dotación Uniformes Docentes de Deportes Talento H…" at bounding box center [727, 350] width 834 height 532
click at [28, 104] on menu "[PERSON_NAME] Gimnasio La [PERSON_NAME] Chat 4 Solicitudes Licitaciones Negocia…" at bounding box center [28, 307] width 57 height 615
click at [469, 390] on div "Tu solicitud esta en proceso de aprobación Has dado el primer paso para encontr…" at bounding box center [727, 357] width 834 height 128
click at [22, 293] on icon at bounding box center [29, 293] width 16 height 16
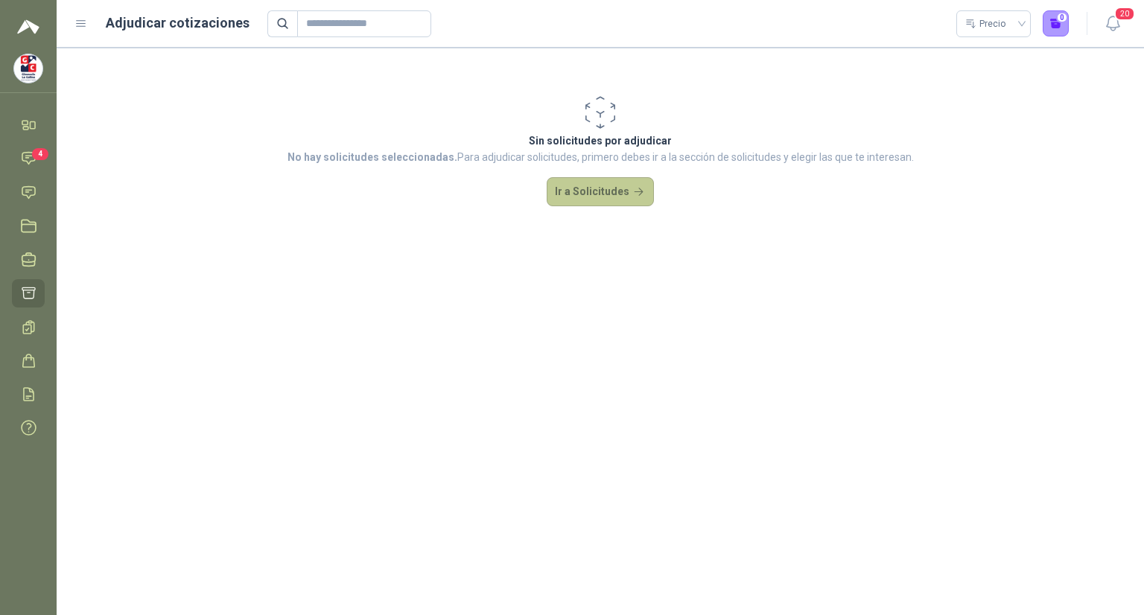
click at [598, 197] on button "Ir a Solicitudes" at bounding box center [600, 192] width 107 height 30
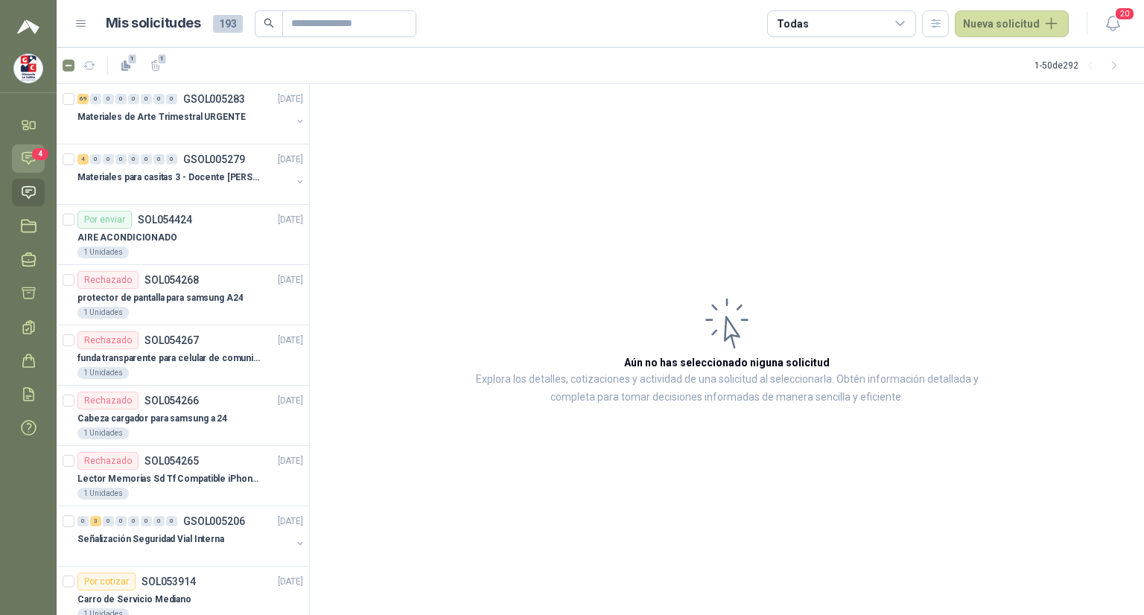
click at [36, 160] on icon at bounding box center [29, 158] width 16 height 16
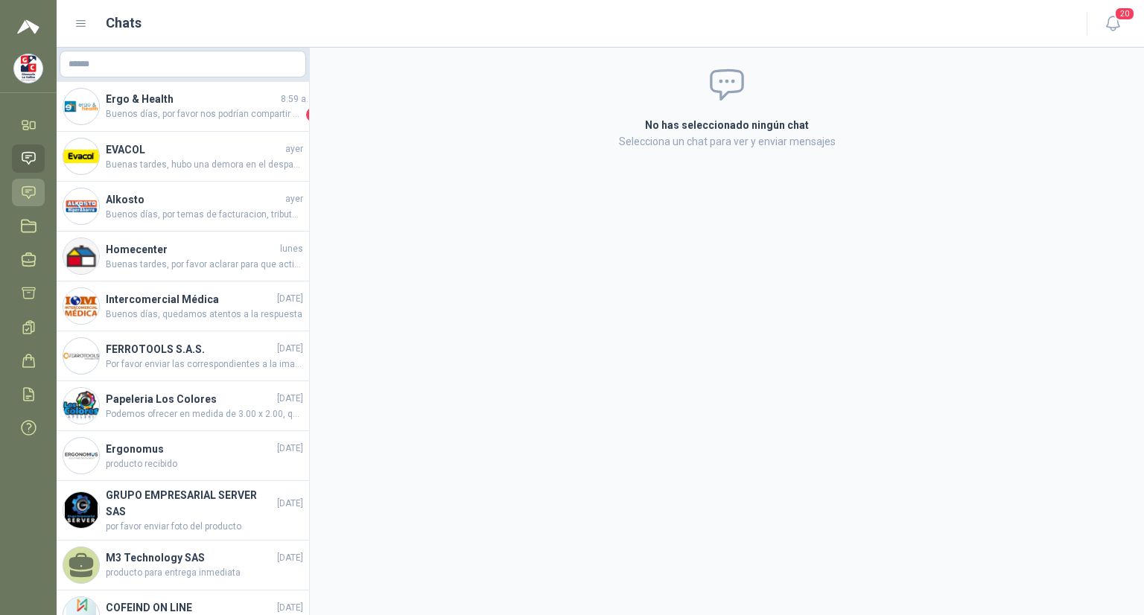
click at [30, 198] on icon at bounding box center [29, 193] width 16 height 16
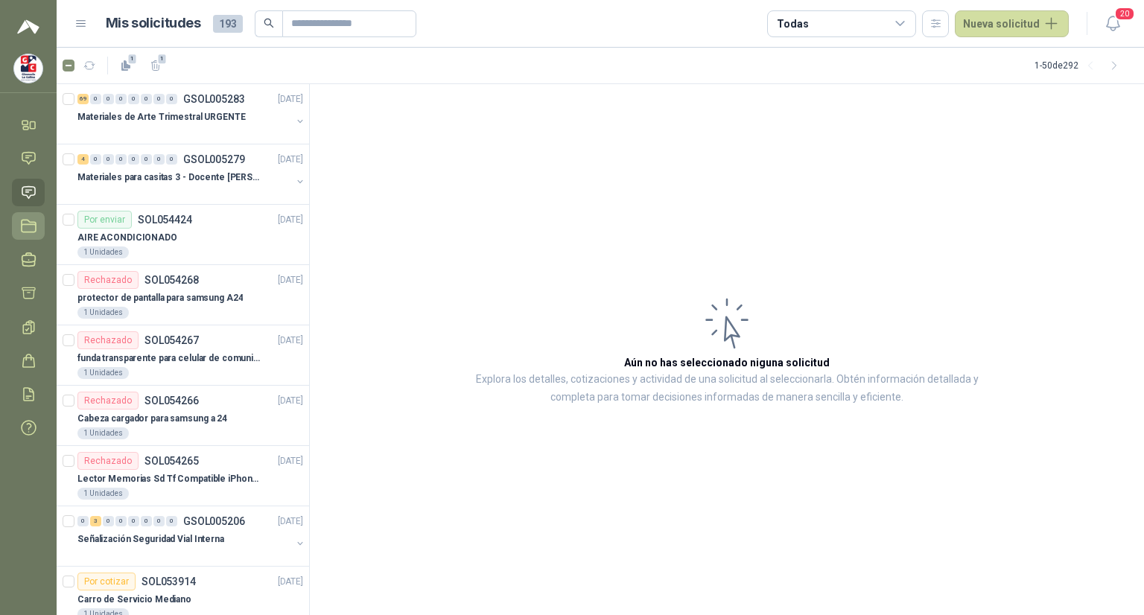
click at [25, 232] on icon at bounding box center [29, 226] width 16 height 16
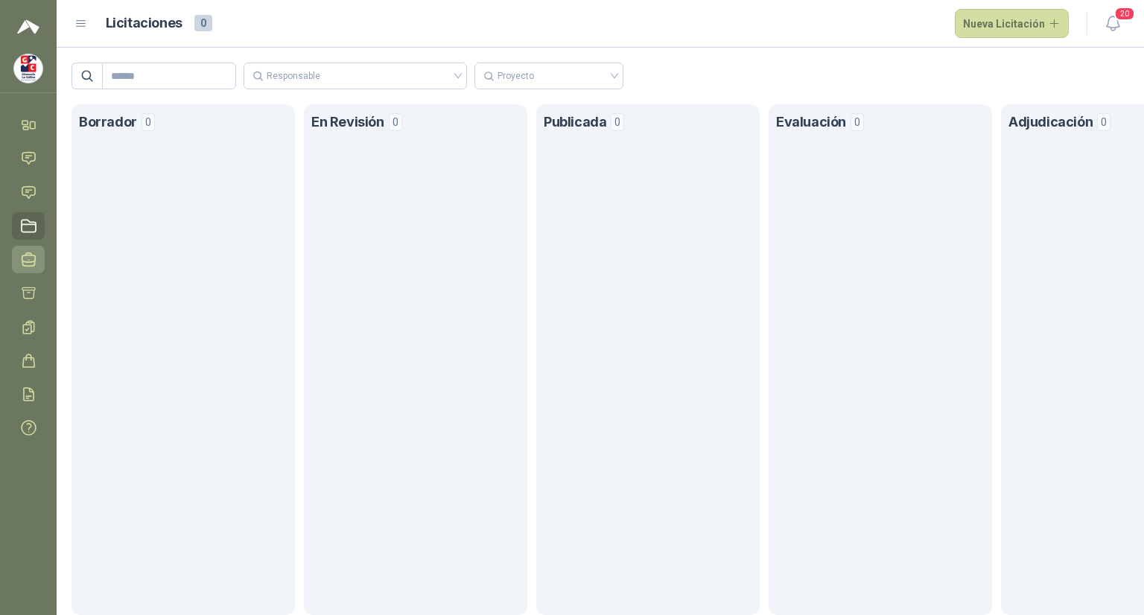
click at [31, 264] on icon at bounding box center [29, 260] width 16 height 16
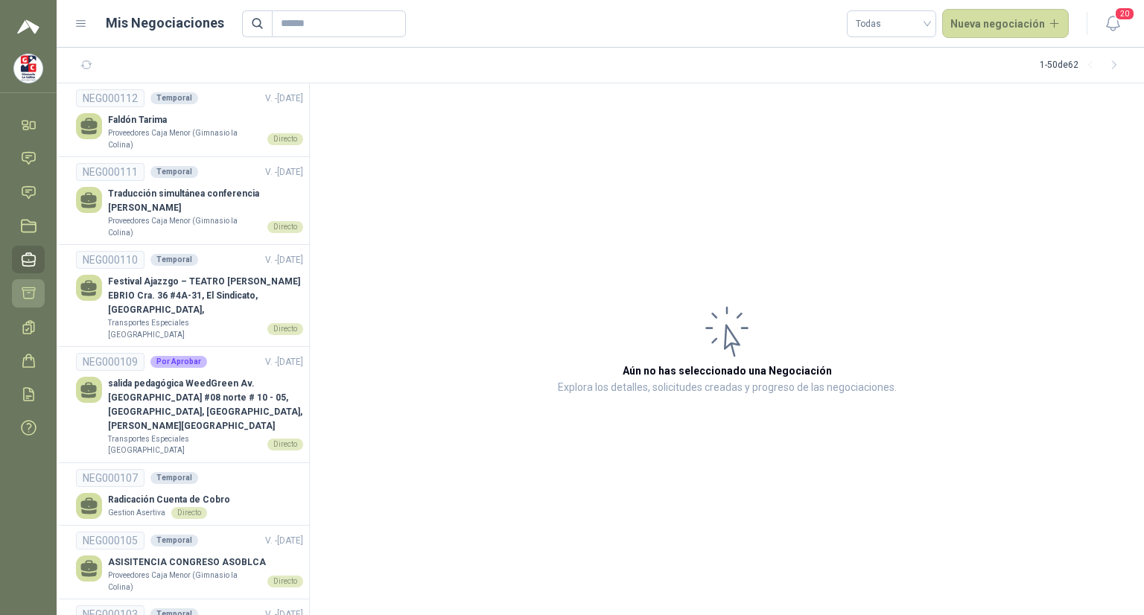
click at [26, 296] on icon at bounding box center [29, 293] width 16 height 16
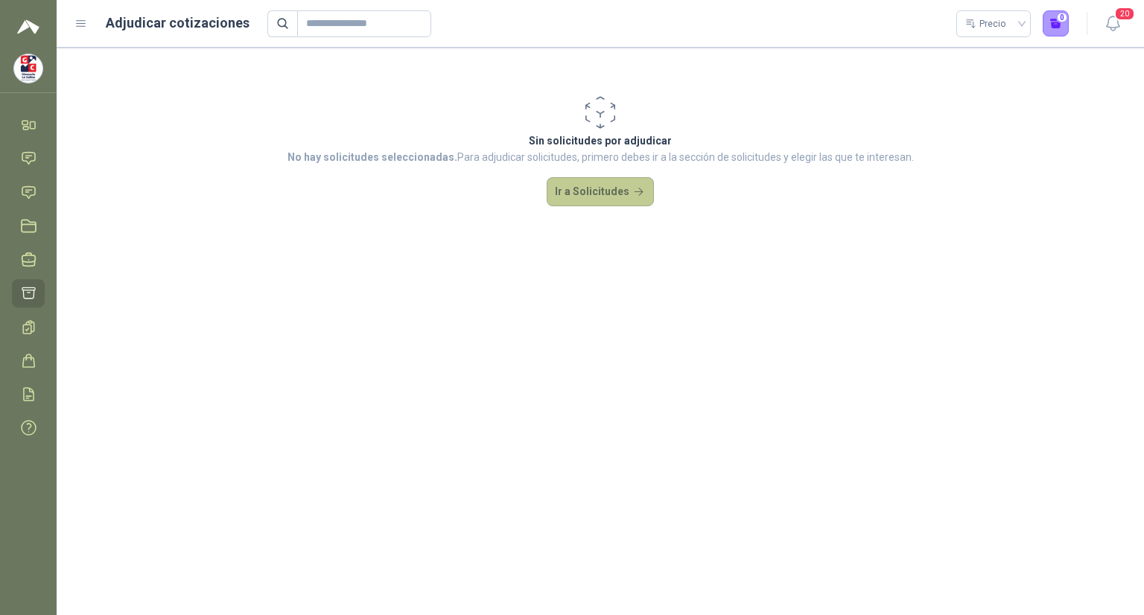
click at [570, 202] on button "Ir a Solicitudes" at bounding box center [600, 192] width 107 height 30
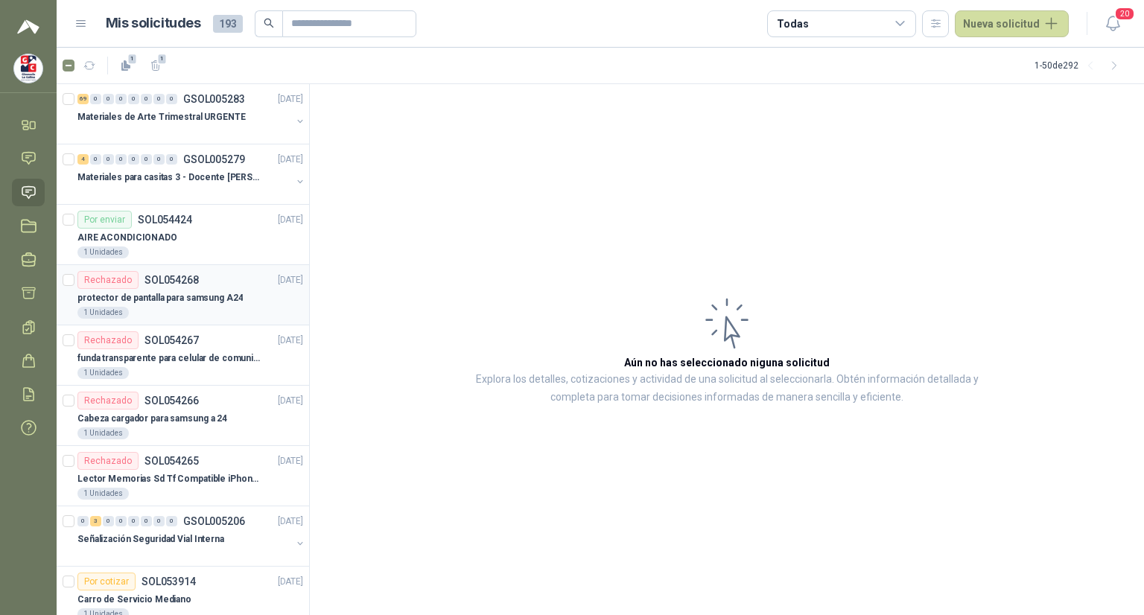
click at [161, 298] on p "protector de pantalla para samsung A24" at bounding box center [159, 298] width 165 height 14
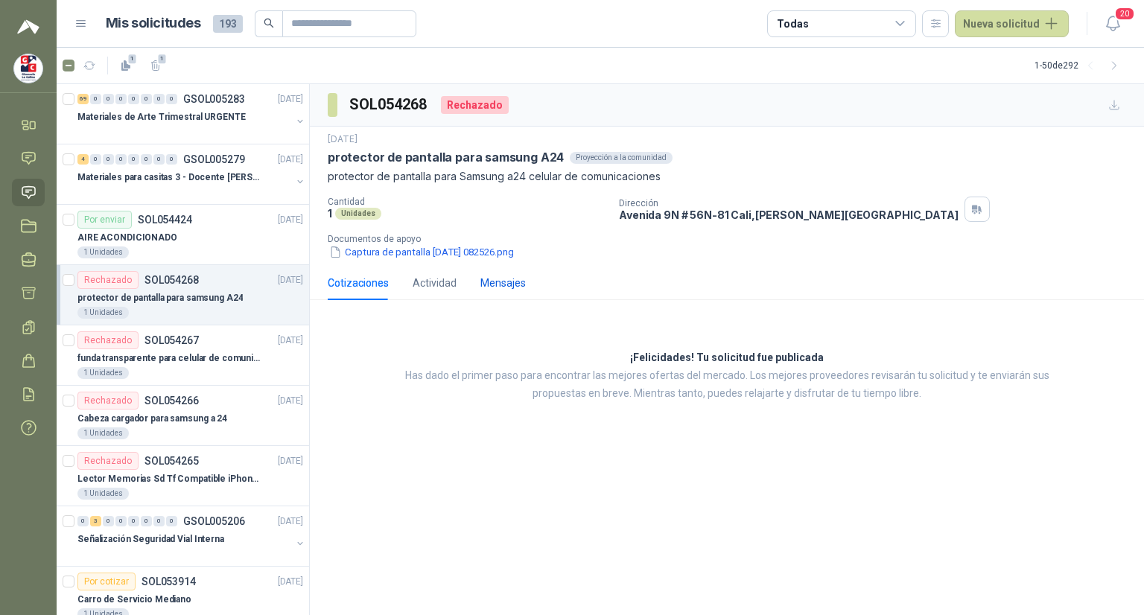
click at [506, 280] on div "Mensajes" at bounding box center [502, 283] width 45 height 16
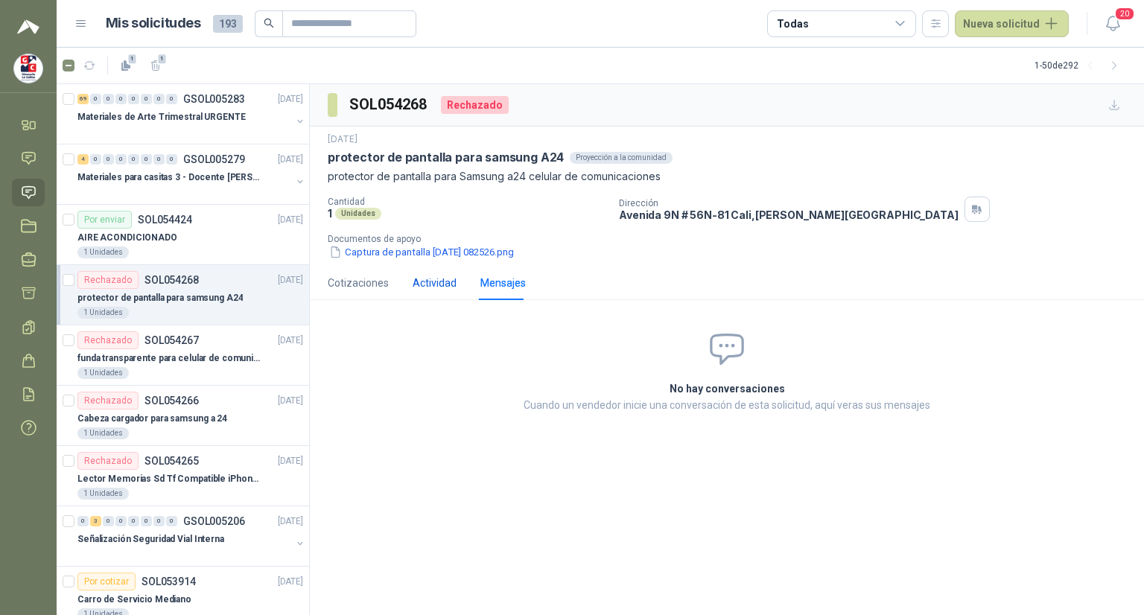
click at [440, 284] on div "Actividad" at bounding box center [435, 283] width 44 height 16
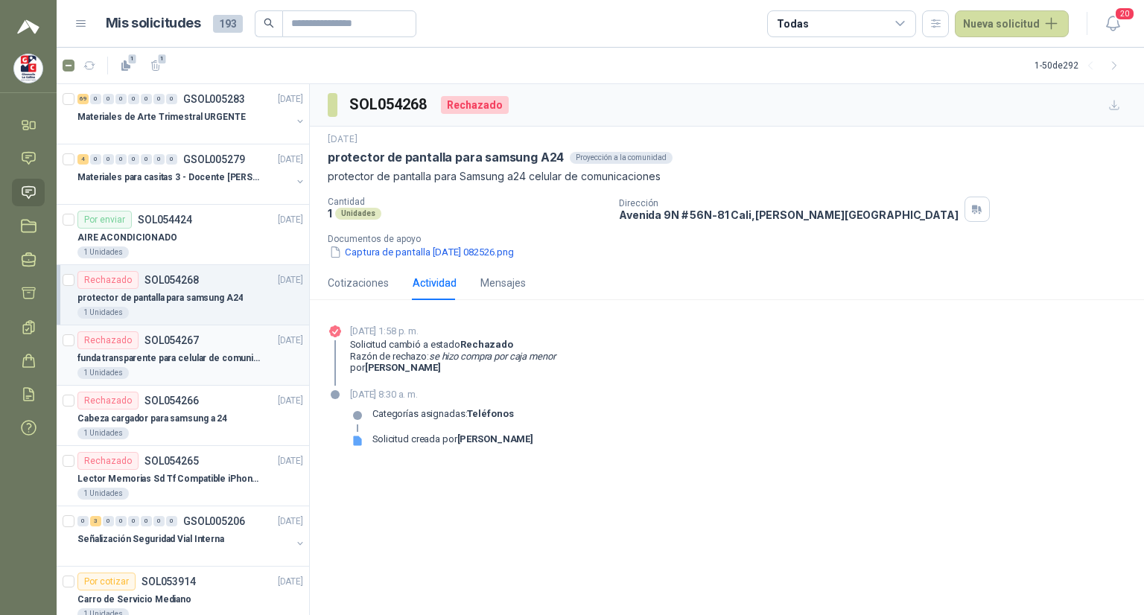
click at [184, 371] on div "1 Unidades" at bounding box center [190, 373] width 226 height 12
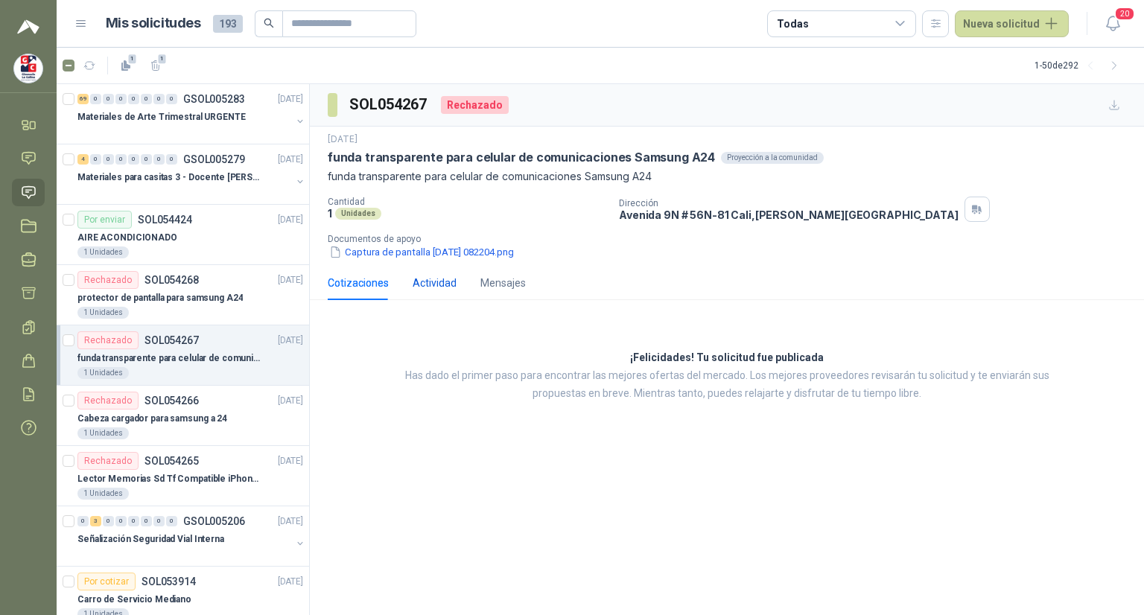
click at [441, 282] on div "Actividad" at bounding box center [435, 283] width 44 height 16
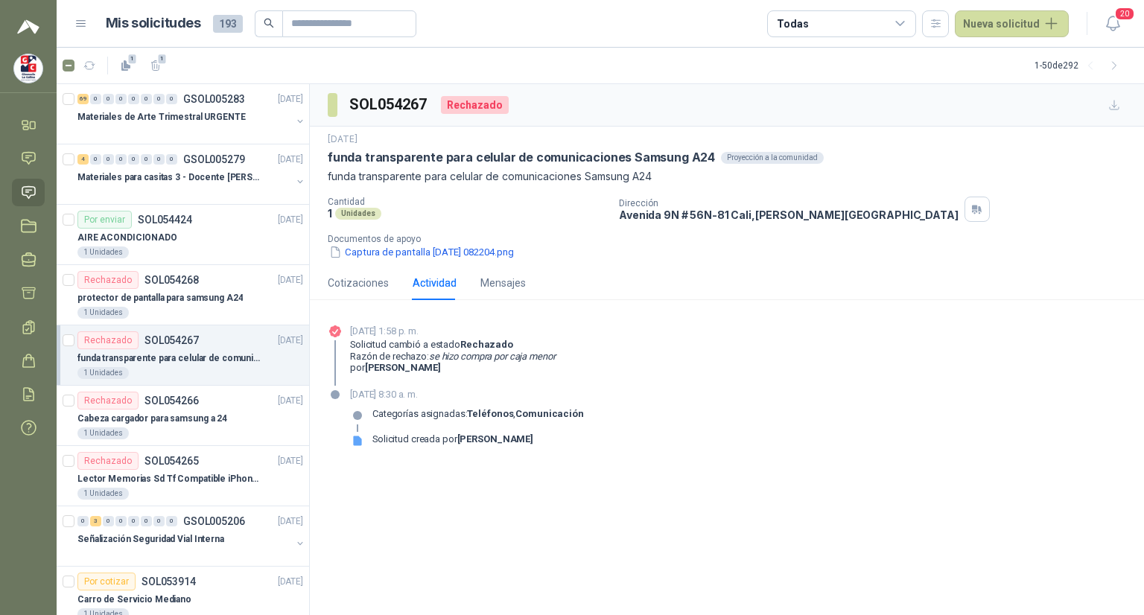
scroll to position [465, 0]
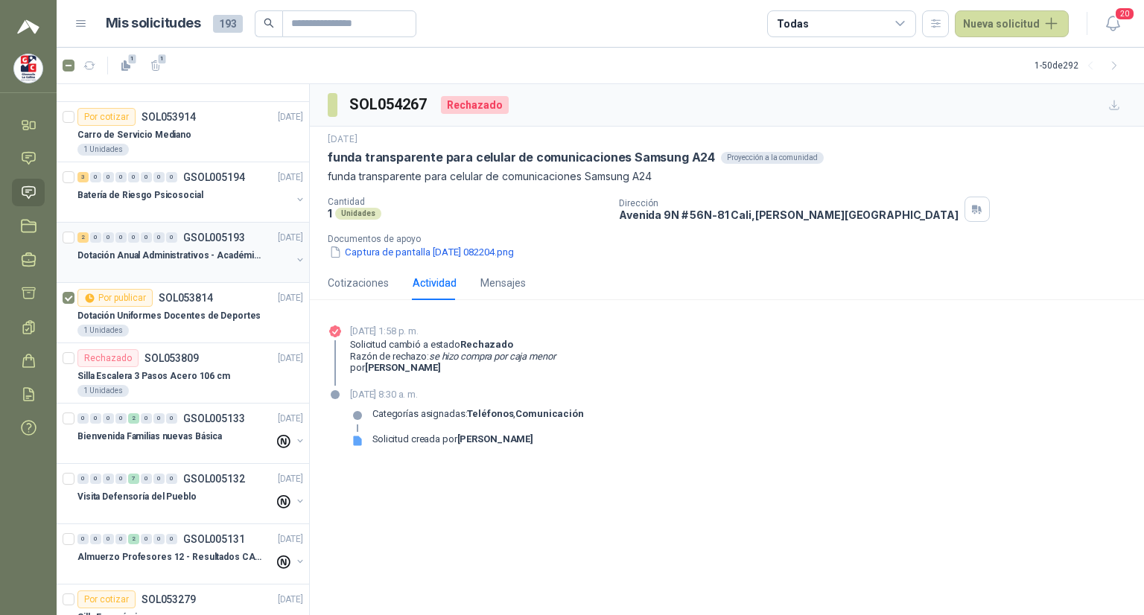
click at [170, 249] on p "Dotación Anual Administrativos - Académicos" at bounding box center [169, 256] width 185 height 14
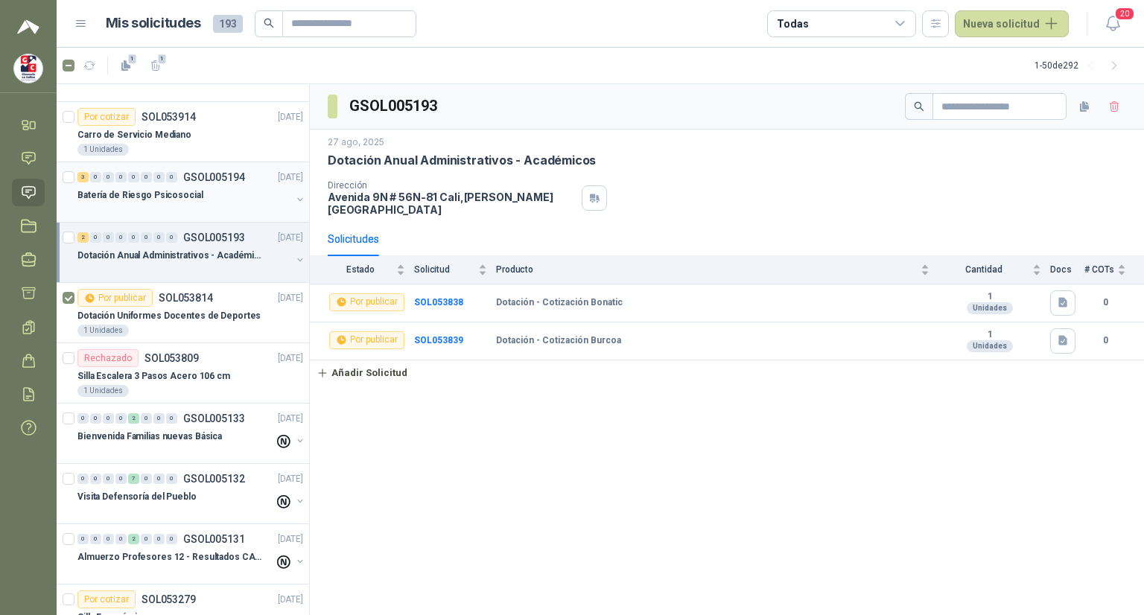
click at [164, 195] on p "Batería de Riesgo Psicosocial" at bounding box center [140, 195] width 126 height 14
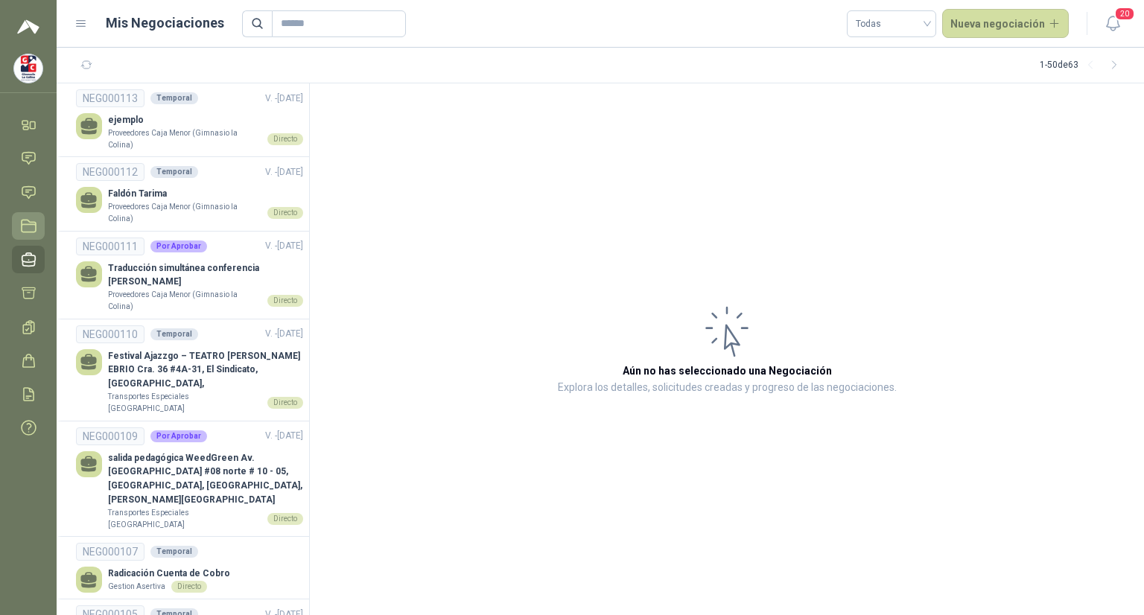
click at [30, 227] on icon at bounding box center [29, 226] width 16 height 16
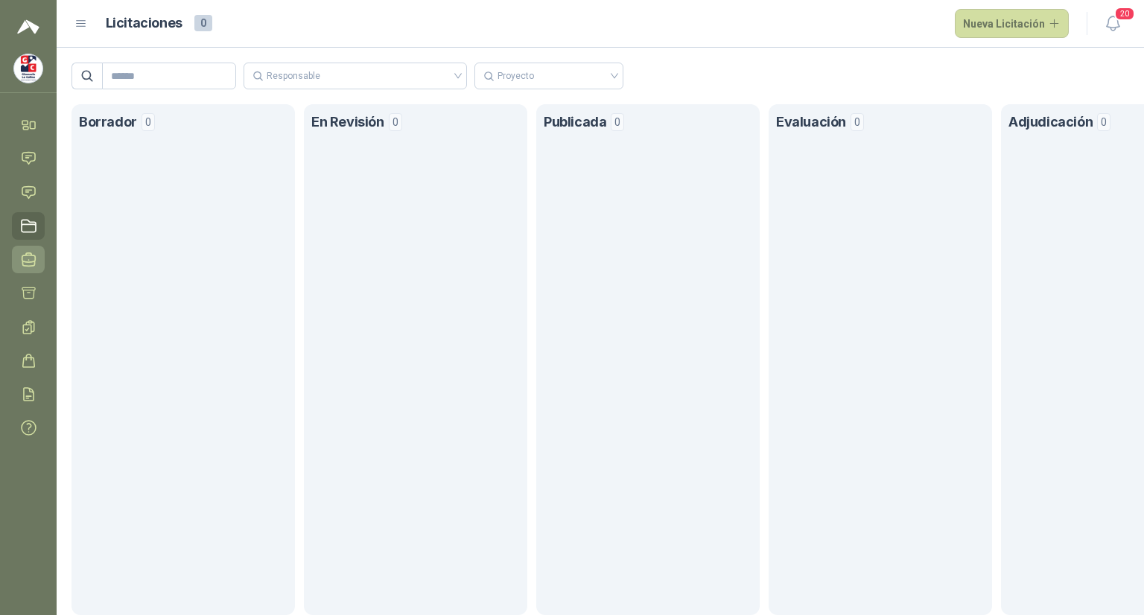
click at [31, 255] on icon at bounding box center [28, 259] width 13 height 13
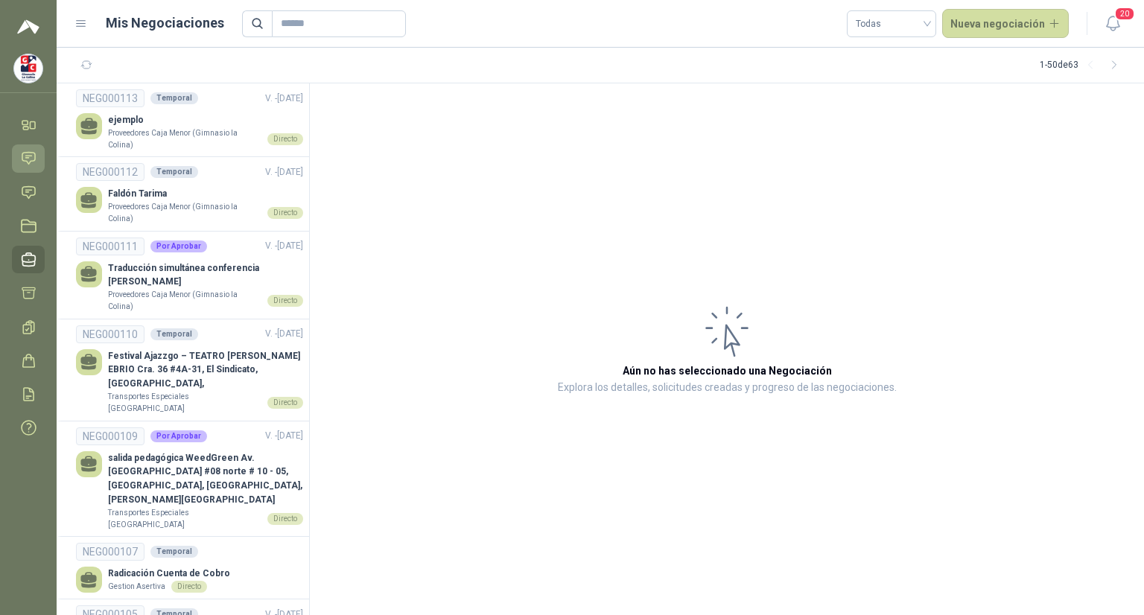
click at [31, 160] on icon at bounding box center [29, 158] width 16 height 16
click at [74, 34] on div "Mis Negociaciones Todas Nueva negociación" at bounding box center [571, 24] width 994 height 30
click at [83, 24] on icon at bounding box center [80, 23] width 13 height 13
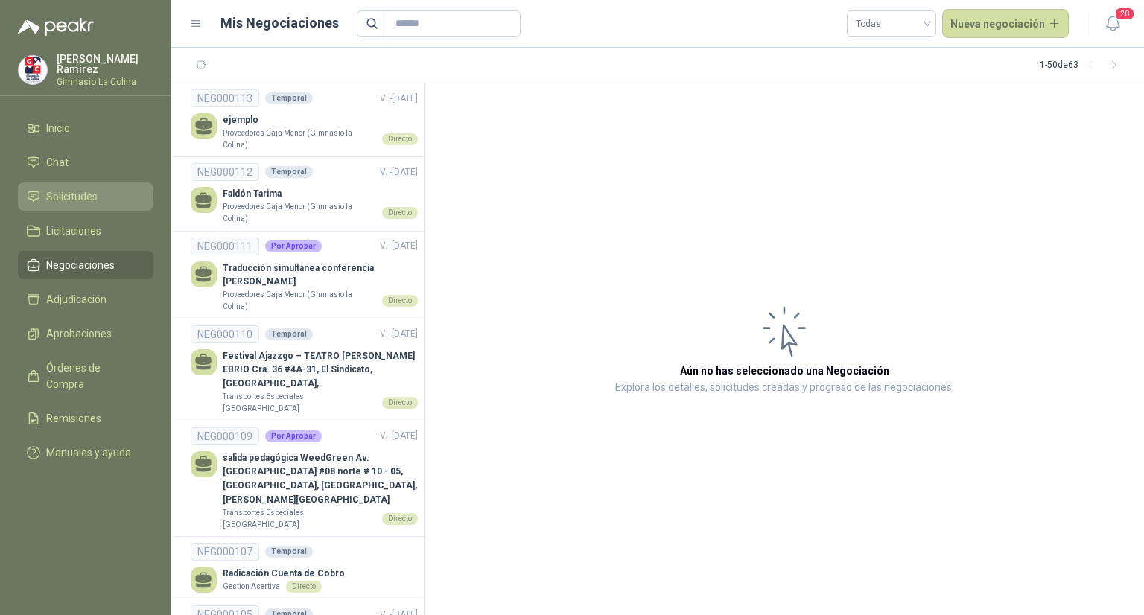
click at [74, 200] on span "Solicitudes" at bounding box center [71, 196] width 51 height 16
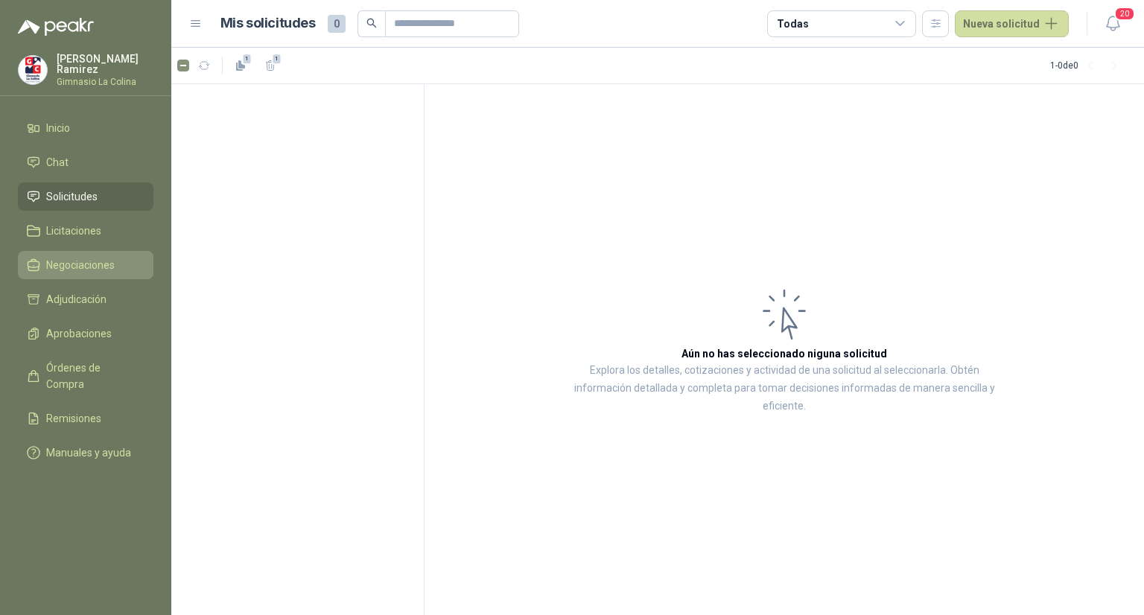
click at [80, 262] on span "Negociaciones" at bounding box center [80, 265] width 69 height 16
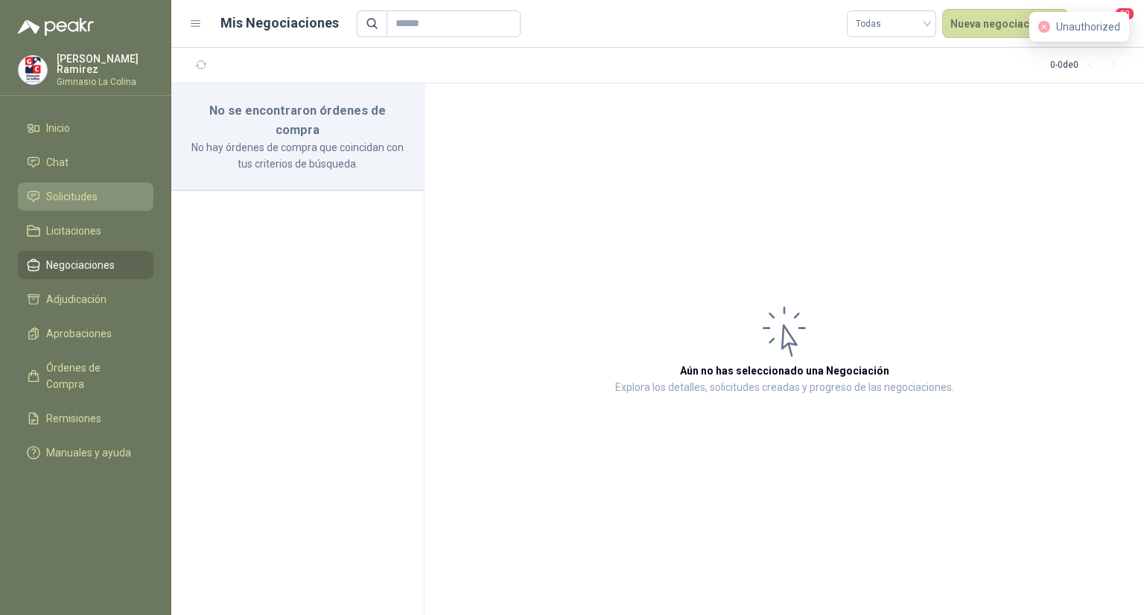
click at [83, 194] on span "Solicitudes" at bounding box center [71, 196] width 51 height 16
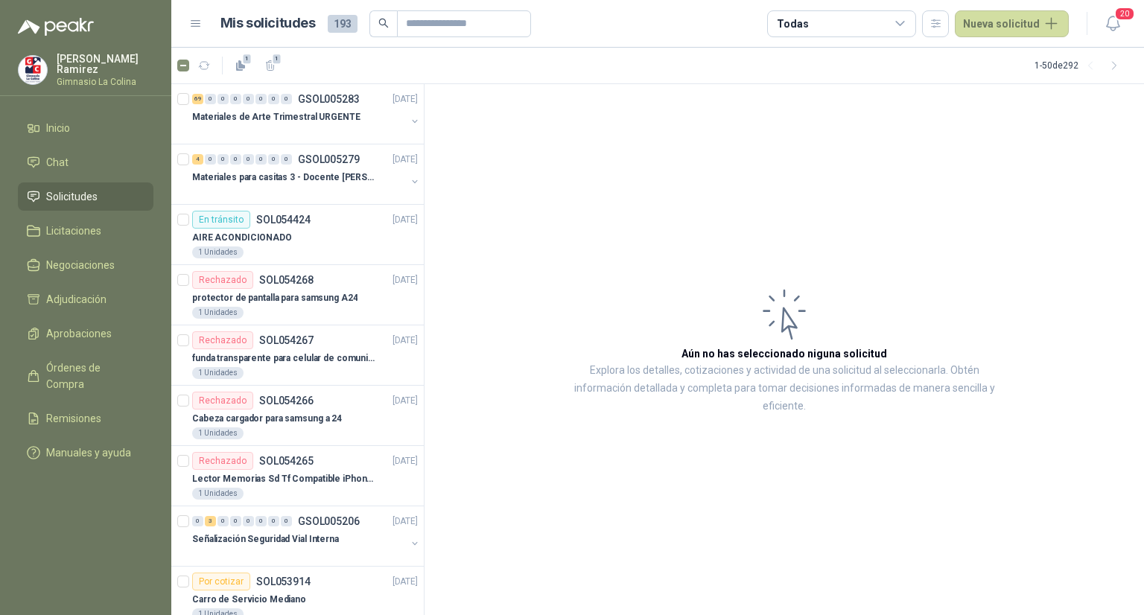
click at [425, 579] on article "Aún no has seleccionado niguna solicitud Explora los detalles, cotizaciones y a…" at bounding box center [785, 350] width 720 height 532
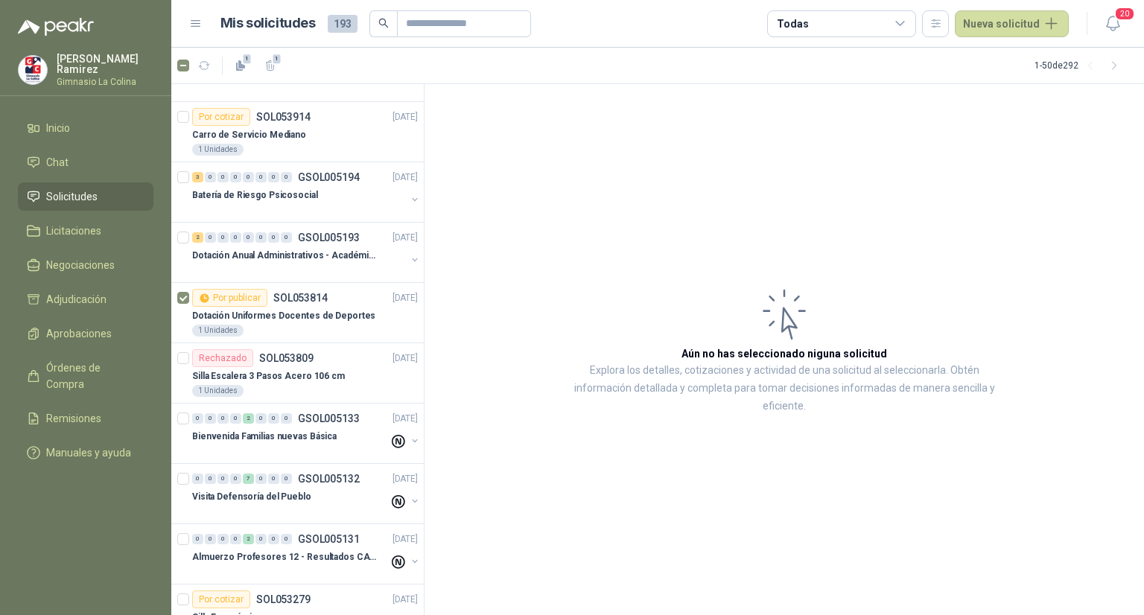
scroll to position [930, 0]
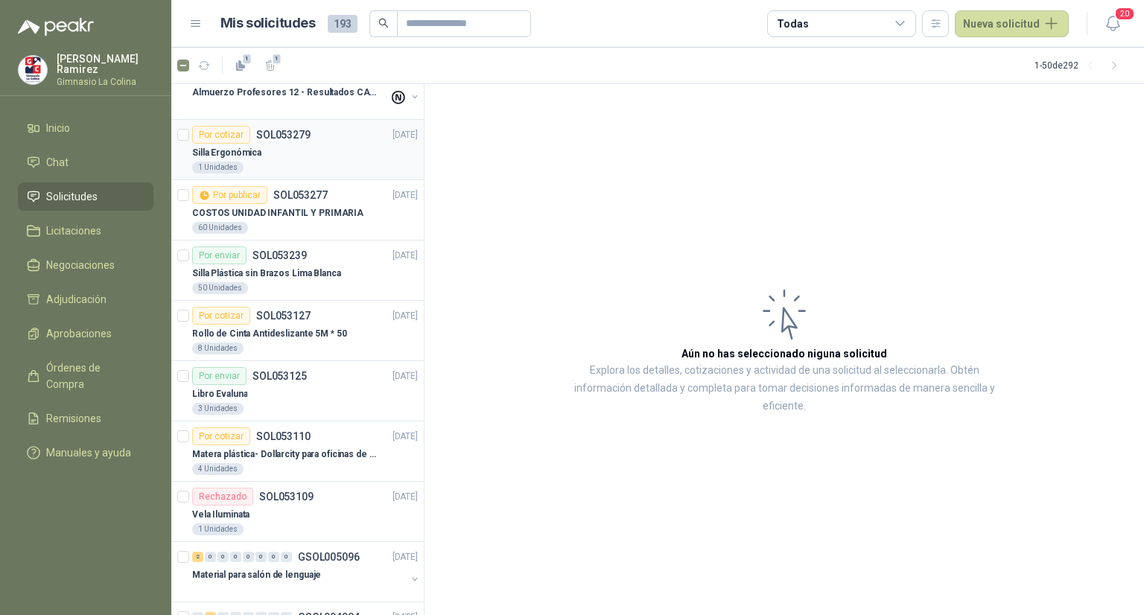
click at [244, 147] on p "Silla Ergonómica" at bounding box center [226, 153] width 69 height 14
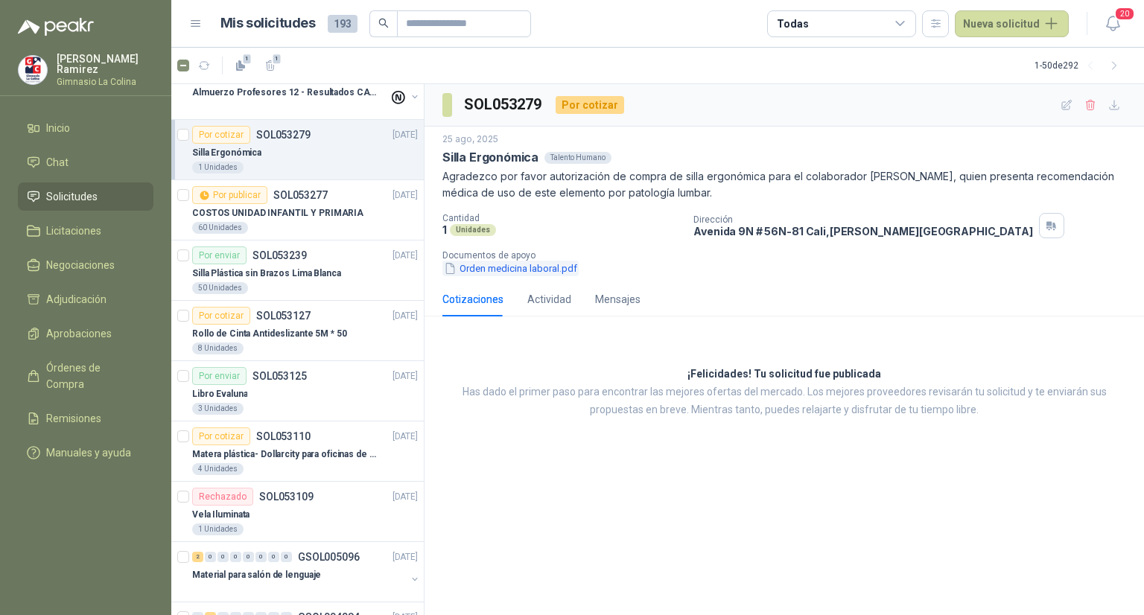
click at [517, 267] on button "Orden medicina laboral.pdf" at bounding box center [510, 269] width 136 height 16
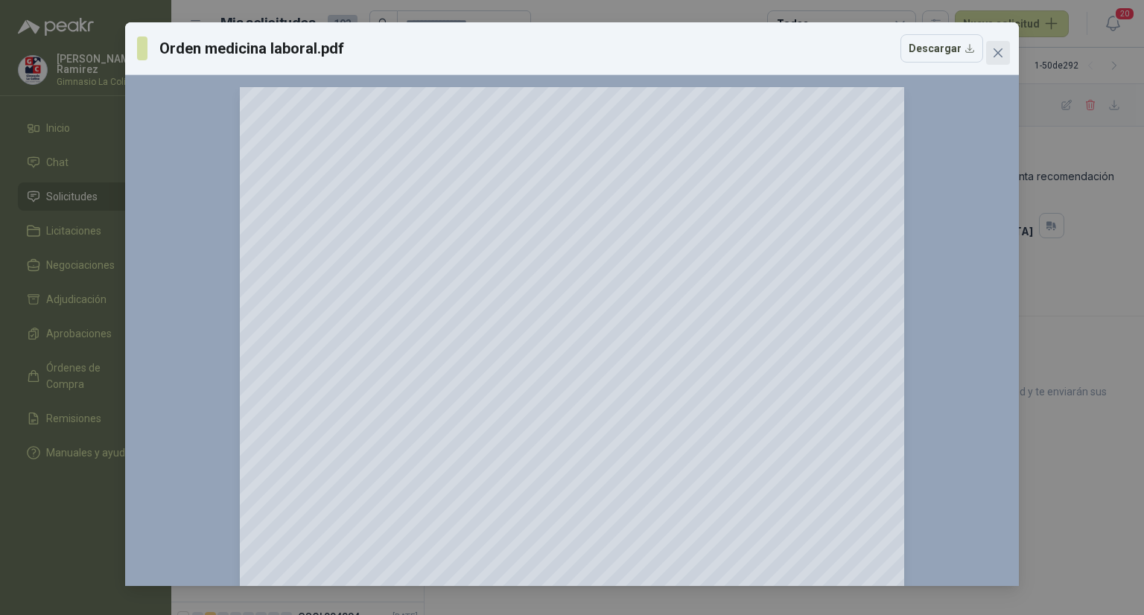
click at [996, 49] on icon "close" at bounding box center [998, 53] width 12 height 12
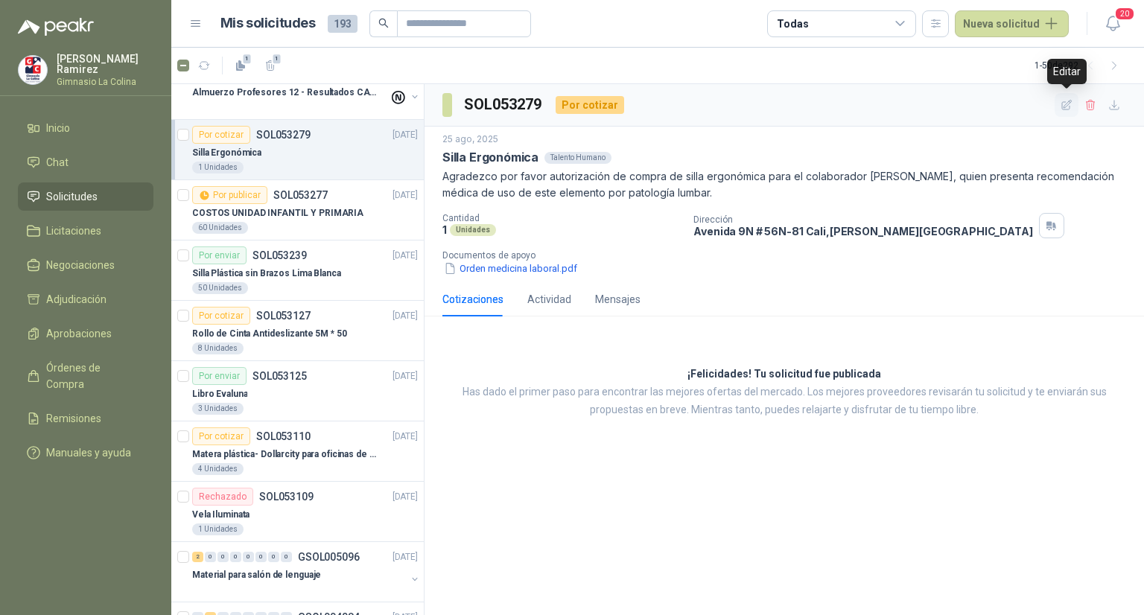
click at [1068, 104] on icon "button" at bounding box center [1067, 105] width 13 height 13
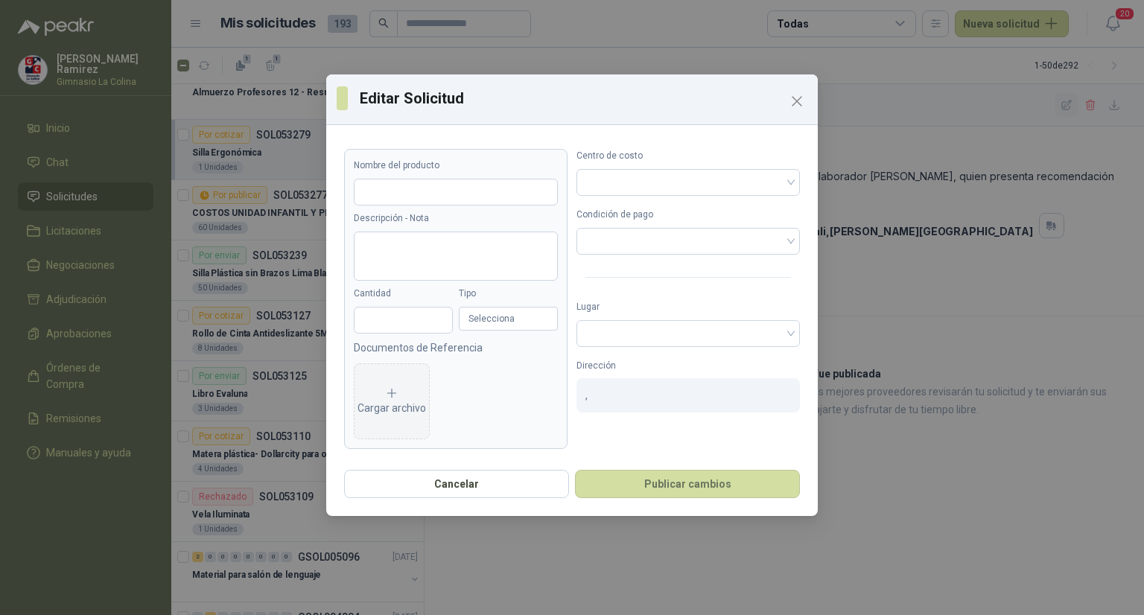
type input "**********"
type textarea "**********"
type input "*"
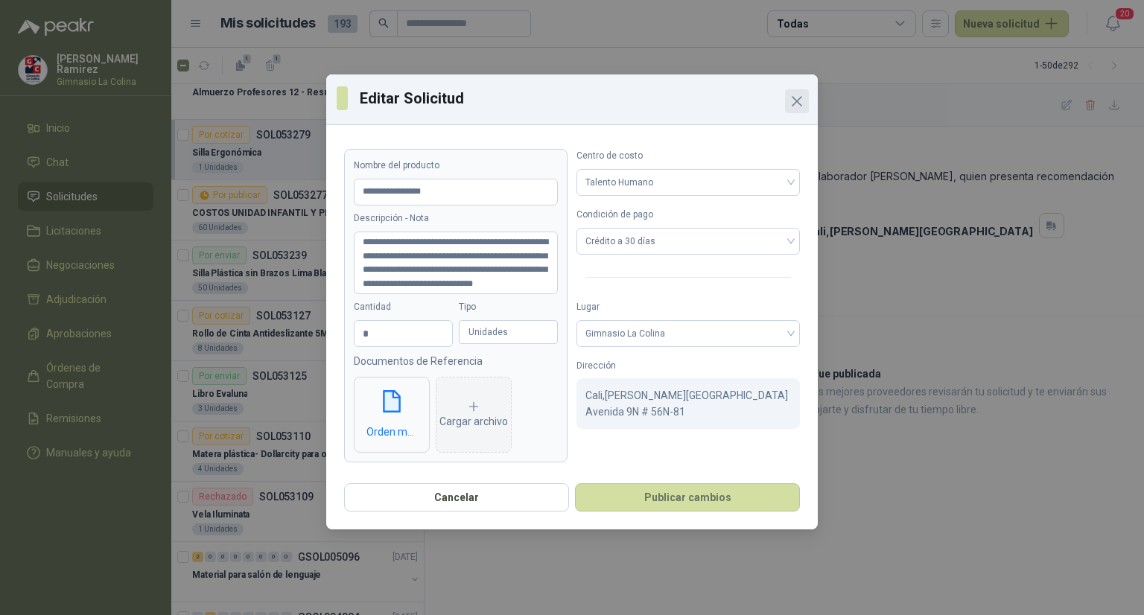
click at [798, 108] on icon "Close" at bounding box center [797, 101] width 18 height 18
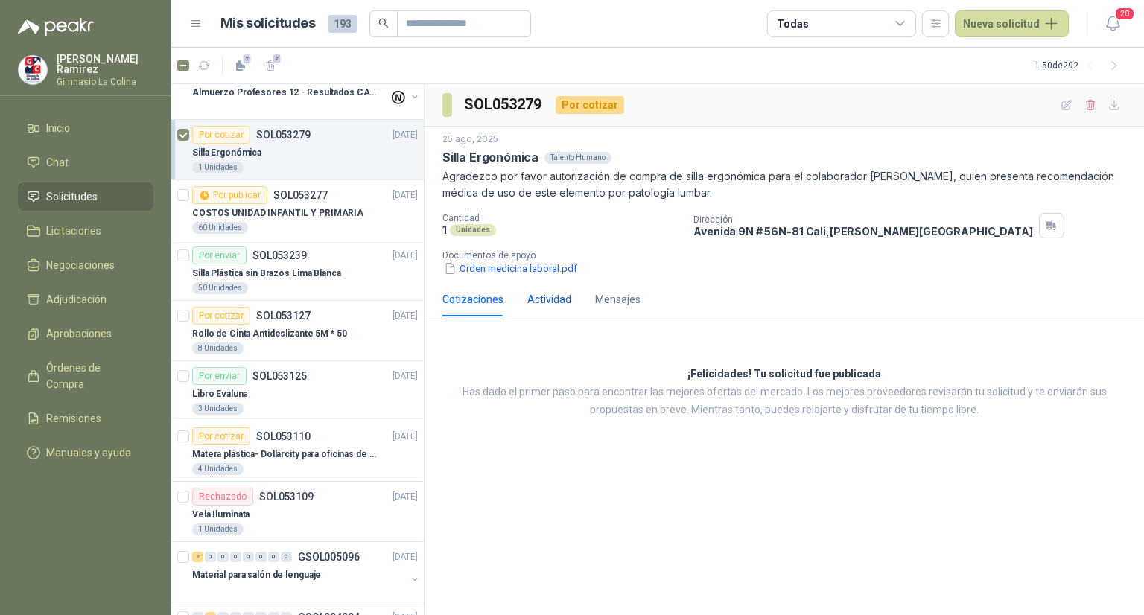
click at [559, 302] on div "Actividad" at bounding box center [549, 299] width 44 height 16
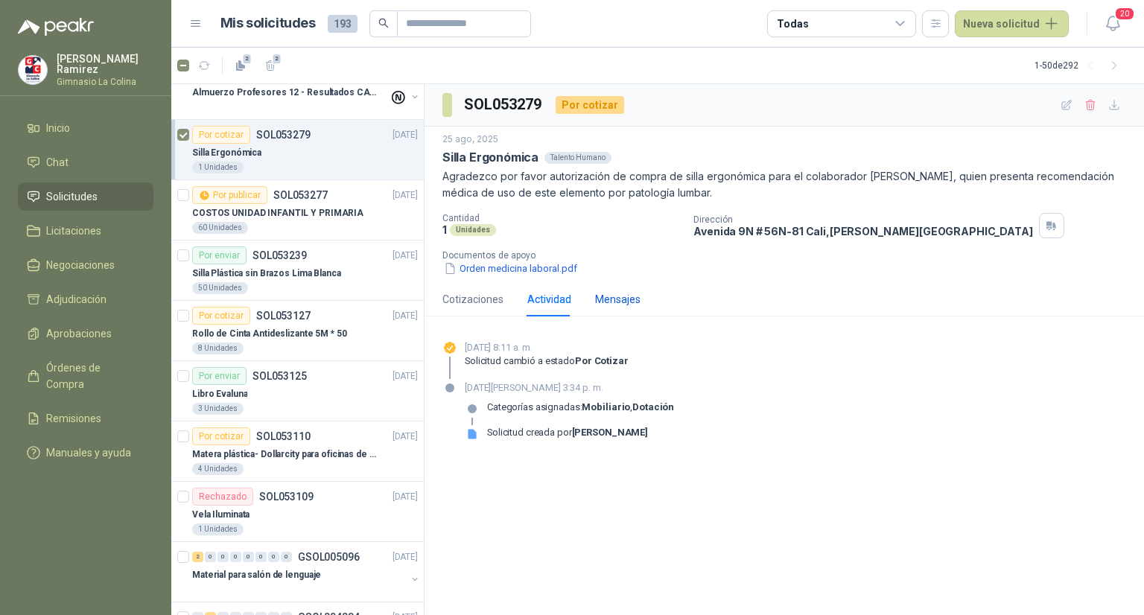
click at [618, 297] on div "Mensajes" at bounding box center [617, 299] width 45 height 16
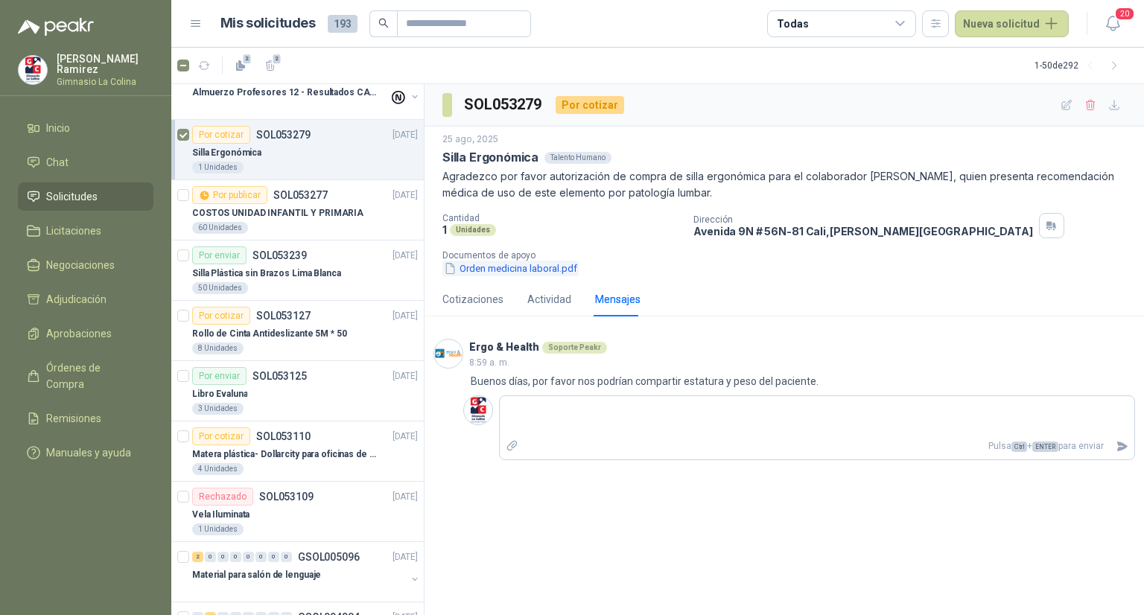
click at [468, 270] on button "Orden medicina laboral.pdf" at bounding box center [510, 269] width 136 height 16
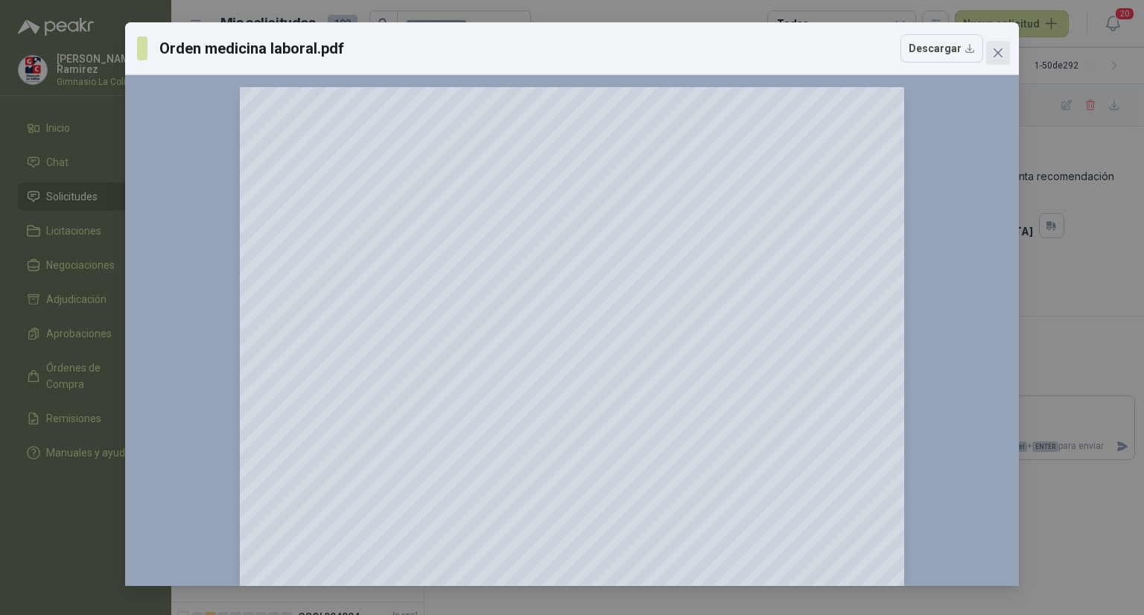
click at [996, 48] on icon "close" at bounding box center [998, 53] width 12 height 12
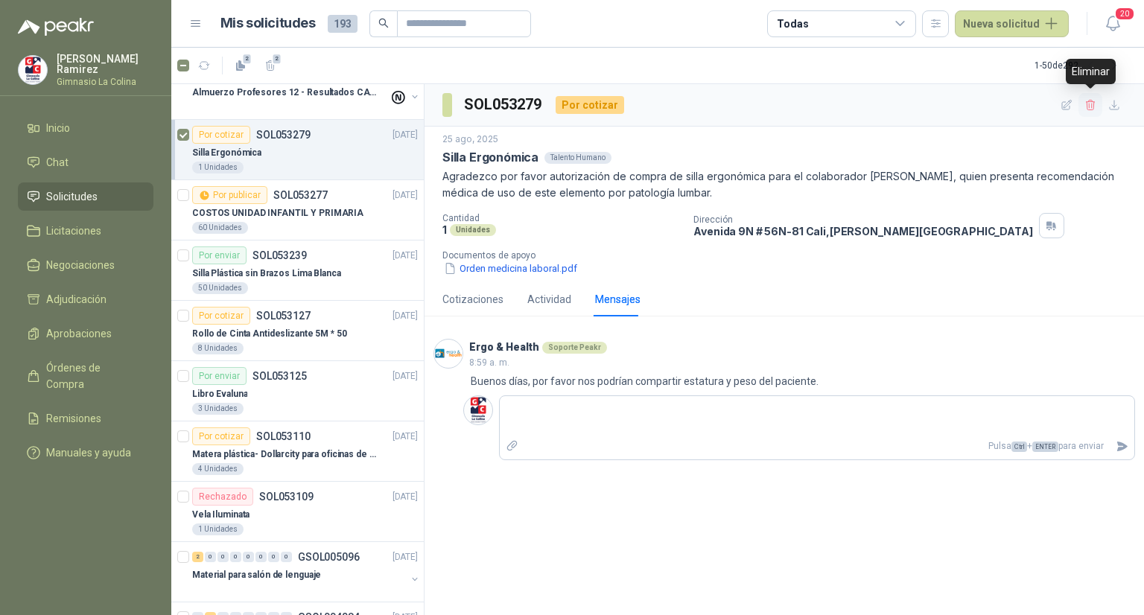
click at [1088, 108] on icon "button" at bounding box center [1091, 105] width 13 height 13
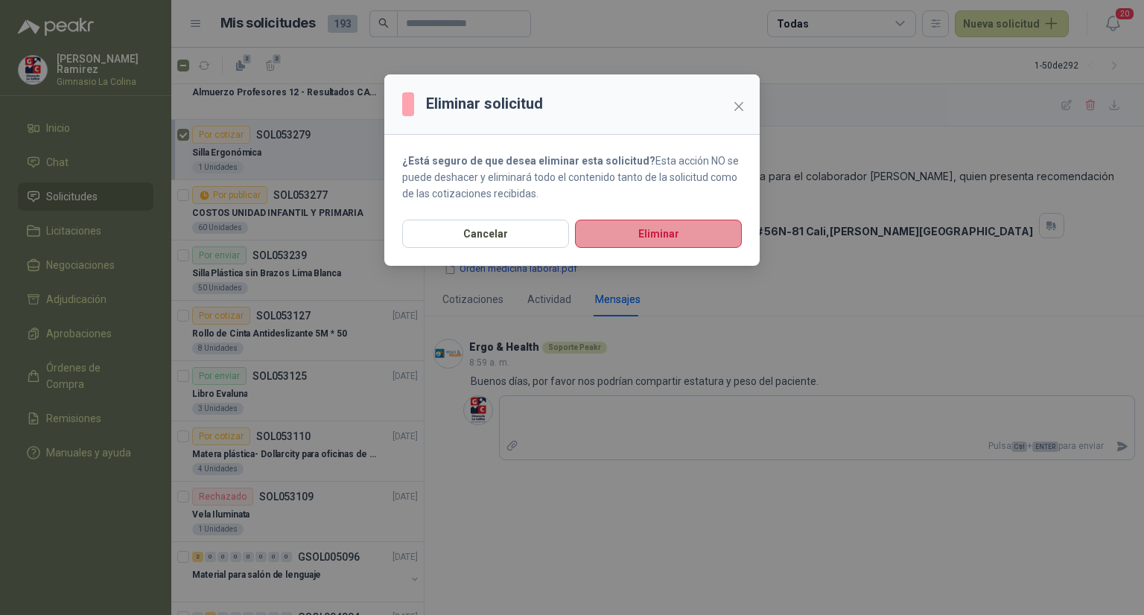
click at [638, 239] on button "Eliminar" at bounding box center [658, 234] width 167 height 28
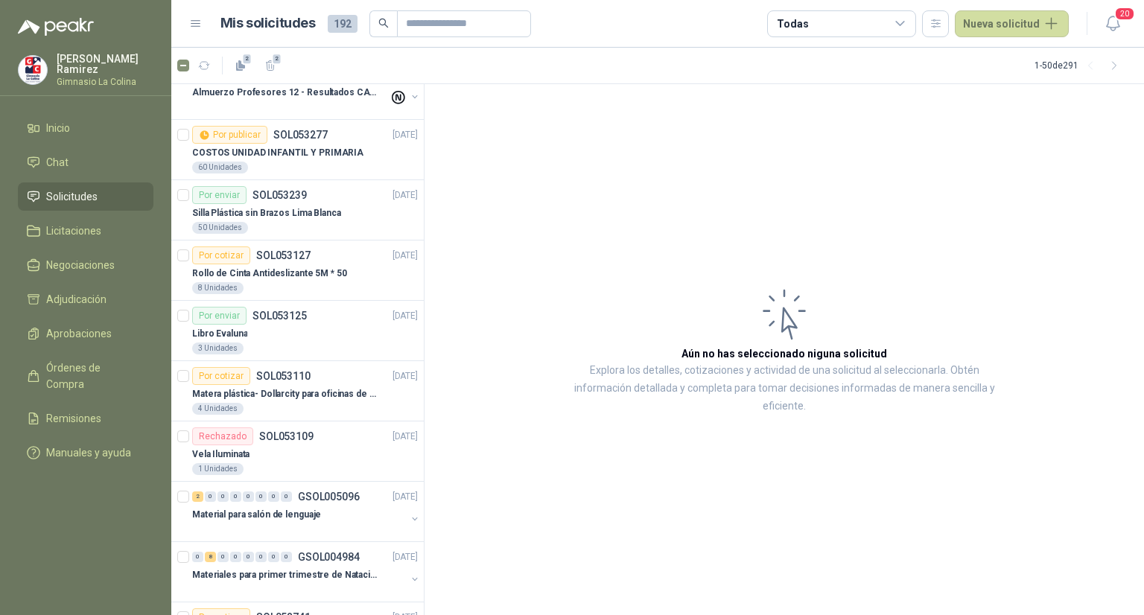
scroll to position [465, 0]
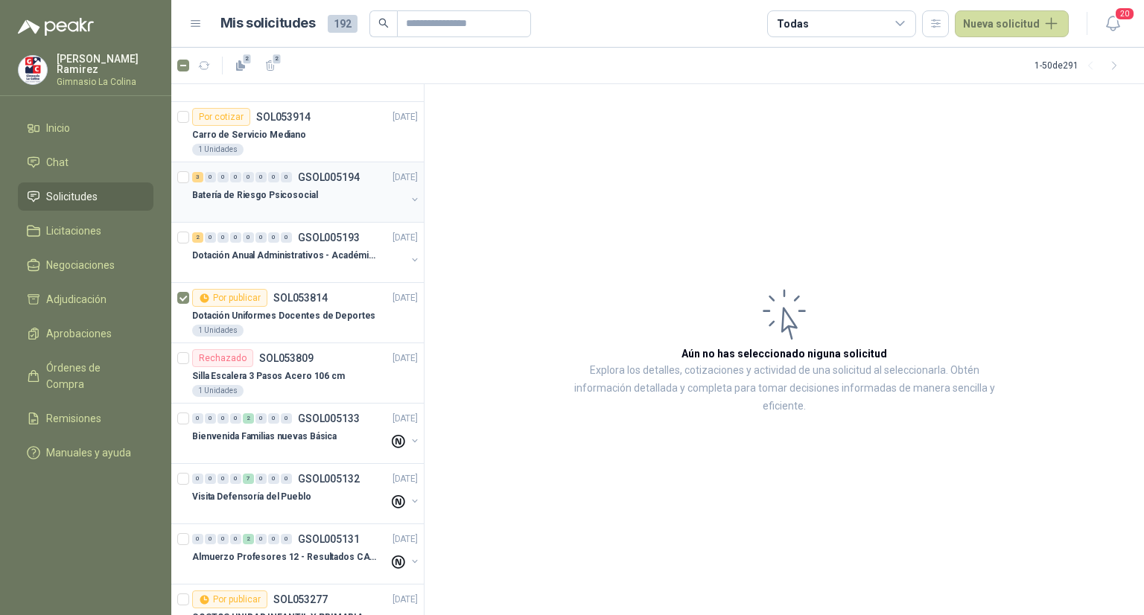
click at [305, 188] on p "Batería de Riesgo Psicosocial" at bounding box center [255, 195] width 126 height 14
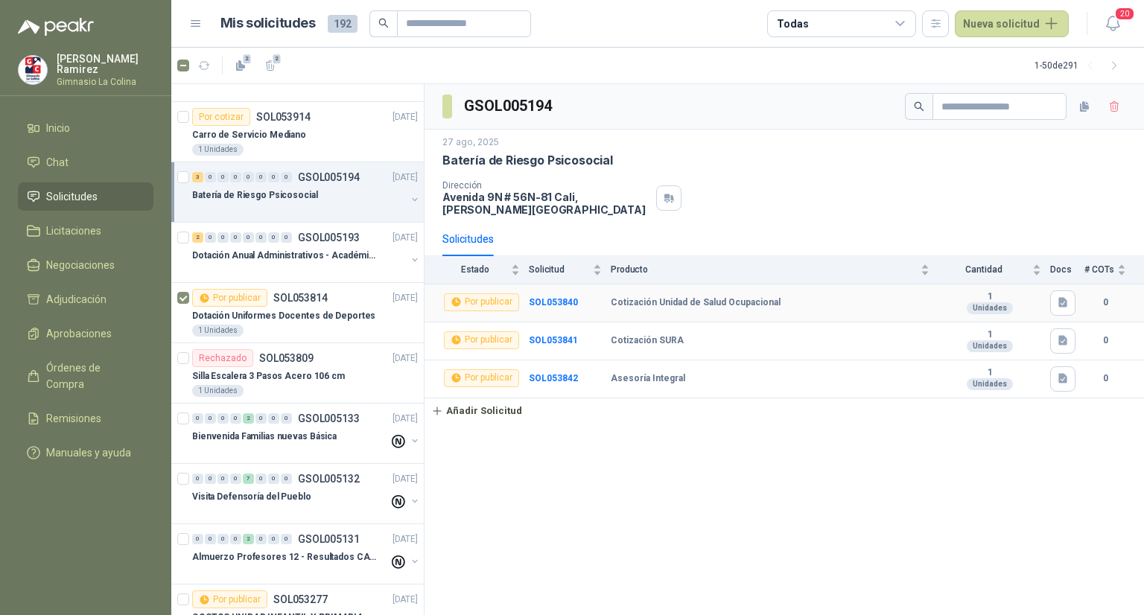
click at [558, 308] on td "SOL053840" at bounding box center [570, 304] width 82 height 38
click at [1111, 108] on icon "button" at bounding box center [1114, 106] width 8 height 10
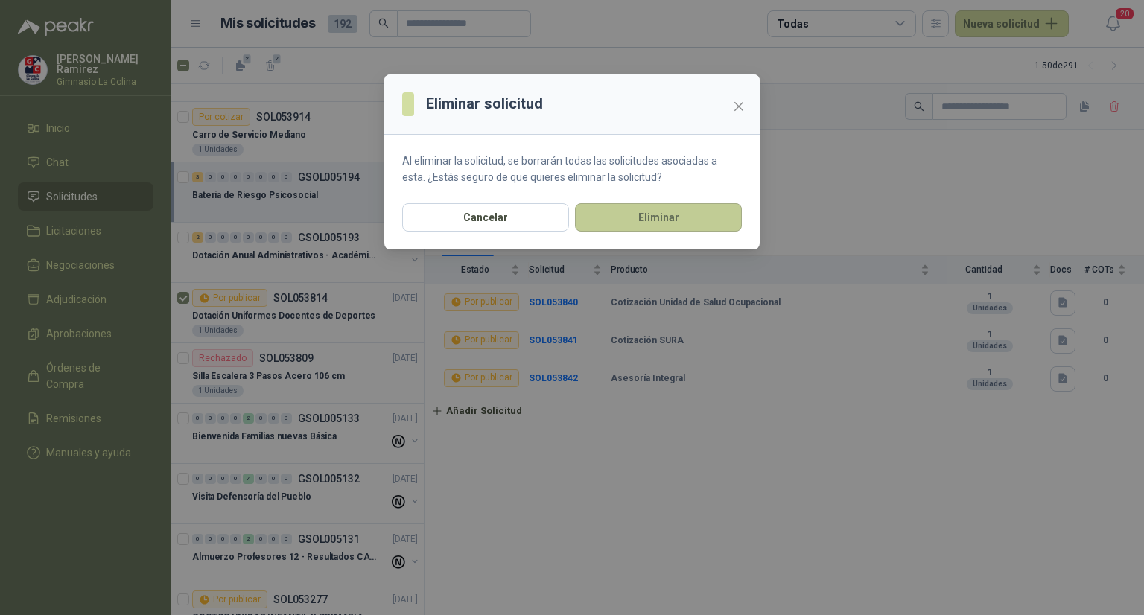
click at [641, 215] on button "Eliminar" at bounding box center [658, 217] width 167 height 28
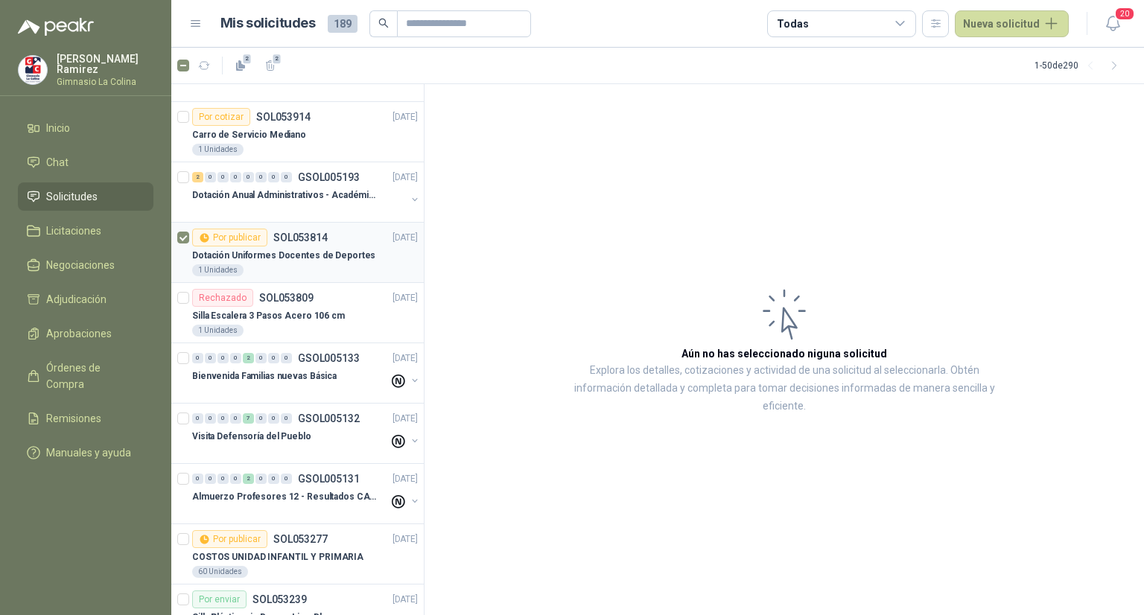
click at [226, 247] on div "Dotación Uniformes Docentes de Deportes" at bounding box center [305, 256] width 226 height 18
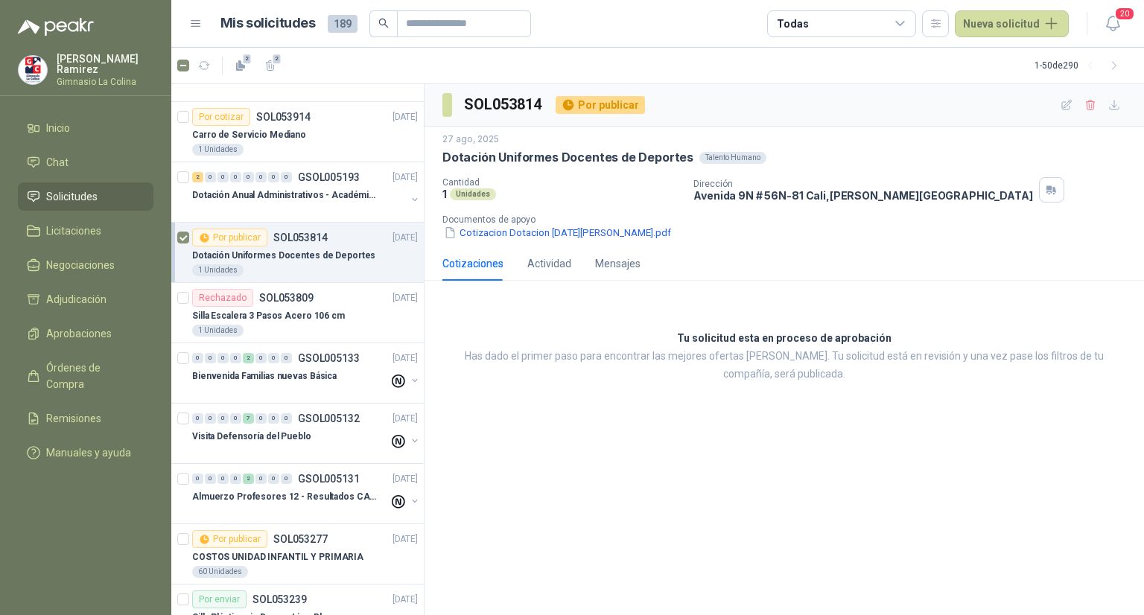
click at [106, 190] on li "Solicitudes" at bounding box center [86, 196] width 118 height 16
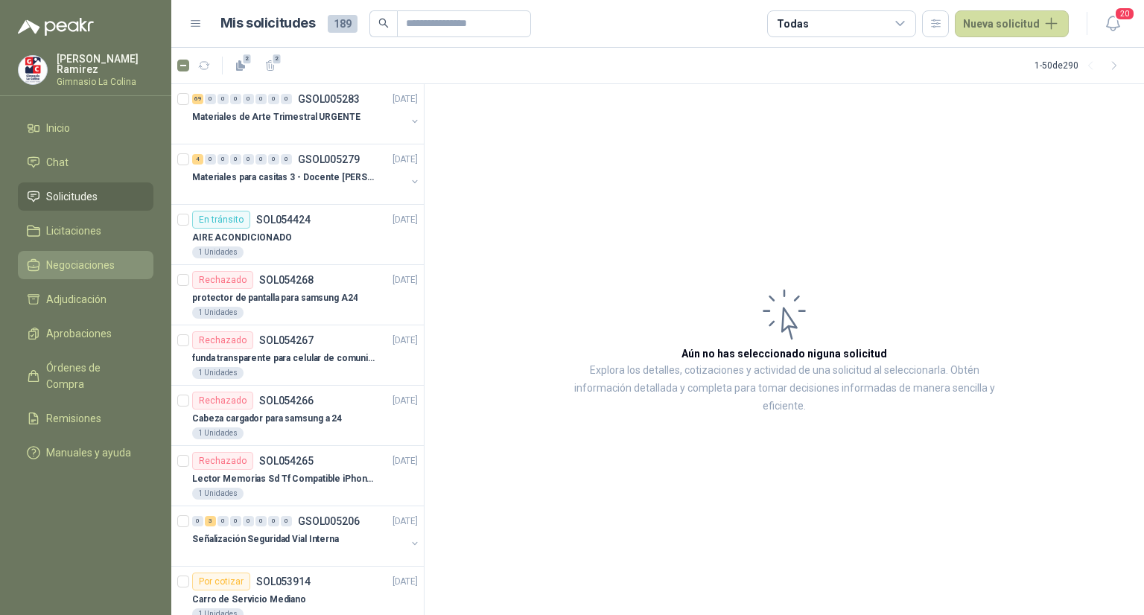
click at [86, 257] on span "Negociaciones" at bounding box center [80, 265] width 69 height 16
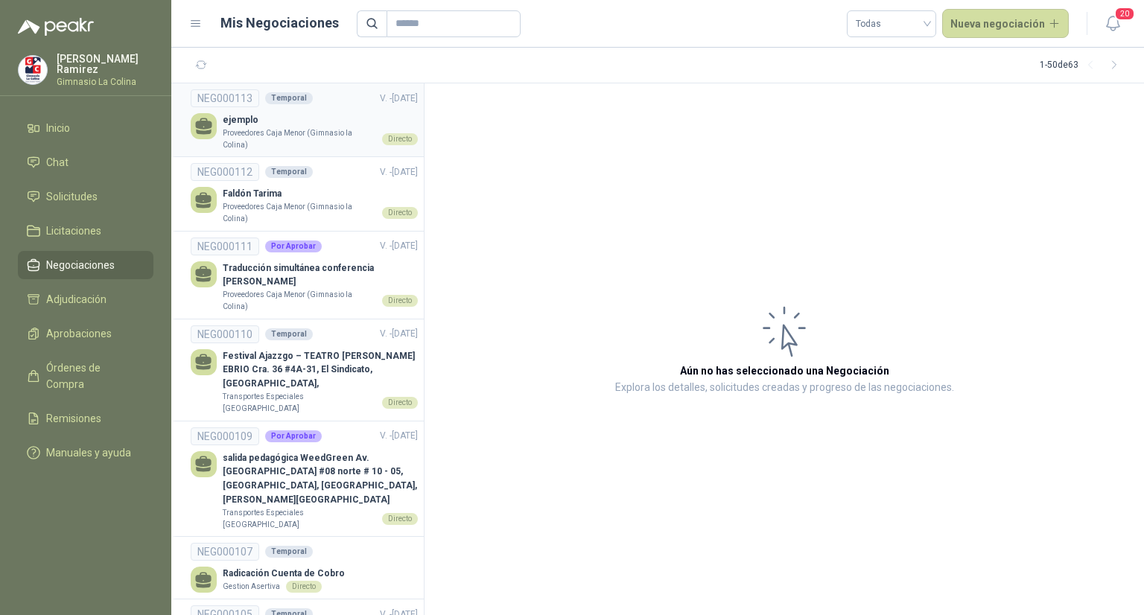
click at [299, 132] on p "Proveedores Caja Menor (Gimnasio la Colina)" at bounding box center [299, 138] width 153 height 23
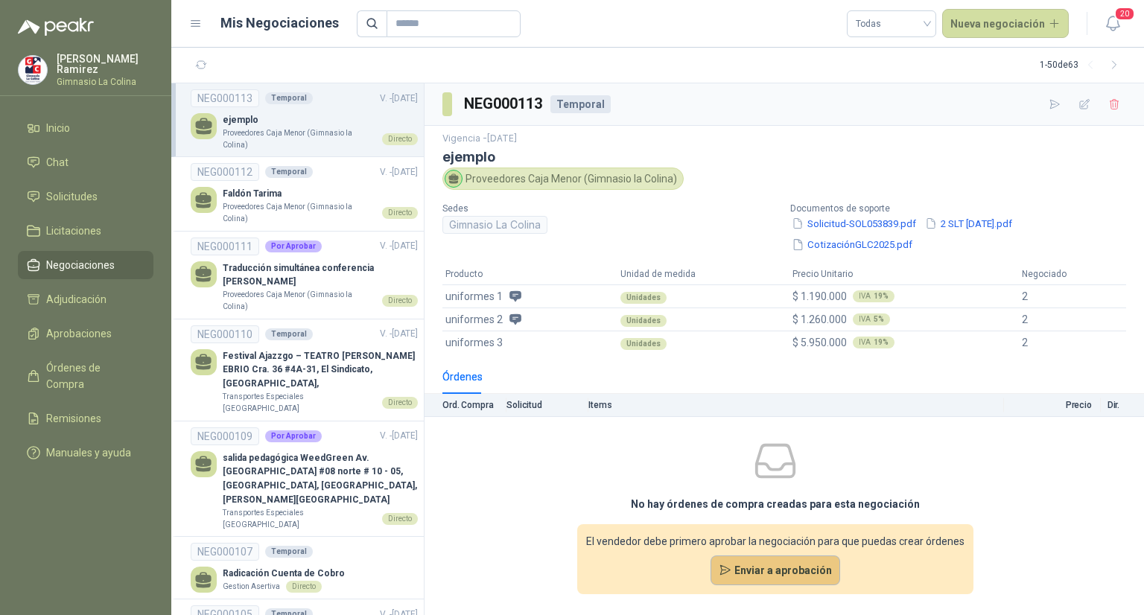
click at [756, 574] on button "Enviar a aprobación" at bounding box center [776, 571] width 130 height 30
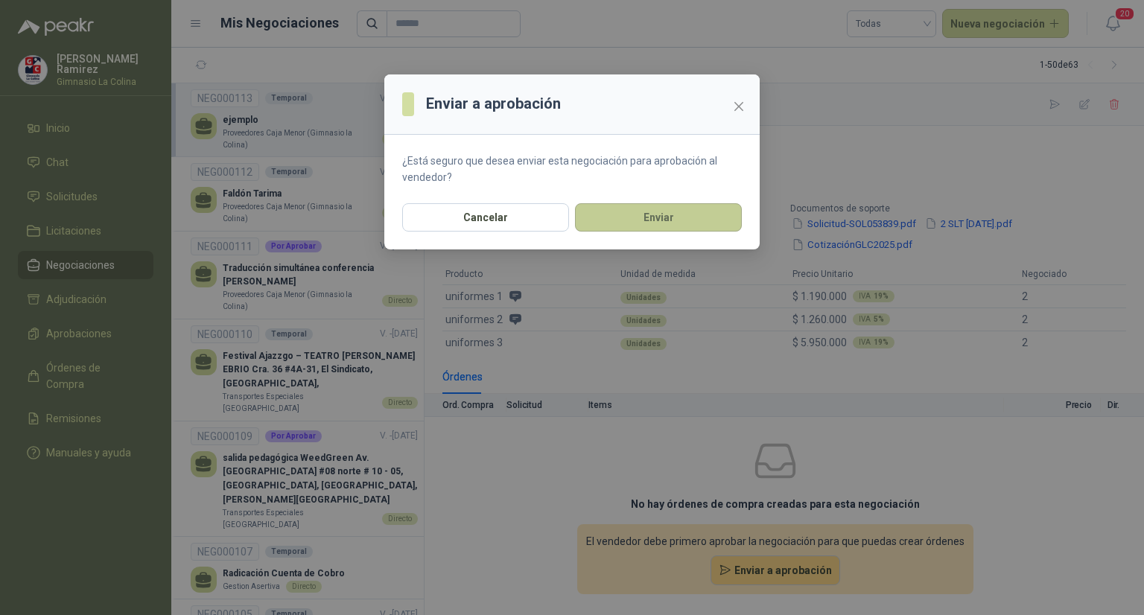
click at [675, 221] on button "Enviar" at bounding box center [658, 217] width 167 height 28
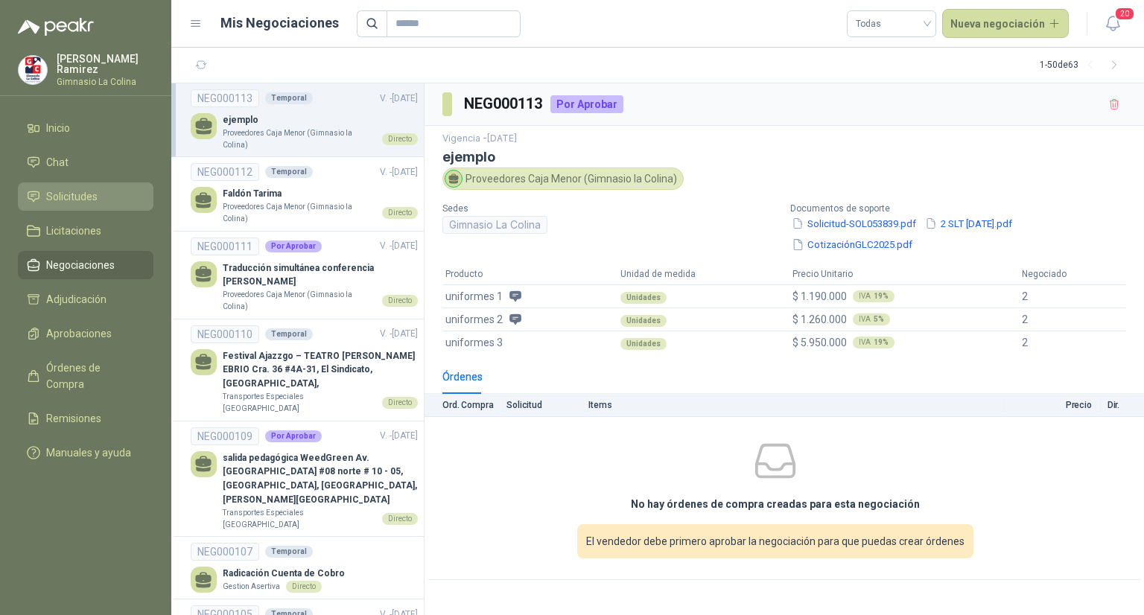
click at [54, 191] on span "Solicitudes" at bounding box center [71, 196] width 51 height 16
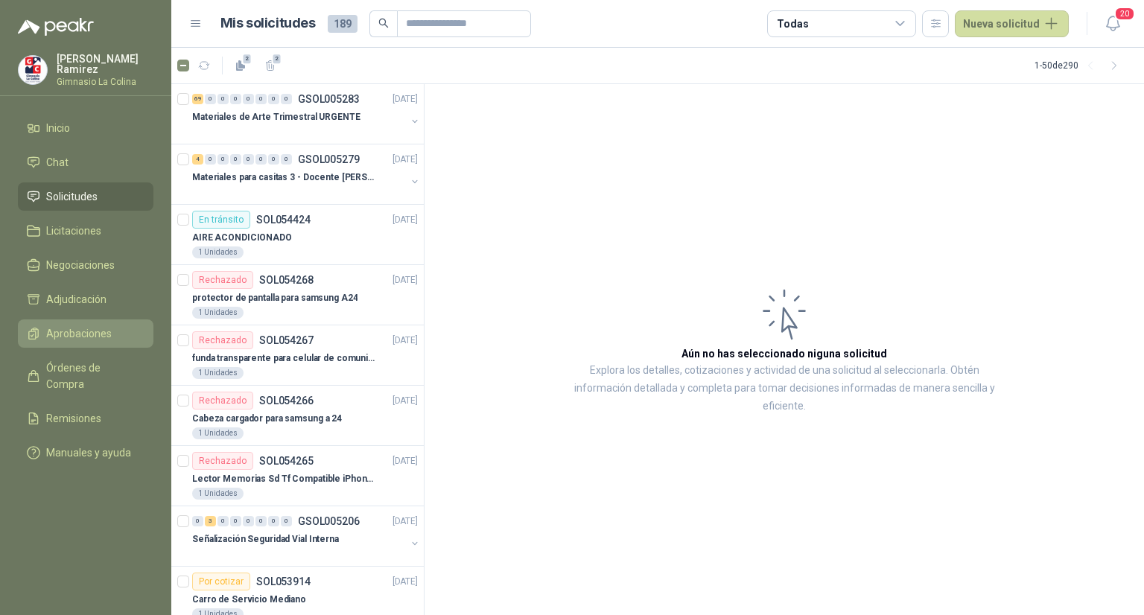
click at [63, 328] on span "Aprobaciones" at bounding box center [79, 334] width 66 height 16
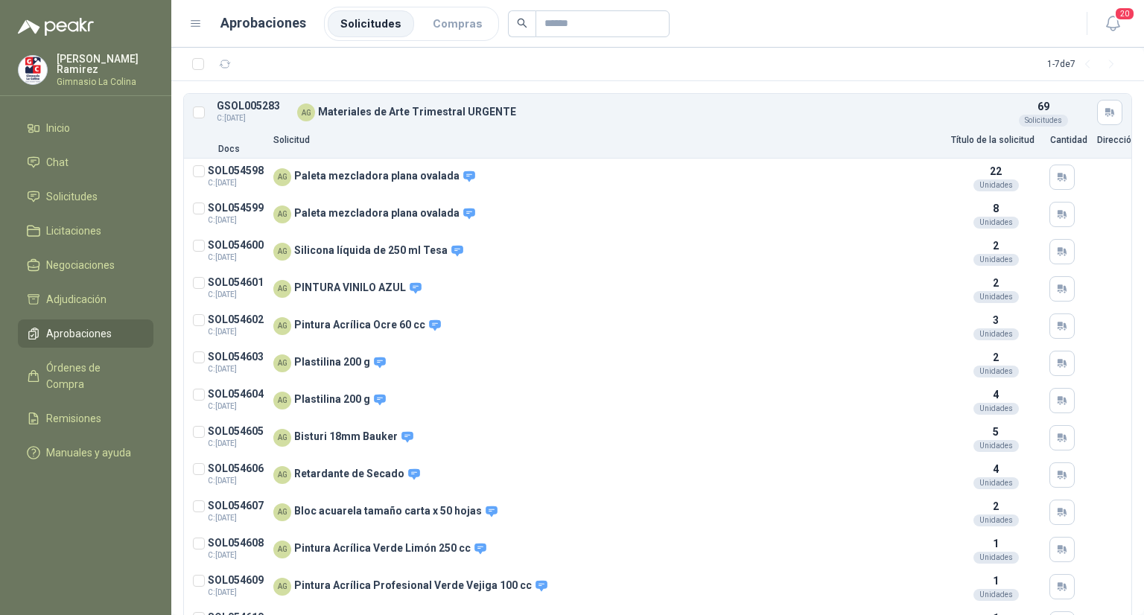
click at [1143, 305] on div "1 - 7 de 7 GSOL005283 C: [DATE] AG Materiales de Arte Trimestral URGENTE 69 Sol…" at bounding box center [657, 332] width 973 height 568
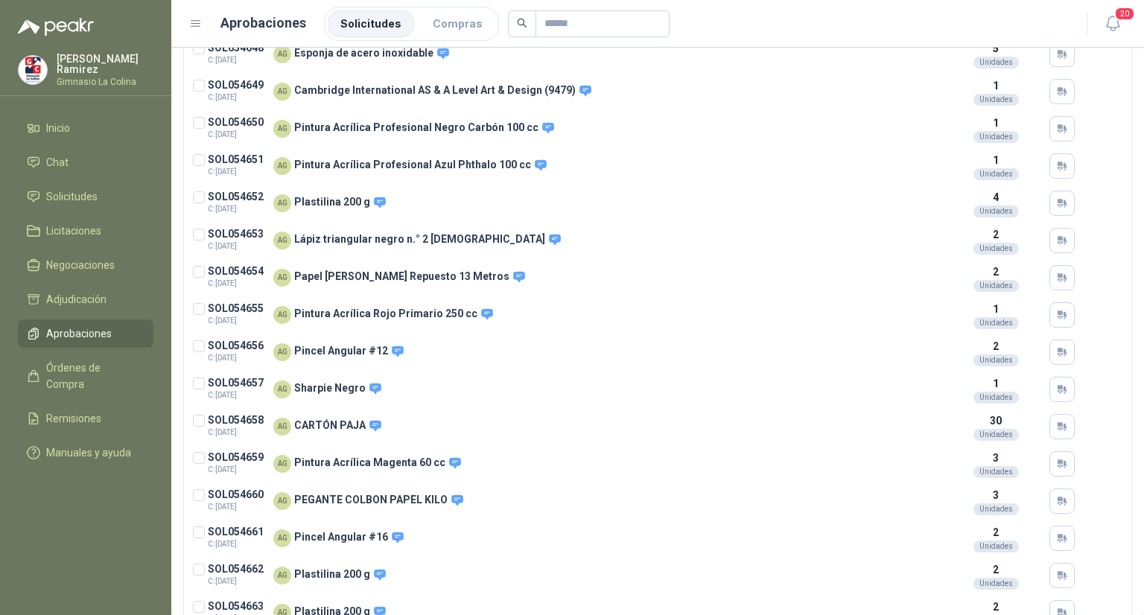
scroll to position [2482, 0]
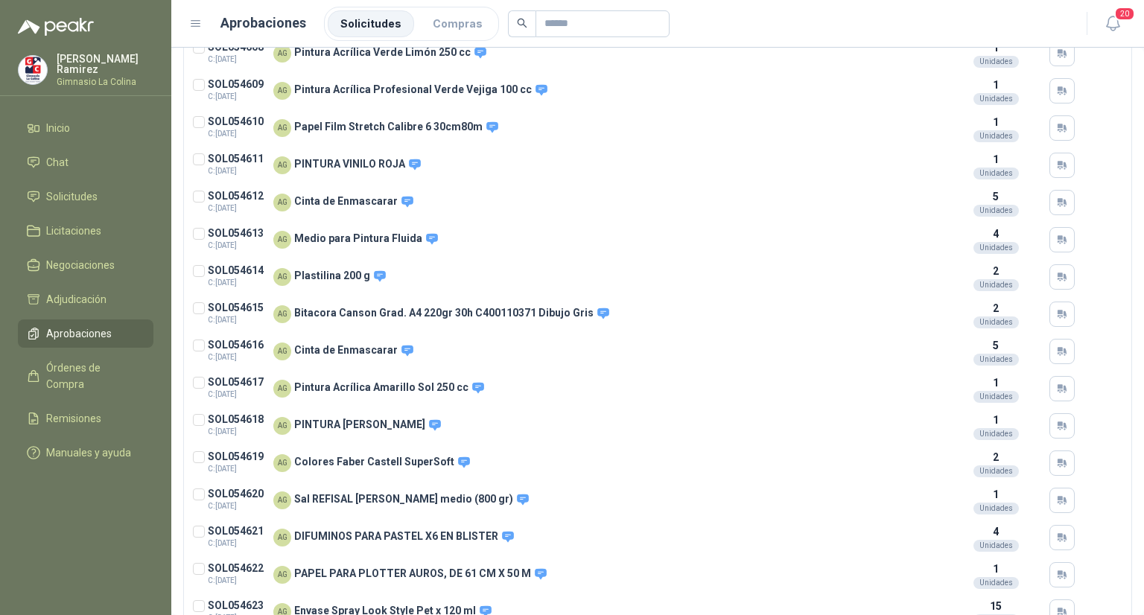
scroll to position [0, 0]
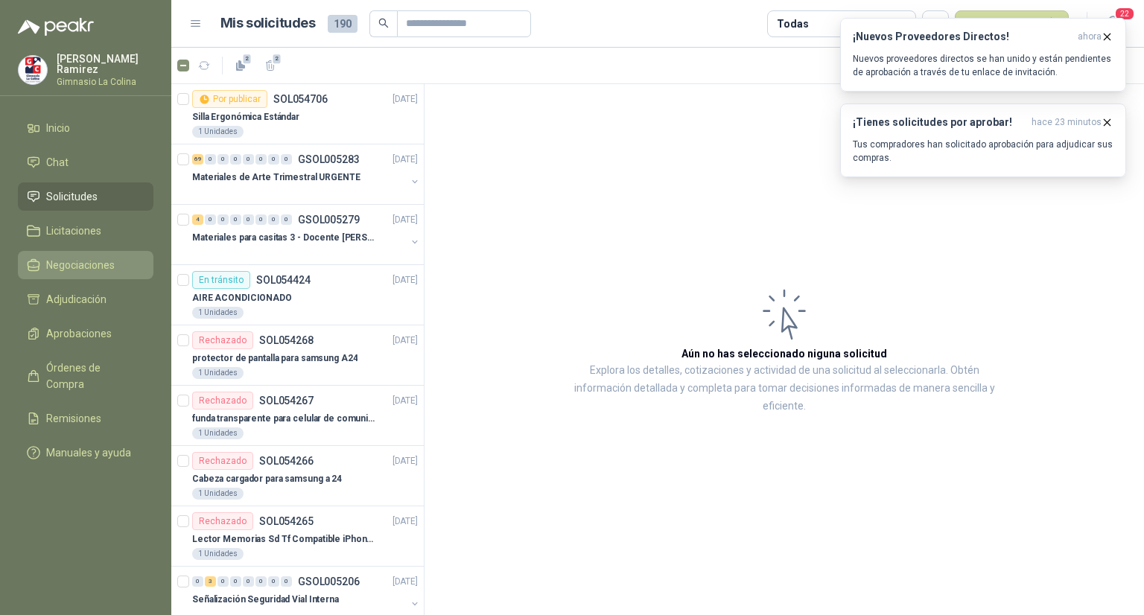
click at [98, 258] on span "Negociaciones" at bounding box center [80, 265] width 69 height 16
